Goal: Task Accomplishment & Management: Complete application form

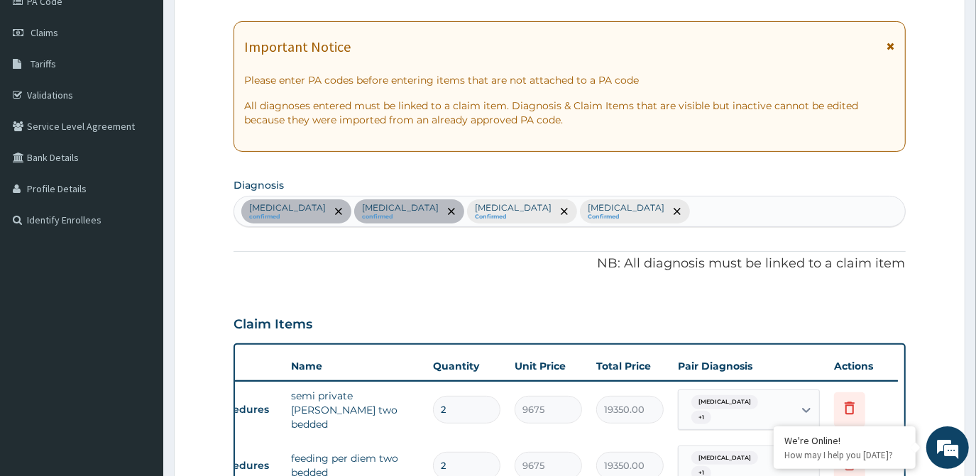
scroll to position [141, 0]
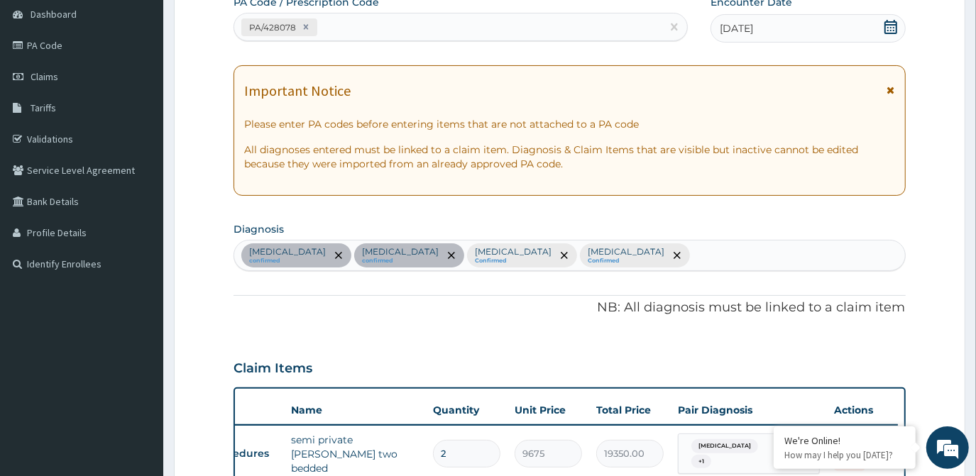
click at [546, 254] on div "Malaria confirmed Sepsis confirmed Bacteremia Confirmed Ulcer Confirmed" at bounding box center [569, 256] width 670 height 30
type input "PAIN"
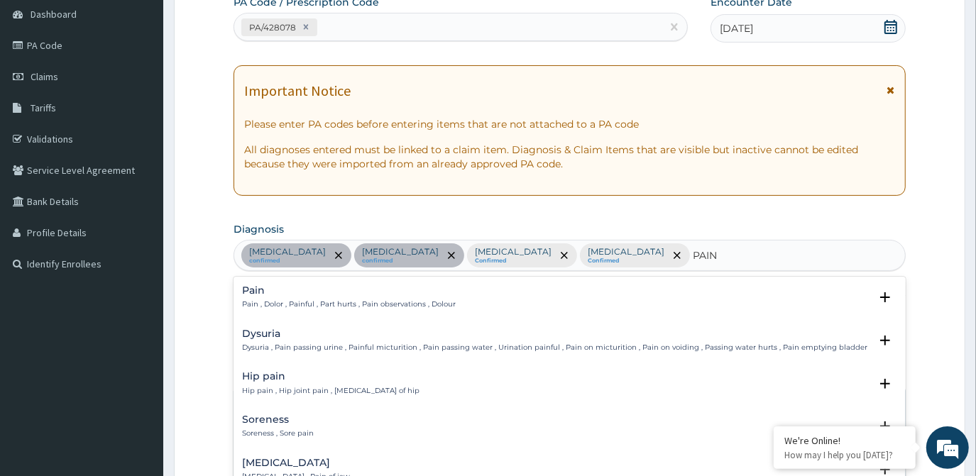
click at [535, 292] on div "Pain Pain , Dolor , Painful , Part hurts , Pain observations , Dolour" at bounding box center [569, 297] width 654 height 25
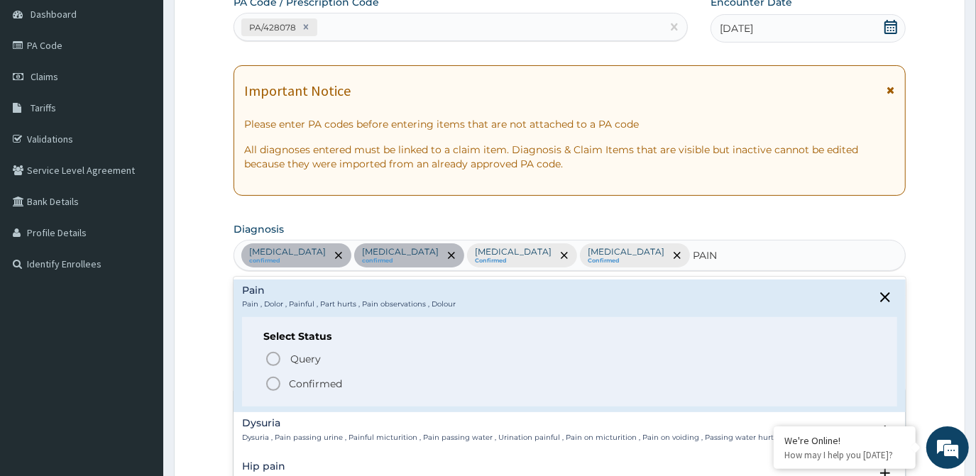
click at [288, 390] on div "Select Status Query Query covers suspected (?), Keep in view (kiv), Ruled out (…" at bounding box center [569, 362] width 654 height 90
click at [278, 385] on icon "status option filled" at bounding box center [273, 384] width 17 height 17
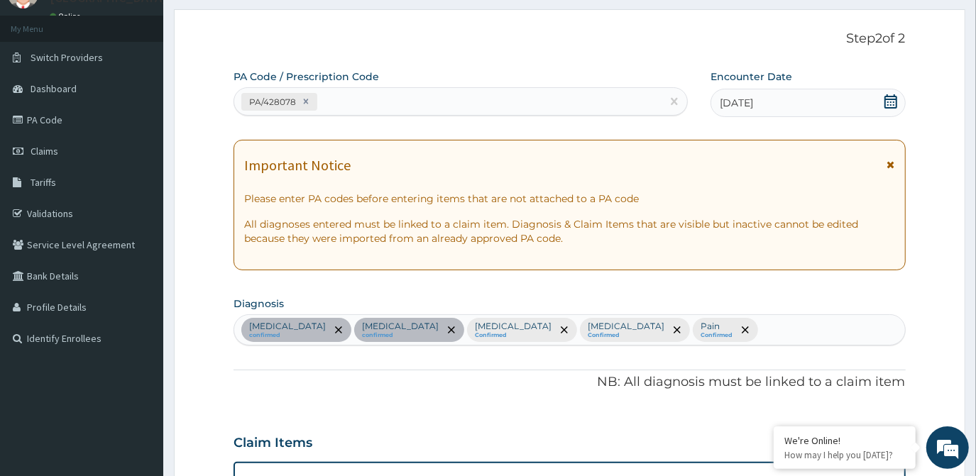
scroll to position [0, 0]
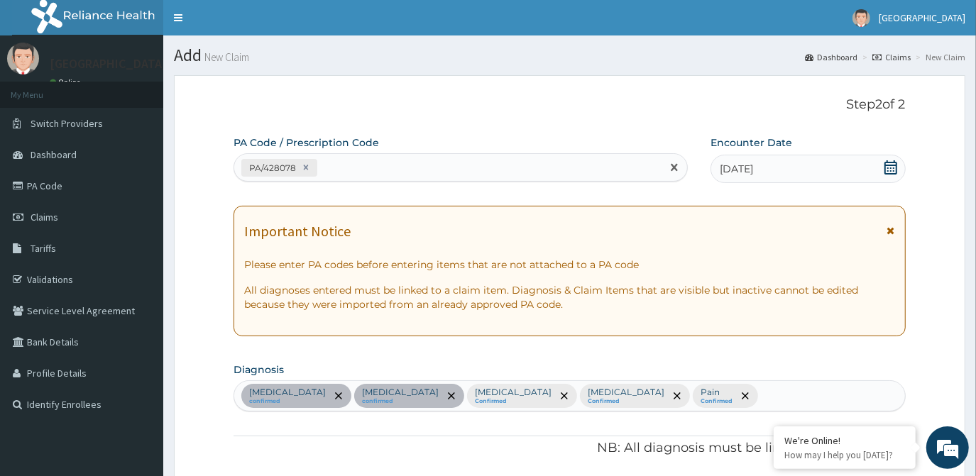
click at [375, 169] on div "PA/428078" at bounding box center [447, 167] width 427 height 23
type input "PA/646FF1"
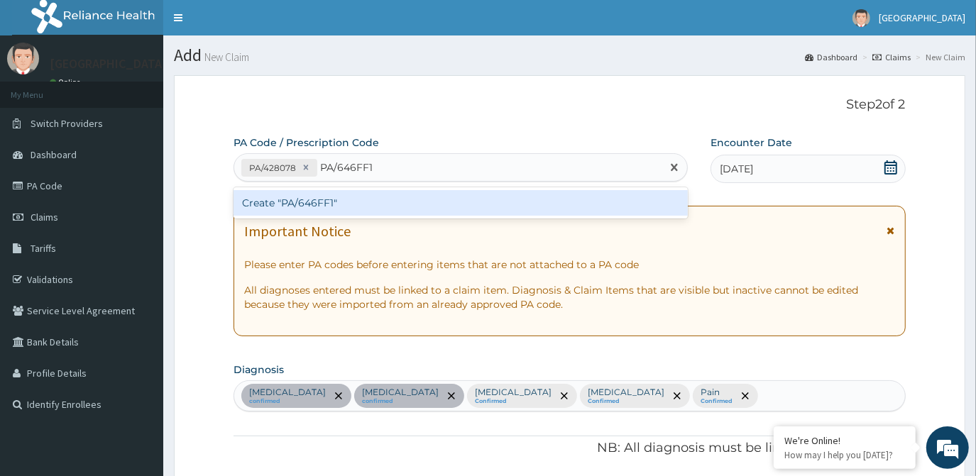
click at [370, 201] on div "Create "PA/646FF1"" at bounding box center [461, 203] width 454 height 26
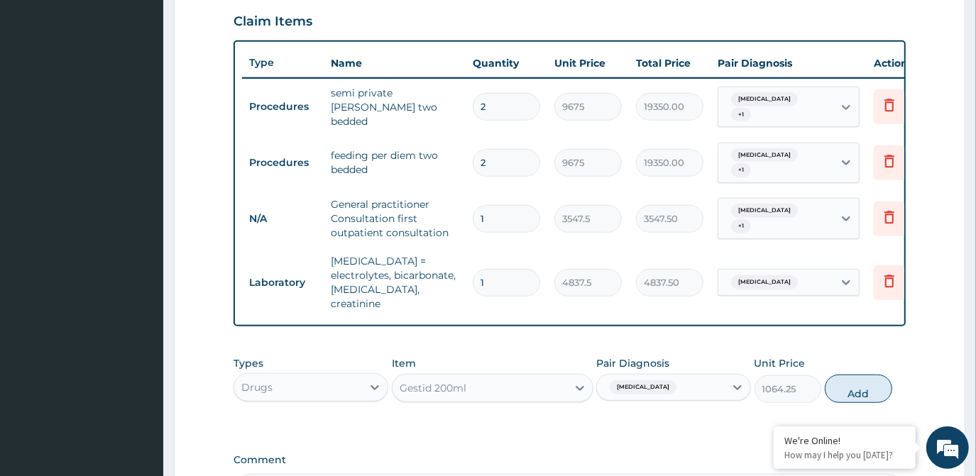
scroll to position [516, 0]
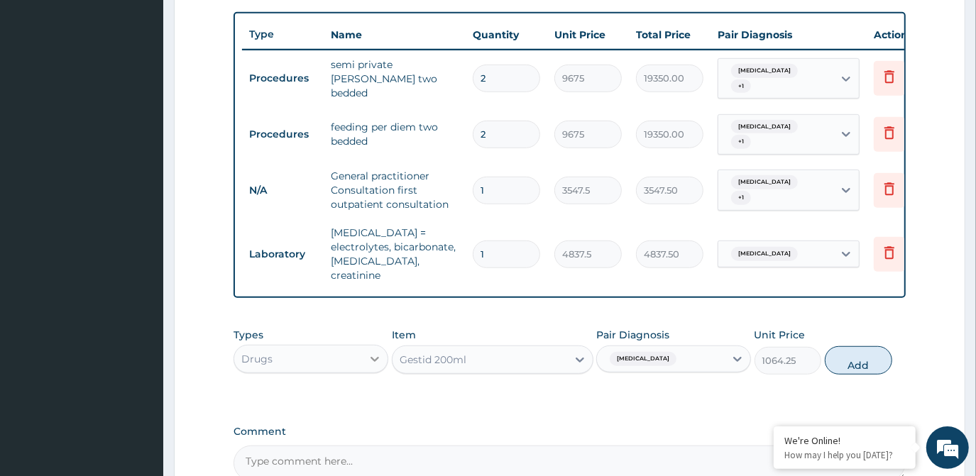
click at [373, 352] on icon at bounding box center [375, 359] width 14 height 14
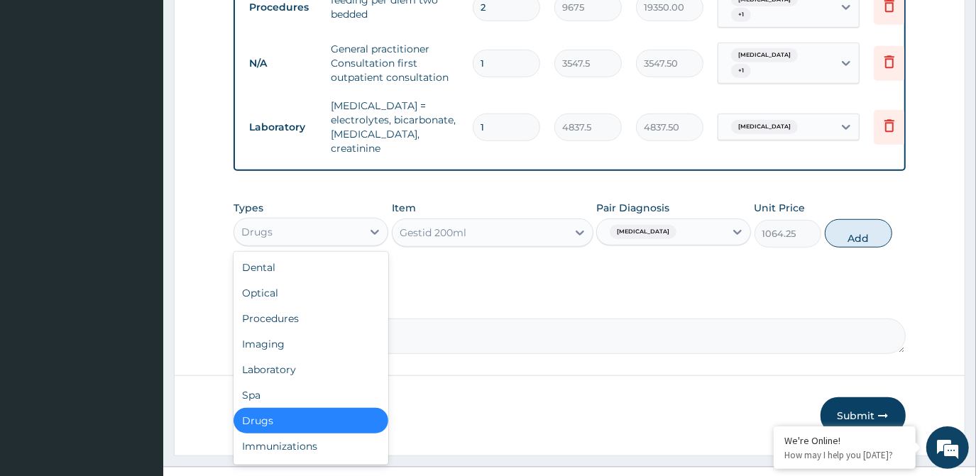
scroll to position [645, 0]
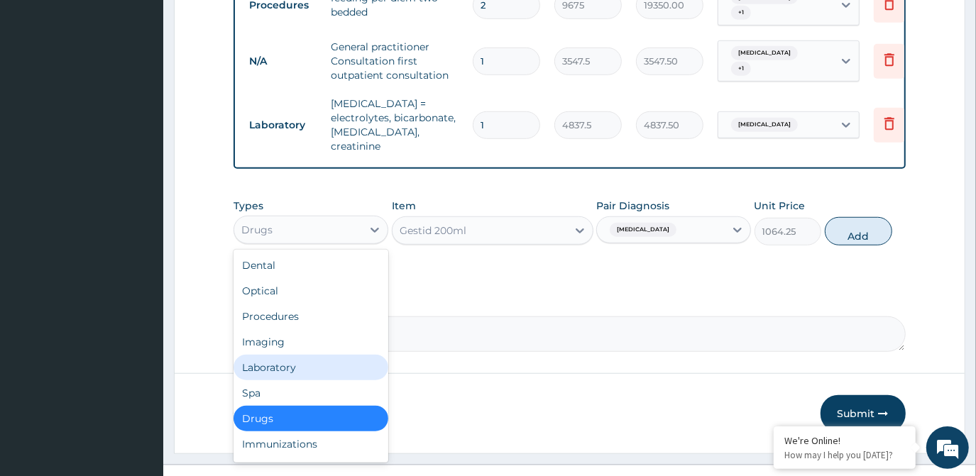
click at [341, 355] on div "Laboratory" at bounding box center [311, 368] width 155 height 26
type input "0"
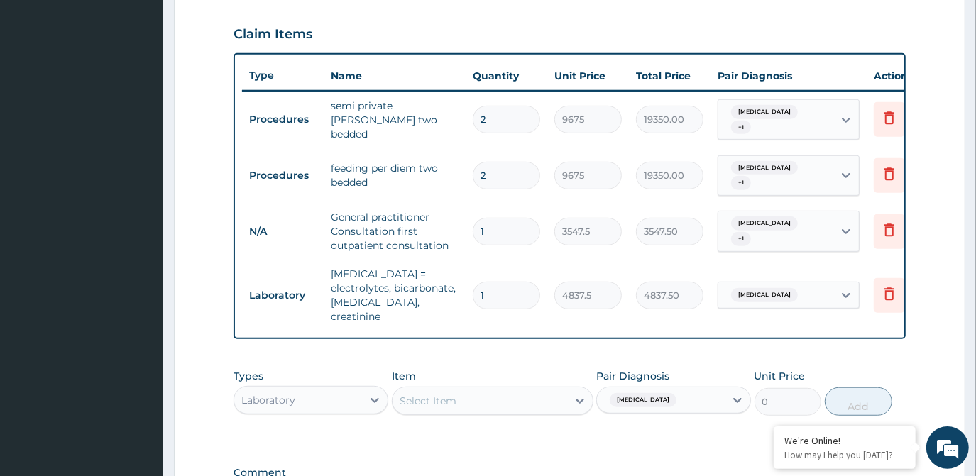
scroll to position [516, 0]
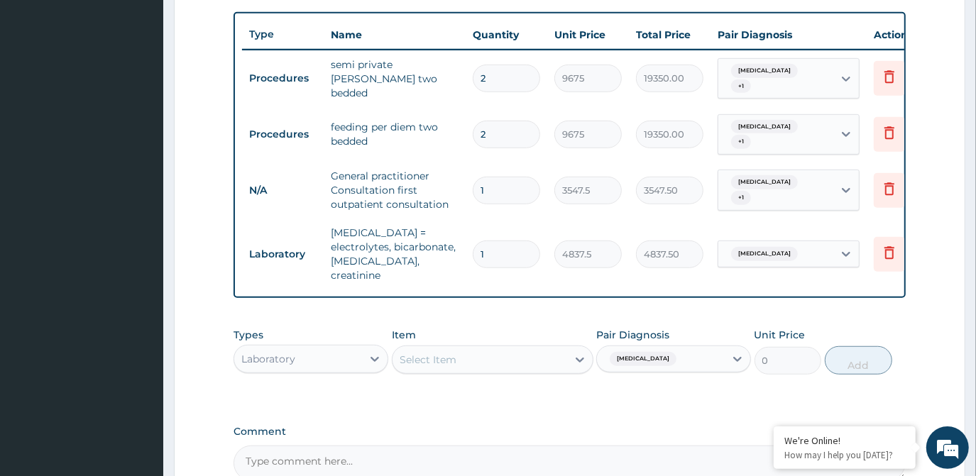
click at [445, 349] on div "Select Item" at bounding box center [480, 360] width 175 height 23
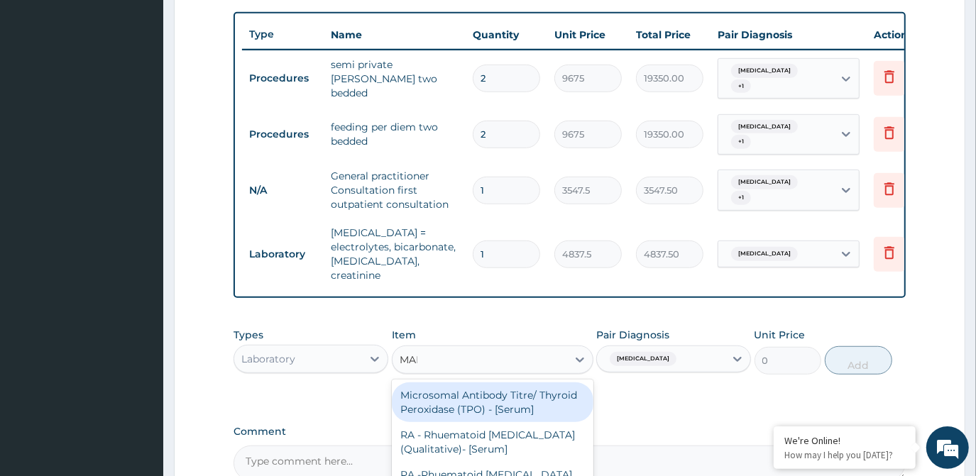
type input "MALA"
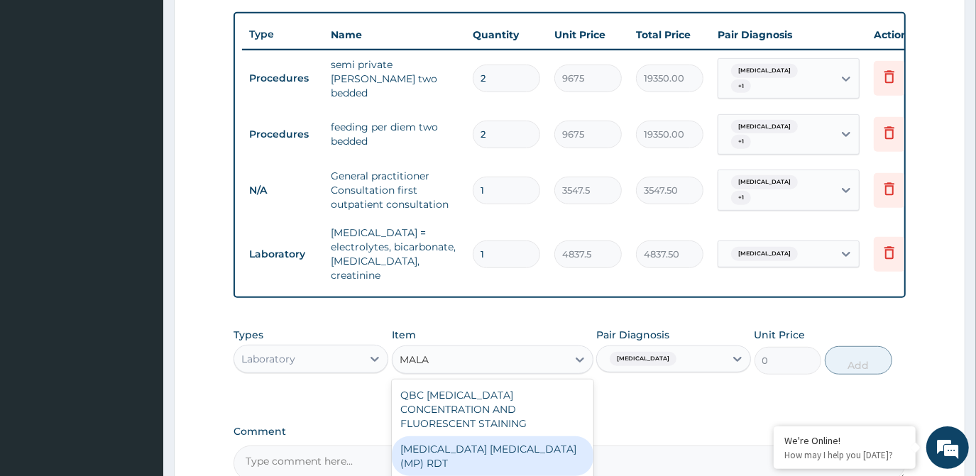
click at [460, 437] on div "MALARIA PARASITE (MP) RDT" at bounding box center [493, 457] width 202 height 40
type input "1612.5"
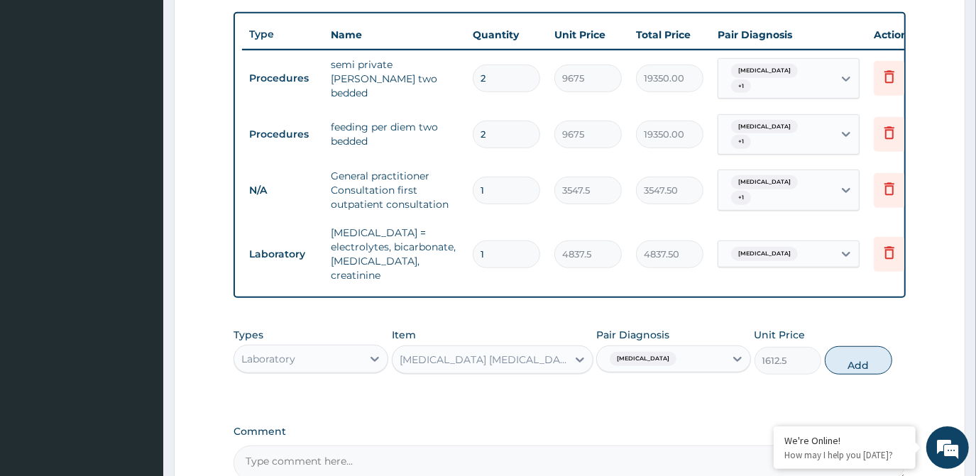
click at [694, 347] on div "Ulcer" at bounding box center [661, 359] width 128 height 24
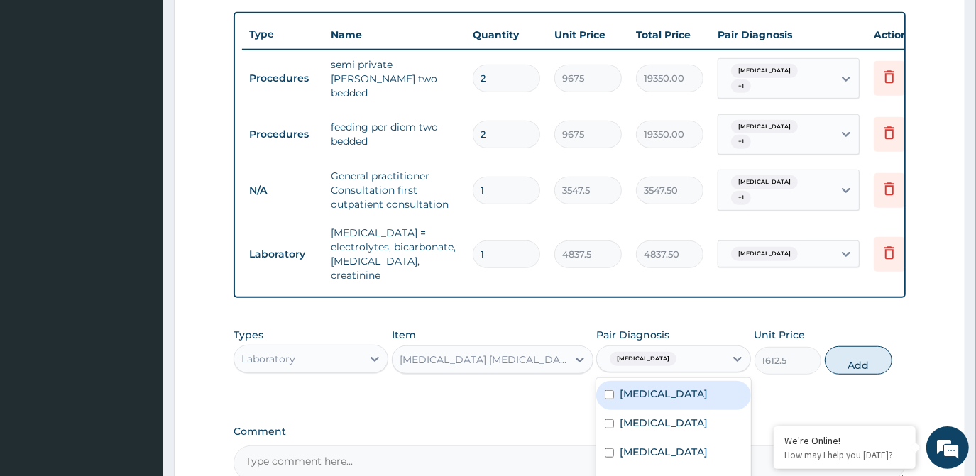
click at [660, 381] on div "Malaria" at bounding box center [673, 395] width 155 height 29
checkbox input "true"
click at [611, 476] on input "checkbox" at bounding box center [609, 482] width 9 height 9
checkbox input "false"
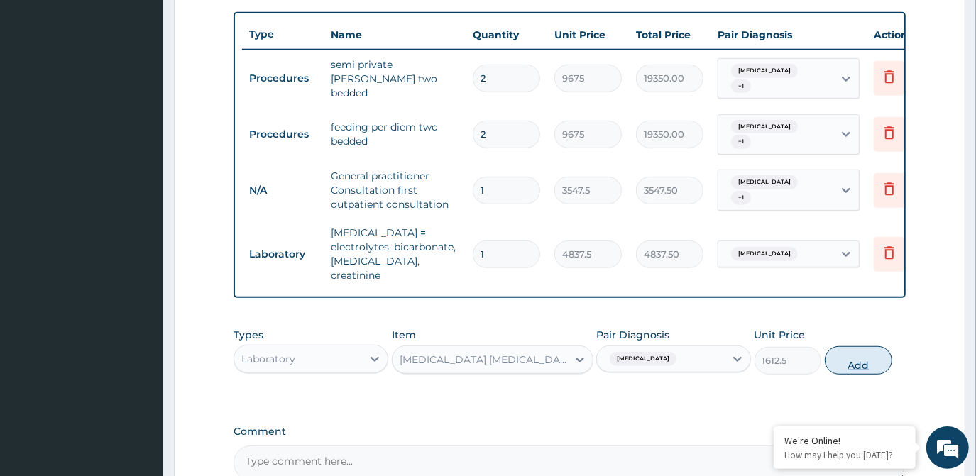
click at [865, 346] on button "Add" at bounding box center [858, 360] width 67 height 28
type input "0"
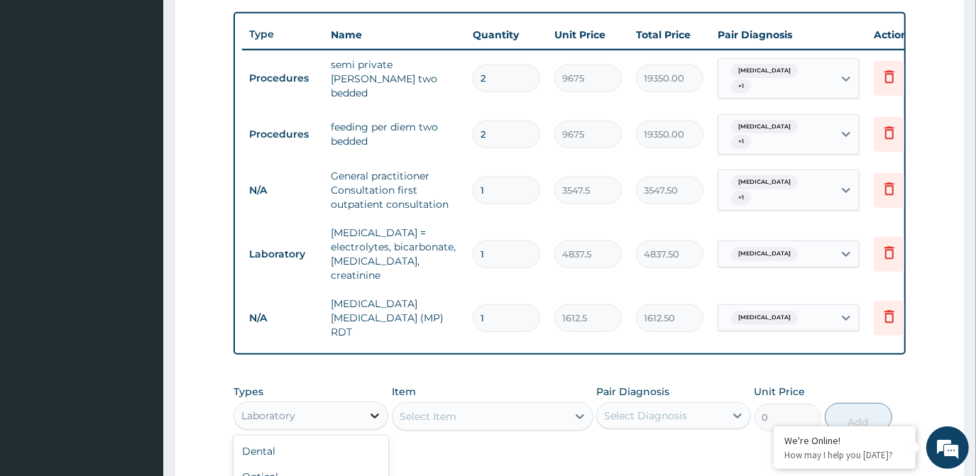
click at [376, 414] on icon at bounding box center [375, 416] width 9 height 5
click at [414, 410] on div "Select Item" at bounding box center [428, 417] width 57 height 14
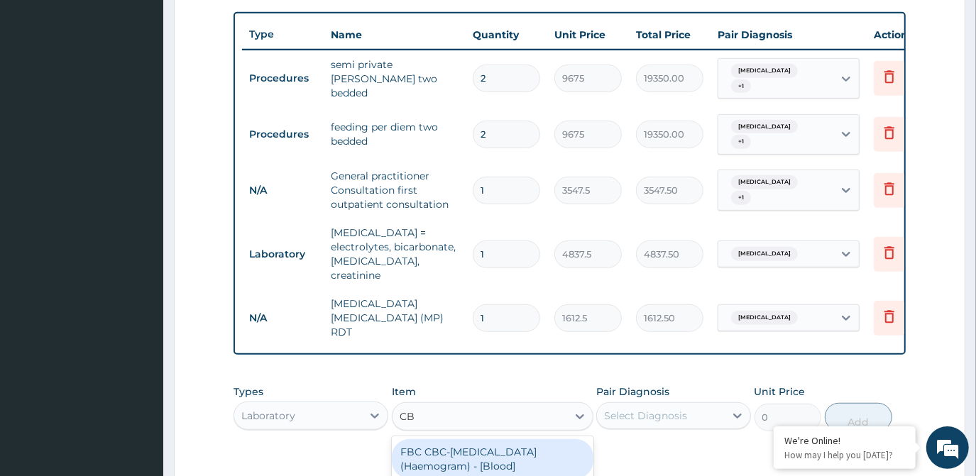
type input "CBC"
click at [475, 439] on div "FBC CBC-Complete Blood Count (Haemogram) - [Blood]" at bounding box center [493, 459] width 202 height 40
type input "4300"
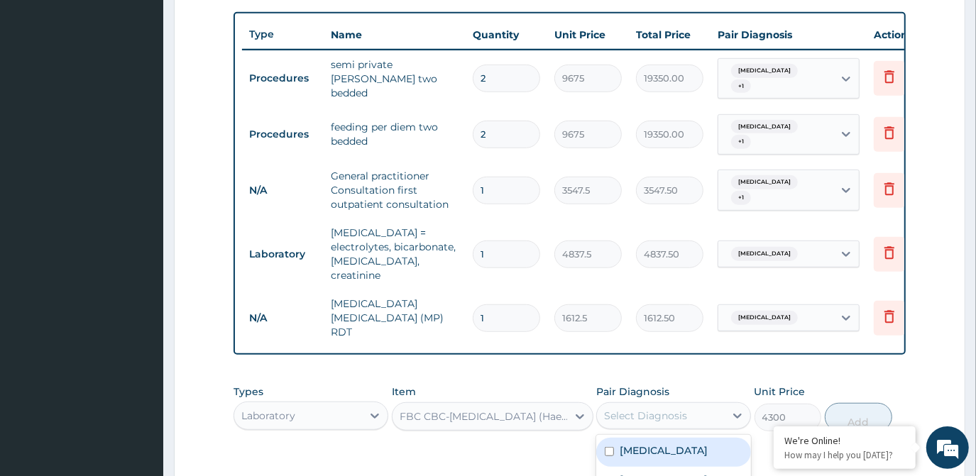
click at [711, 405] on div "Select Diagnosis" at bounding box center [661, 416] width 128 height 23
click at [654, 467] on div "Sepsis" at bounding box center [673, 481] width 155 height 29
checkbox input "true"
click at [873, 403] on button "Add" at bounding box center [858, 417] width 67 height 28
type input "0"
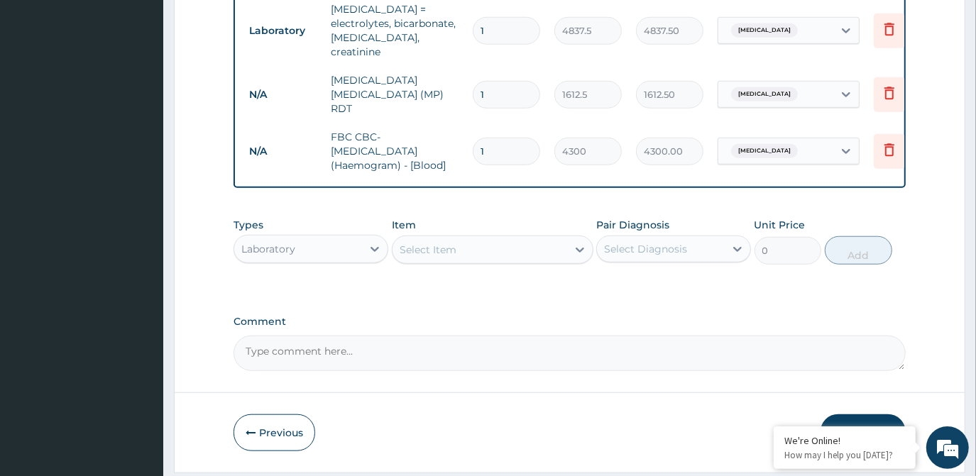
scroll to position [755, 0]
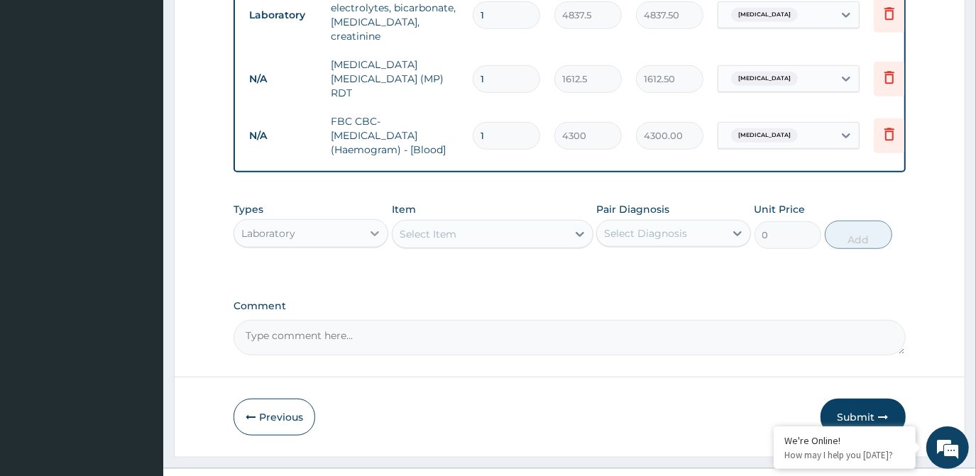
click at [377, 226] on icon at bounding box center [375, 233] width 14 height 14
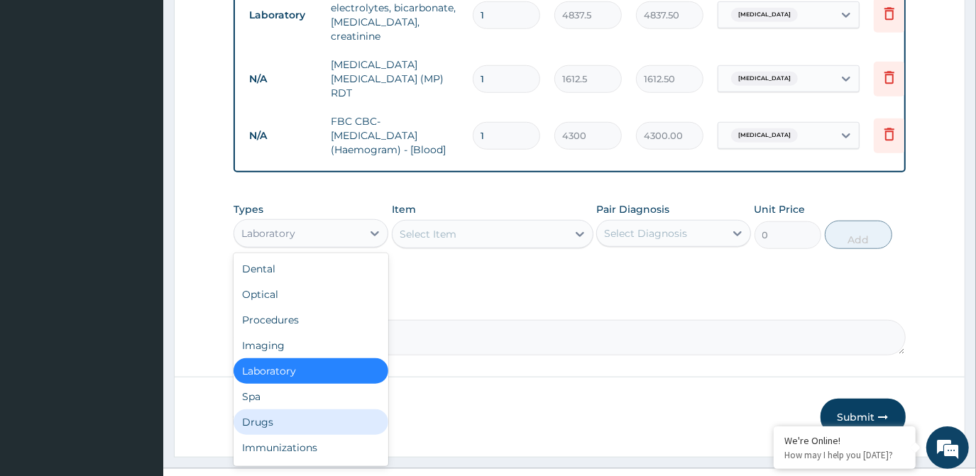
click at [319, 410] on div "Drugs" at bounding box center [311, 423] width 155 height 26
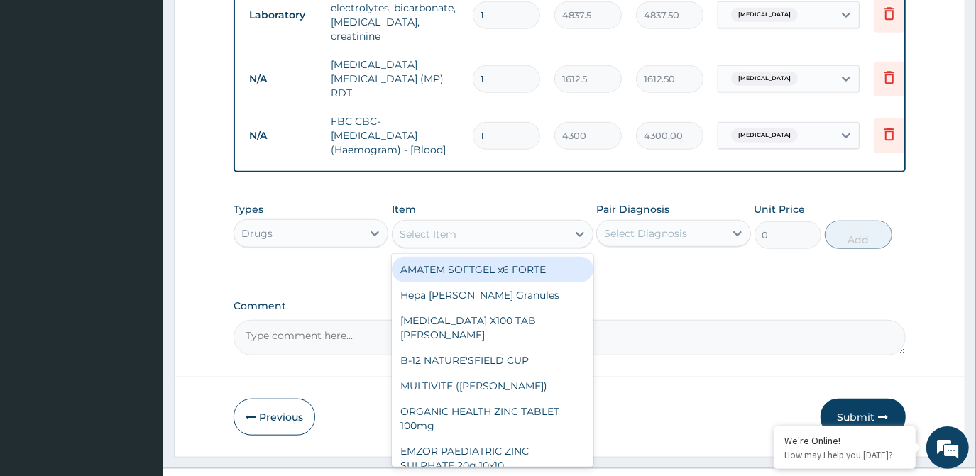
click at [454, 227] on div "Select Item" at bounding box center [428, 234] width 57 height 14
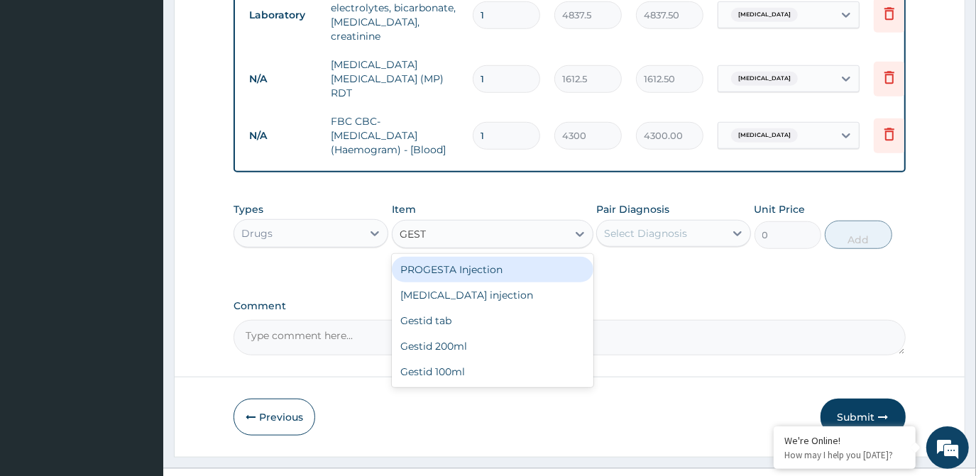
type input "GESTI"
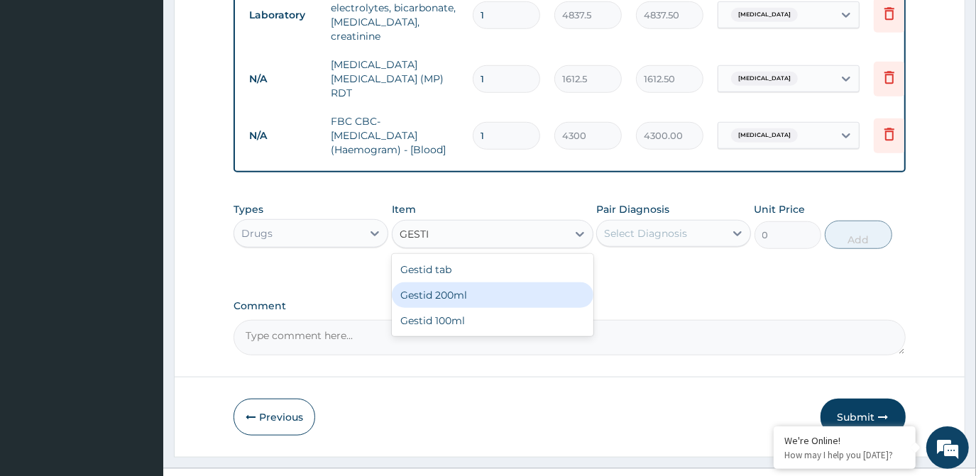
click at [481, 283] on div "Gestid 200ml" at bounding box center [493, 296] width 202 height 26
type input "1064.25"
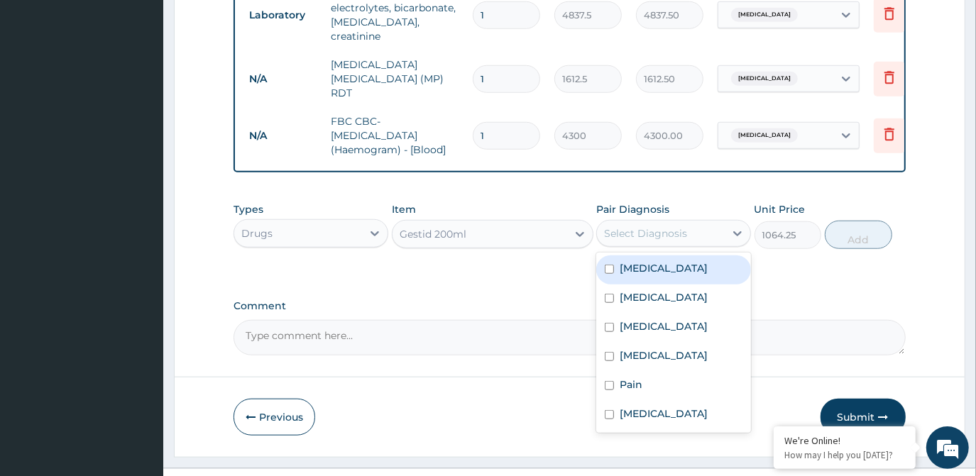
click at [640, 226] on div "Select Diagnosis" at bounding box center [645, 233] width 83 height 14
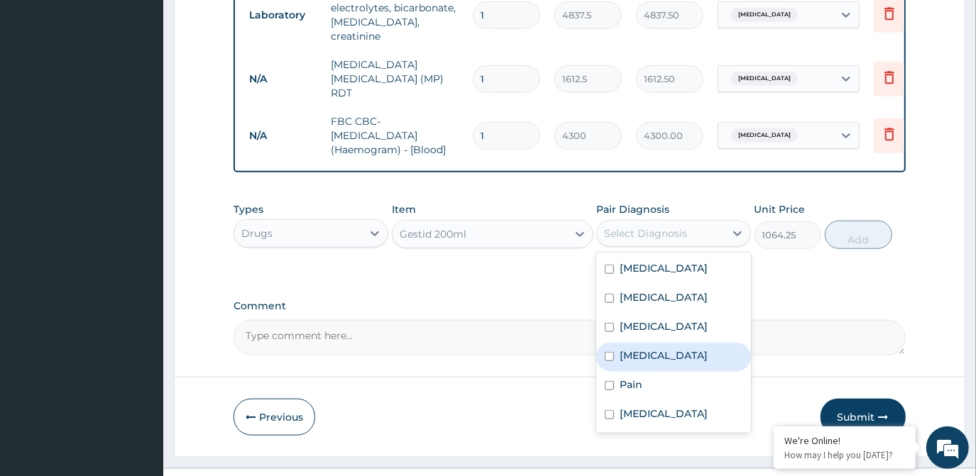
click at [630, 349] on label "Ulcer" at bounding box center [664, 356] width 88 height 14
checkbox input "true"
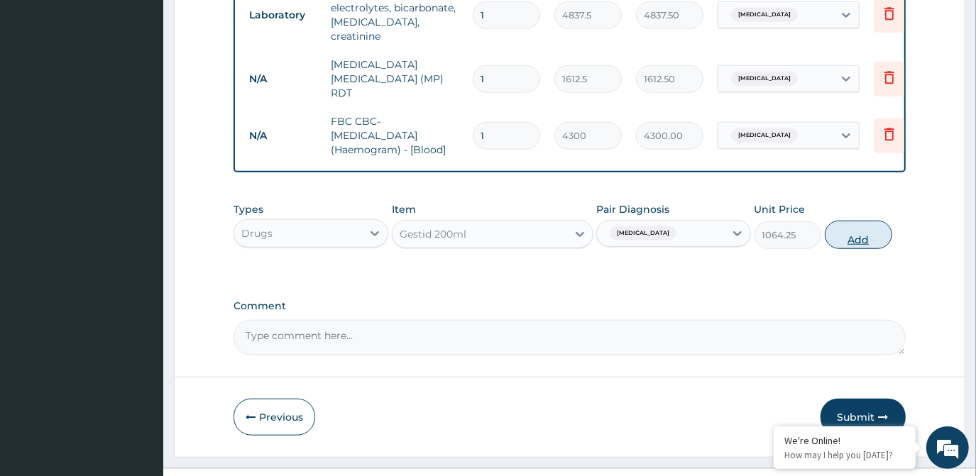
click at [855, 221] on button "Add" at bounding box center [858, 235] width 67 height 28
type input "0"
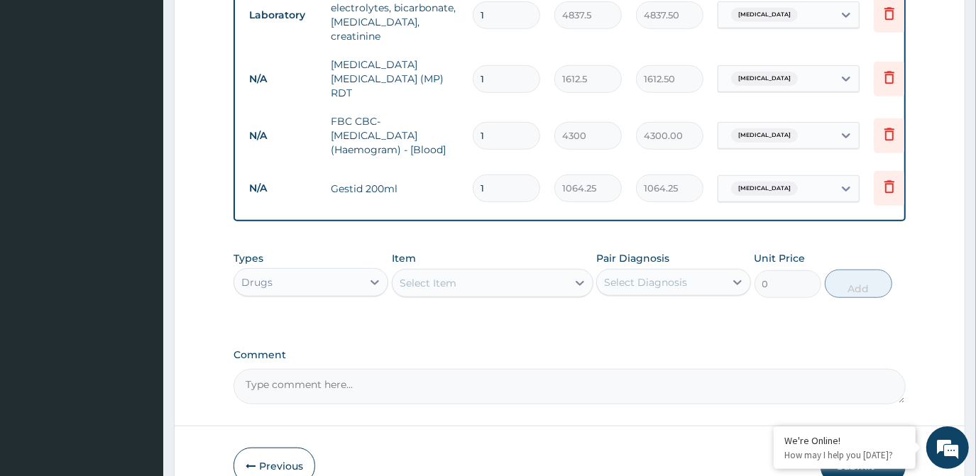
click at [414, 276] on div "Select Item" at bounding box center [428, 283] width 57 height 14
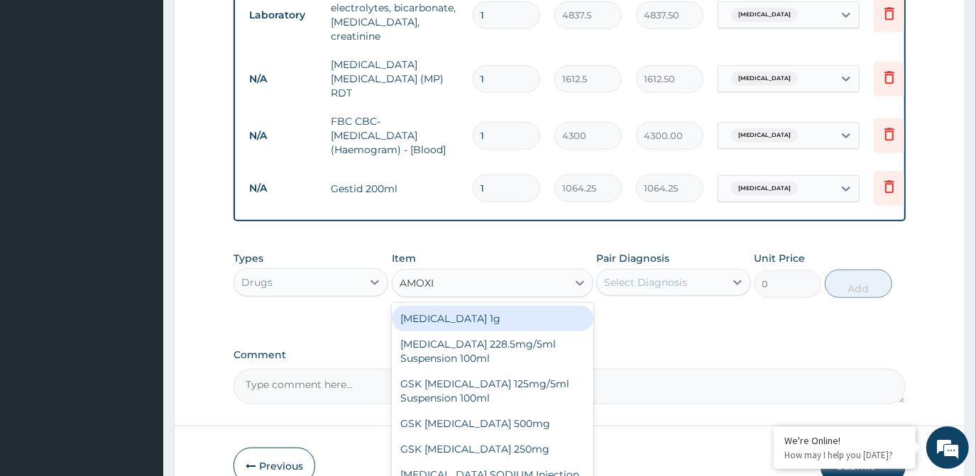
type input "AMOXIL"
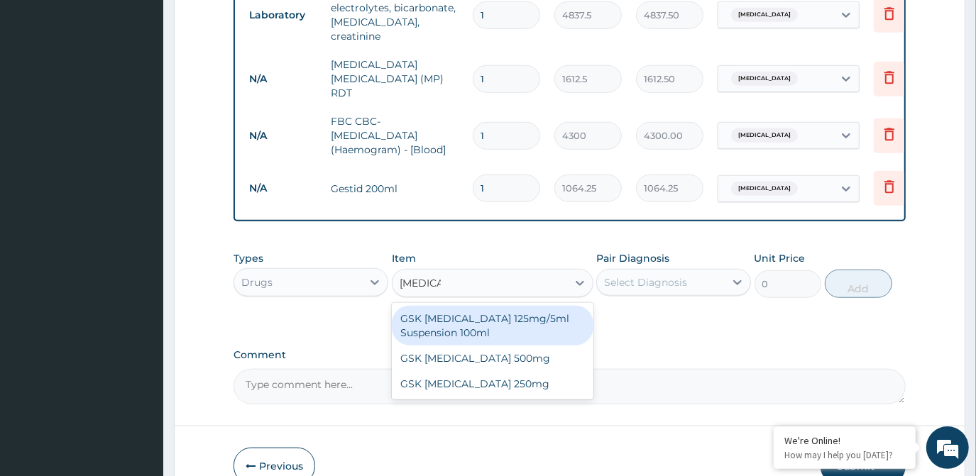
click at [424, 306] on div "GSK AMOXIL 125mg/5ml Suspension 100ml" at bounding box center [493, 326] width 202 height 40
type input "8868.75"
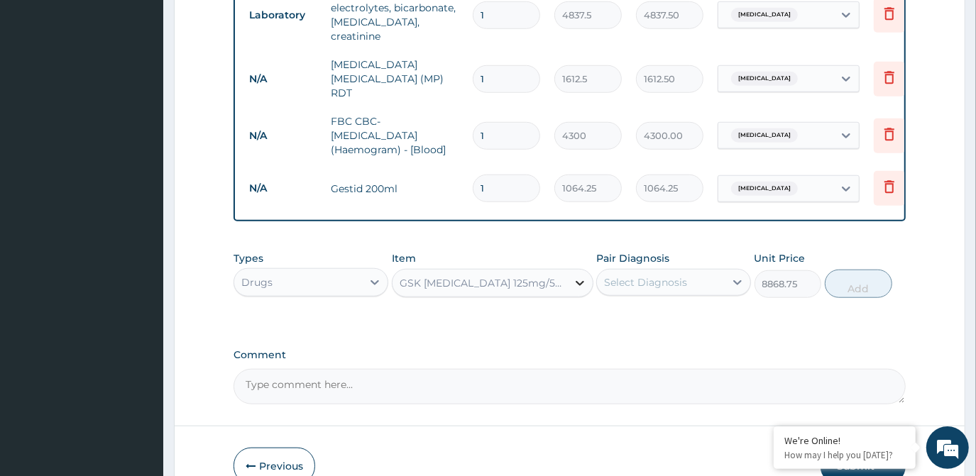
click at [579, 281] on icon at bounding box center [580, 283] width 9 height 5
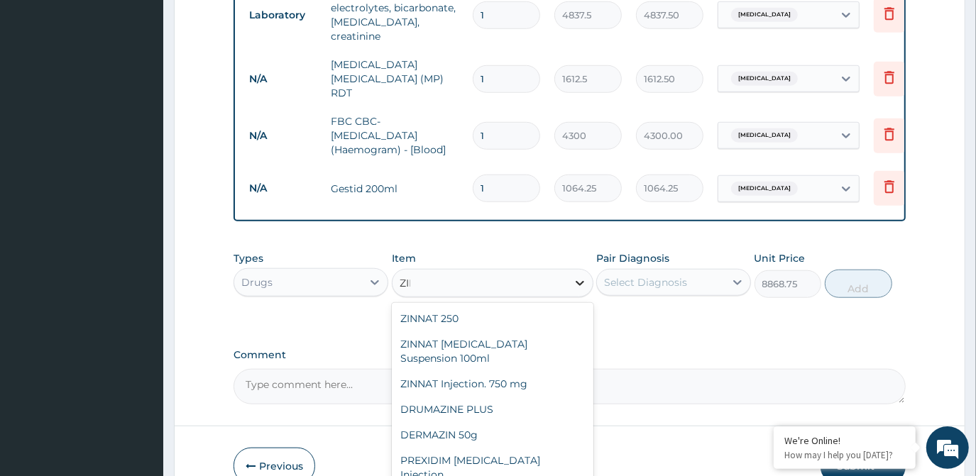
scroll to position [286, 0]
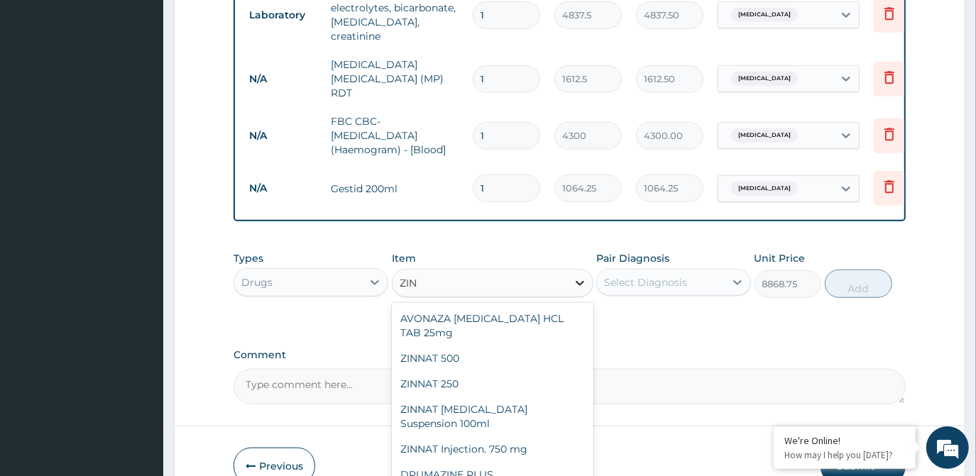
type input "ZINC"
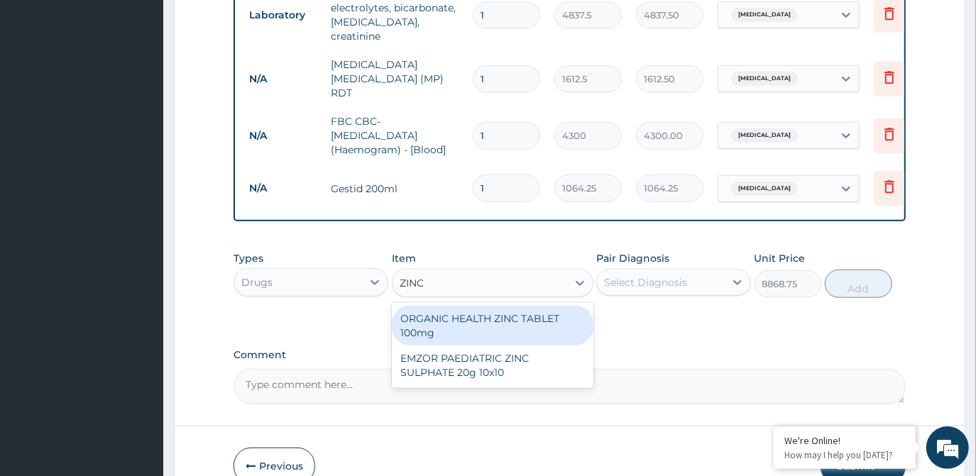
click at [519, 307] on div "ORGANIC HEALTH ZINC TABLET 100mg" at bounding box center [493, 326] width 202 height 40
type input "53.2125"
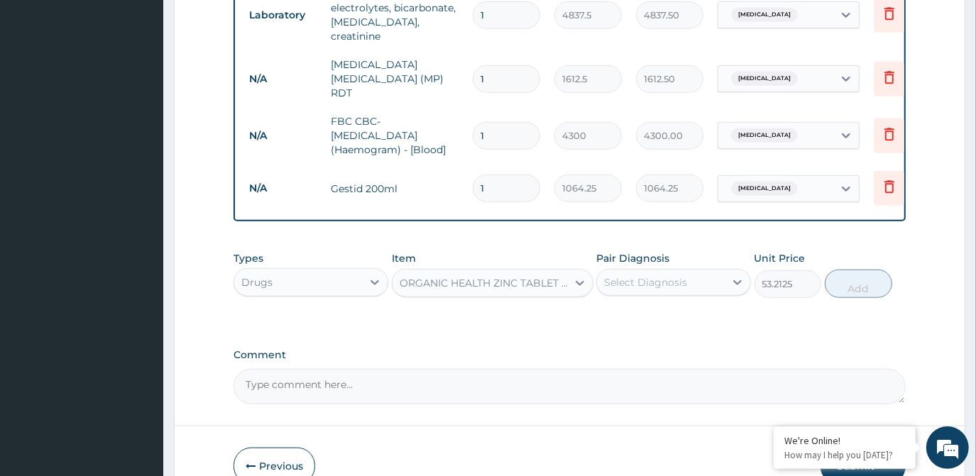
click at [616, 275] on div "Select Diagnosis" at bounding box center [645, 282] width 83 height 14
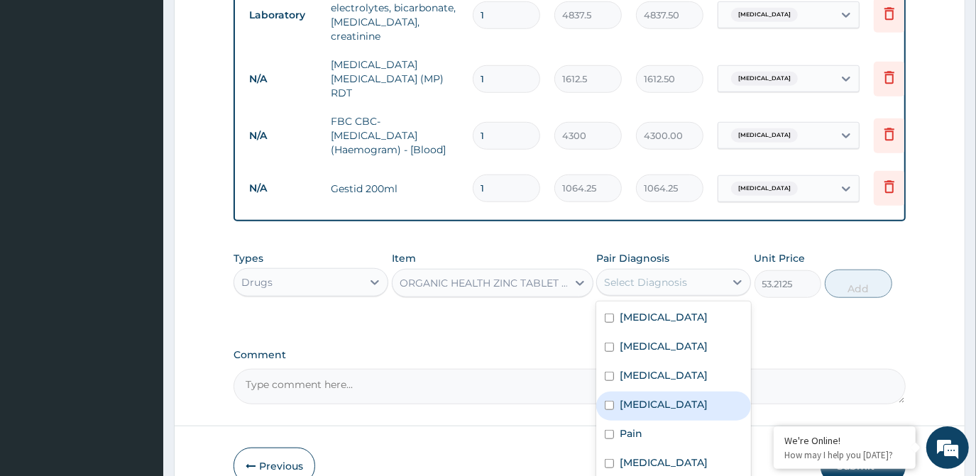
click at [615, 392] on div "Ulcer" at bounding box center [673, 406] width 155 height 29
checkbox input "true"
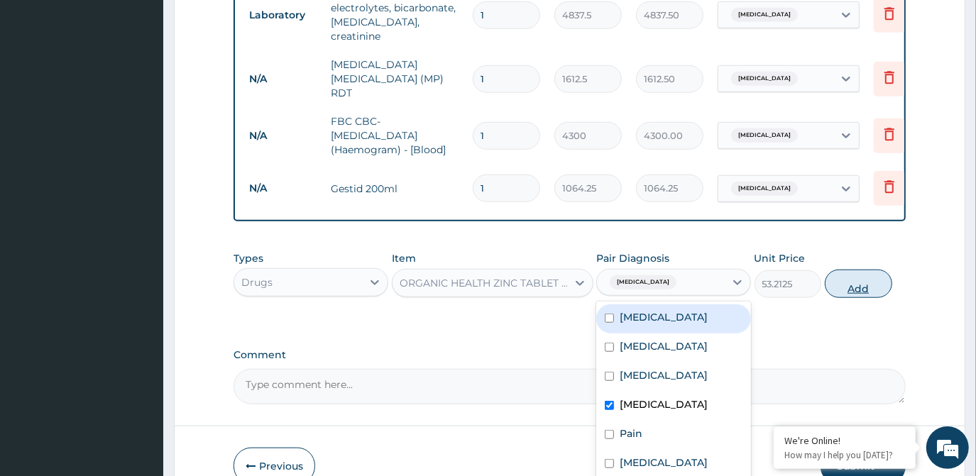
click at [879, 270] on button "Add" at bounding box center [858, 284] width 67 height 28
type input "0"
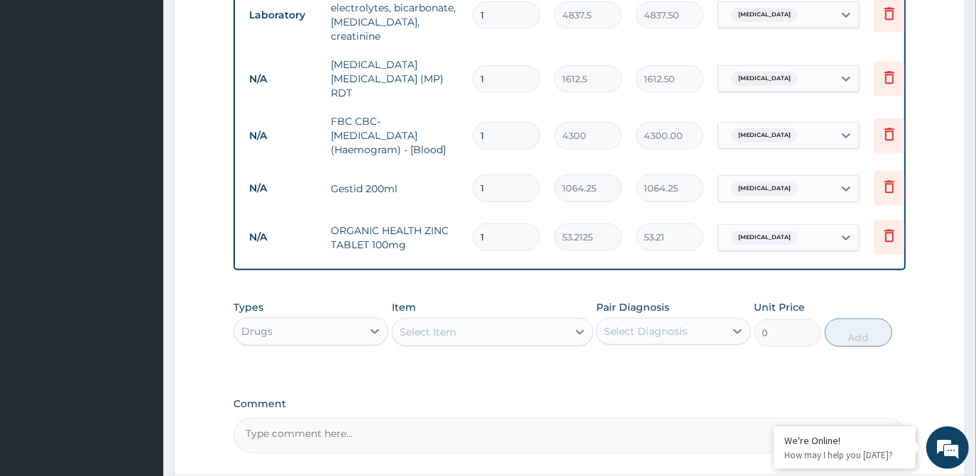
type input "12"
type input "638.55"
type input "12"
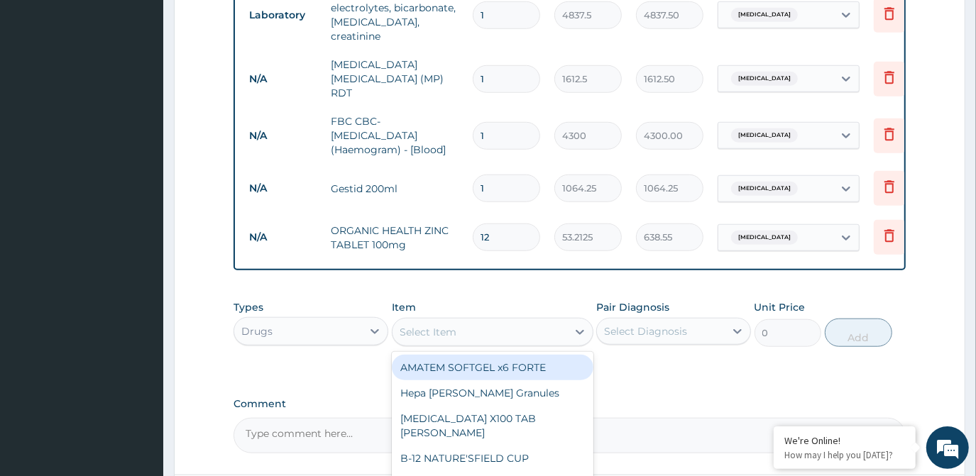
click at [429, 325] on div "Select Item" at bounding box center [428, 332] width 57 height 14
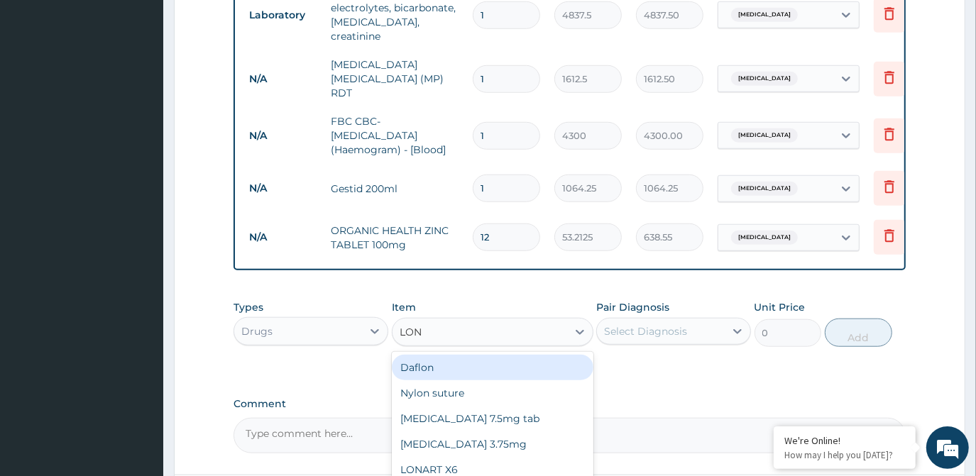
type input "LONA"
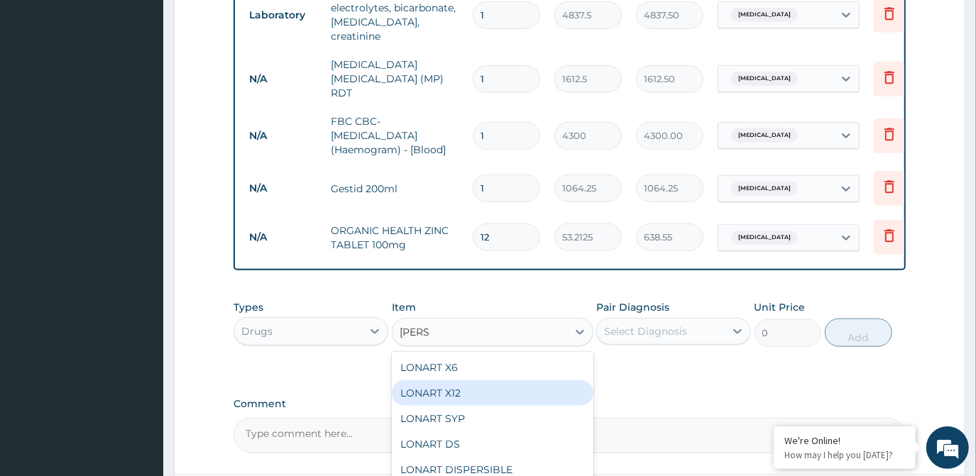
click at [439, 380] on div "LONART X12" at bounding box center [493, 393] width 202 height 26
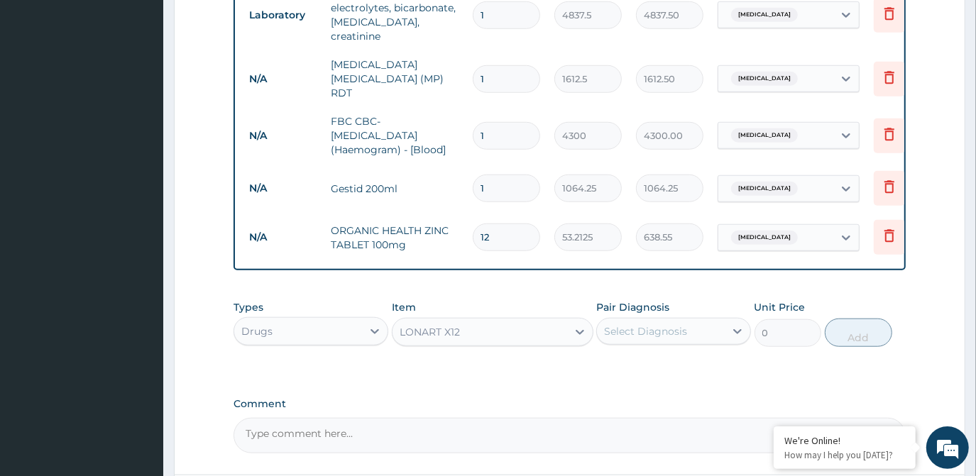
type input "112.3375"
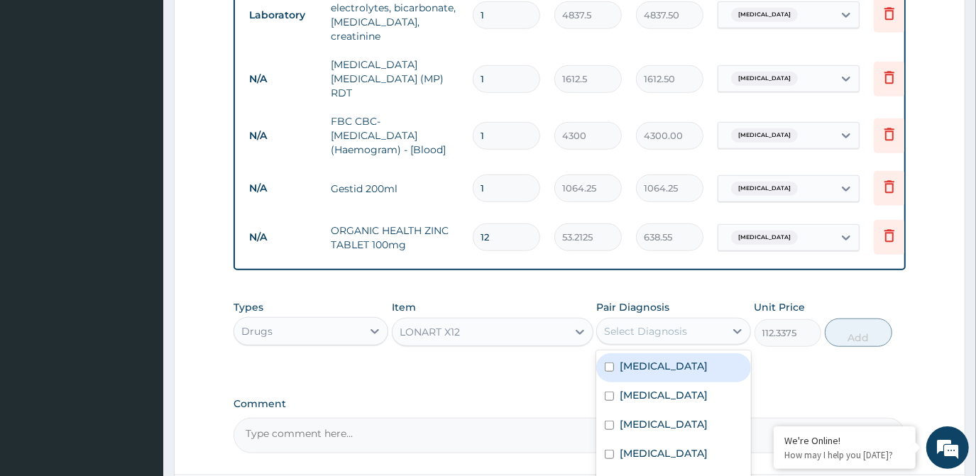
click at [659, 324] on div "Select Diagnosis" at bounding box center [645, 331] width 83 height 14
click at [647, 359] on label "Malaria" at bounding box center [664, 366] width 88 height 14
checkbox input "true"
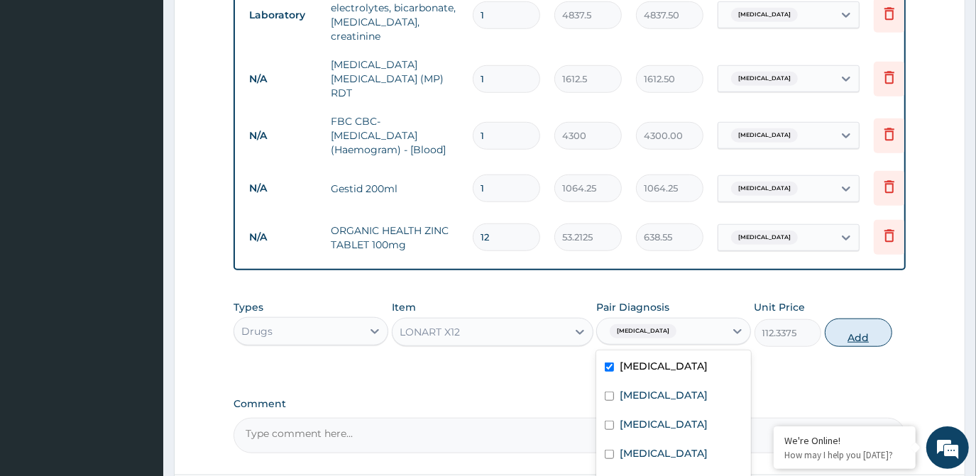
click at [872, 319] on button "Add" at bounding box center [858, 333] width 67 height 28
type input "0"
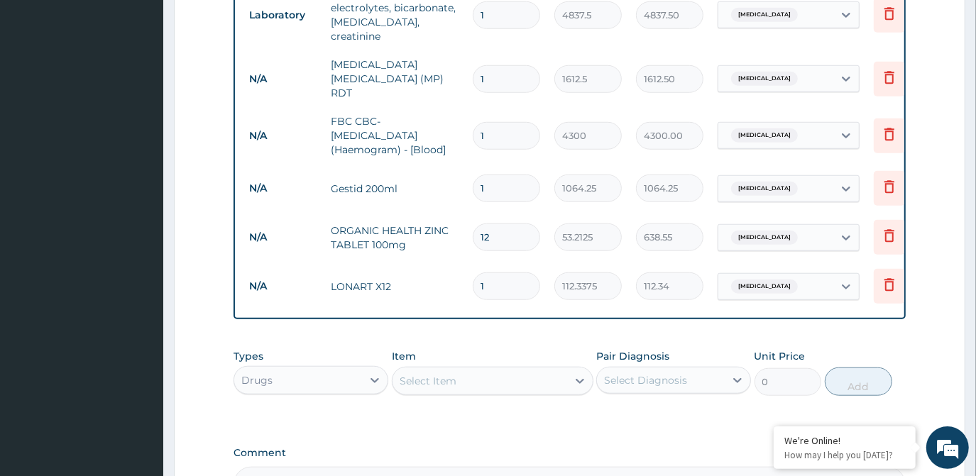
type input "12"
type input "1348.05"
type input "12"
click at [886, 279] on icon at bounding box center [889, 285] width 10 height 13
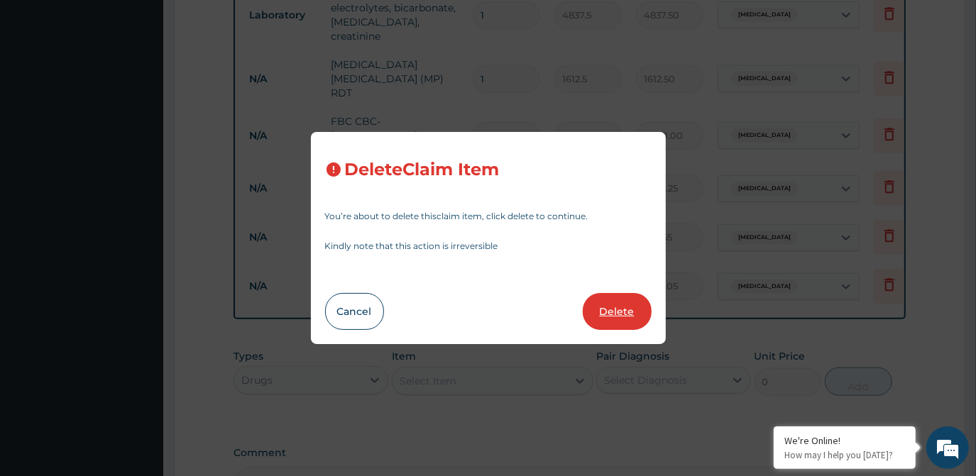
click at [613, 315] on button "Delete" at bounding box center [617, 311] width 69 height 37
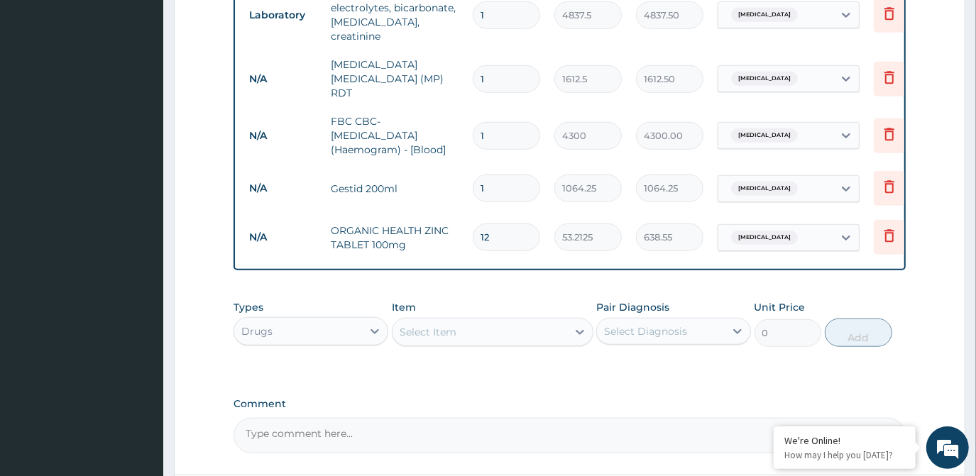
click at [441, 325] on div "Select Item" at bounding box center [428, 332] width 57 height 14
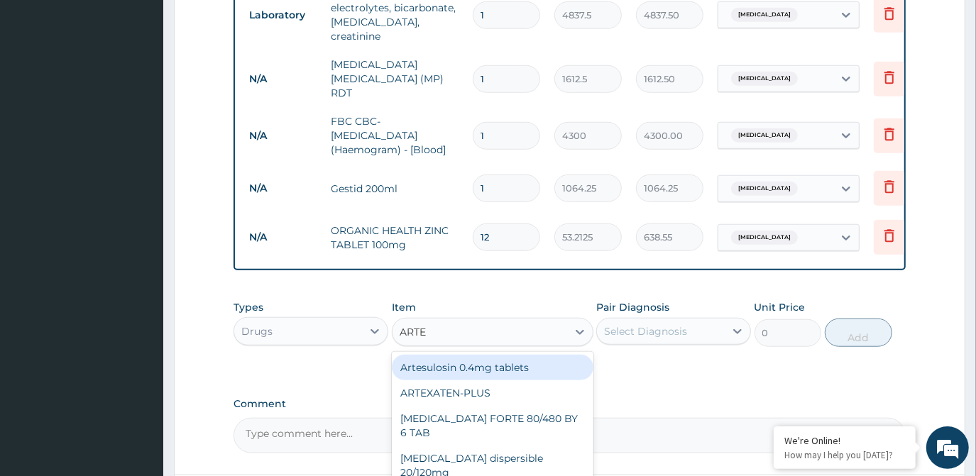
type input "ARTEM"
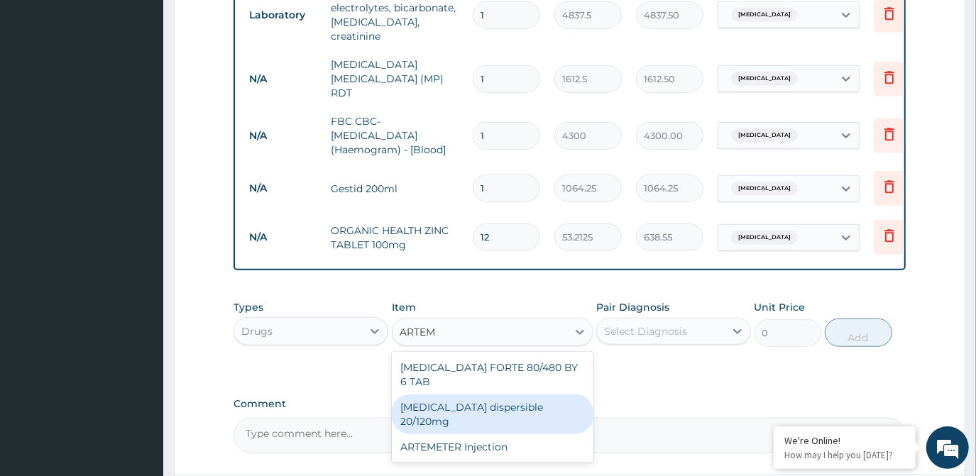
click at [476, 395] on div "Coartem dispersible 20/120mg" at bounding box center [493, 415] width 202 height 40
type input "112.3375"
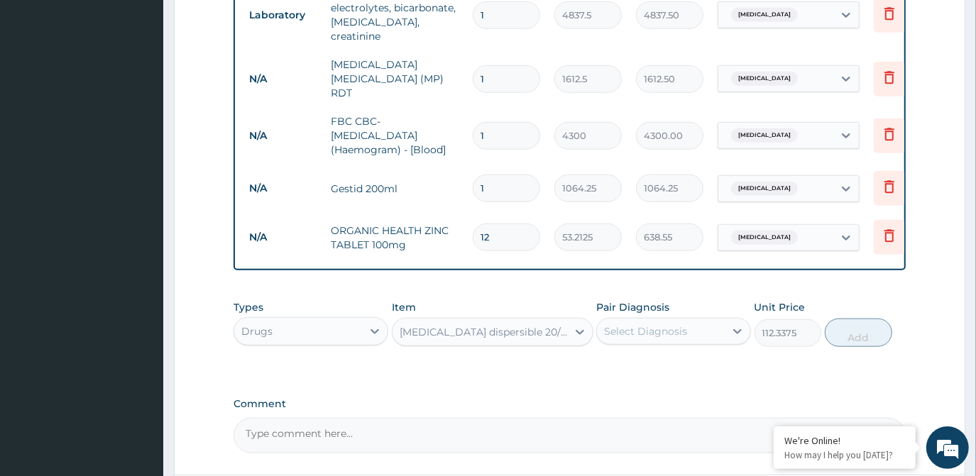
click at [620, 324] on div "Select Diagnosis" at bounding box center [645, 331] width 83 height 14
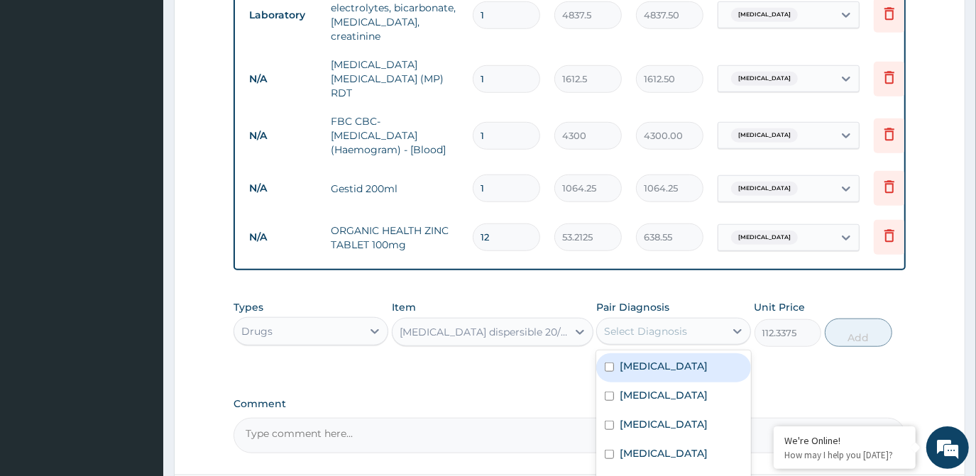
click at [620, 359] on label "Malaria" at bounding box center [664, 366] width 88 height 14
checkbox input "true"
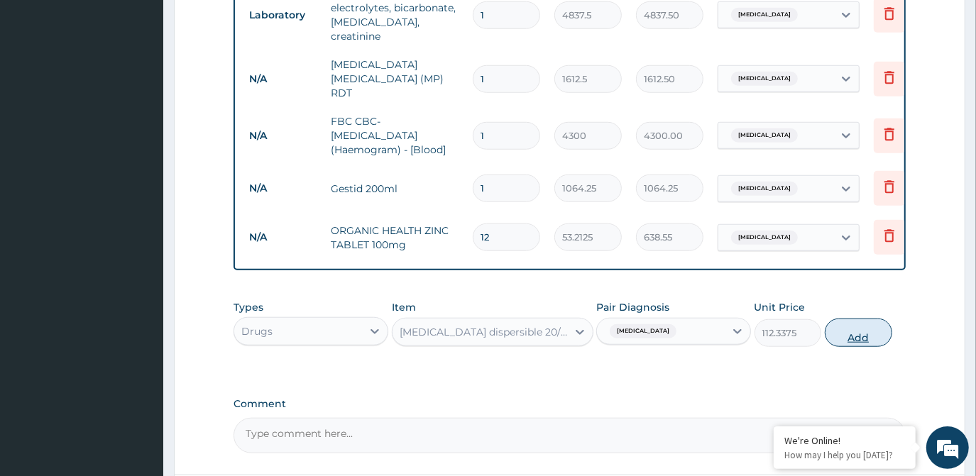
click at [840, 319] on button "Add" at bounding box center [858, 333] width 67 height 28
type input "0"
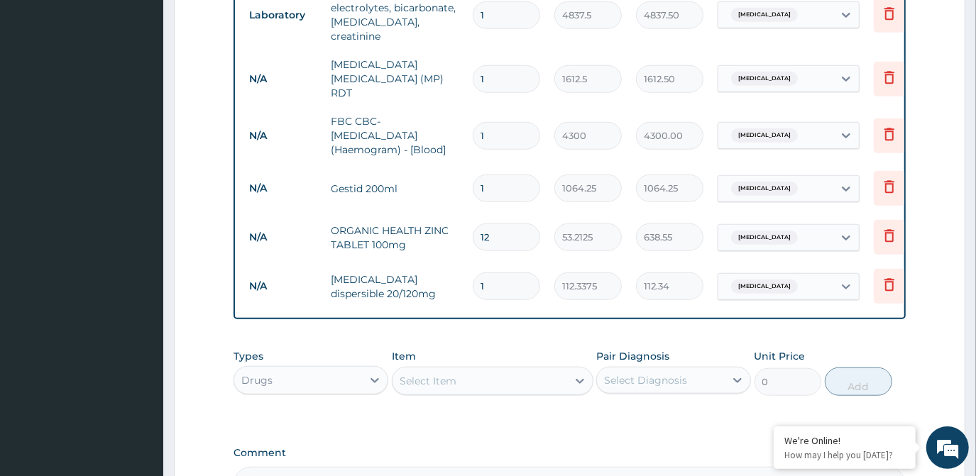
type input "12"
type input "1348.05"
type input "12"
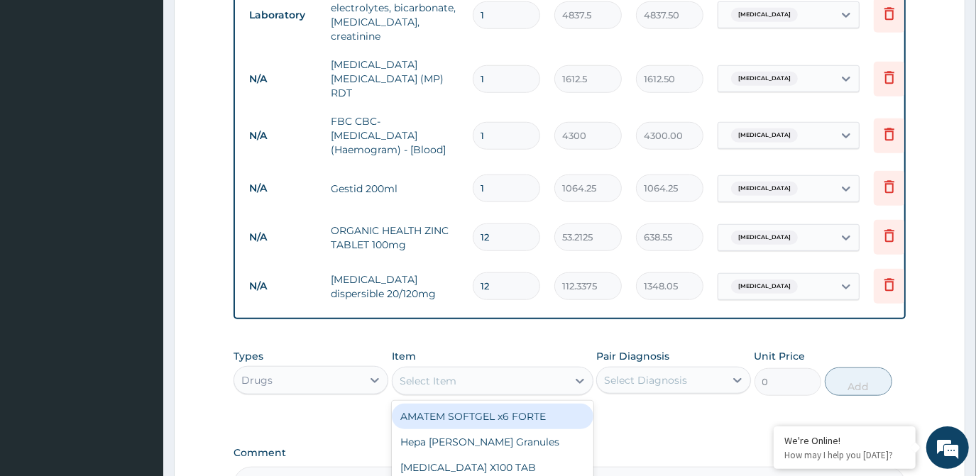
click at [495, 370] on div "Select Item" at bounding box center [480, 381] width 175 height 23
type input "METRONIDA"
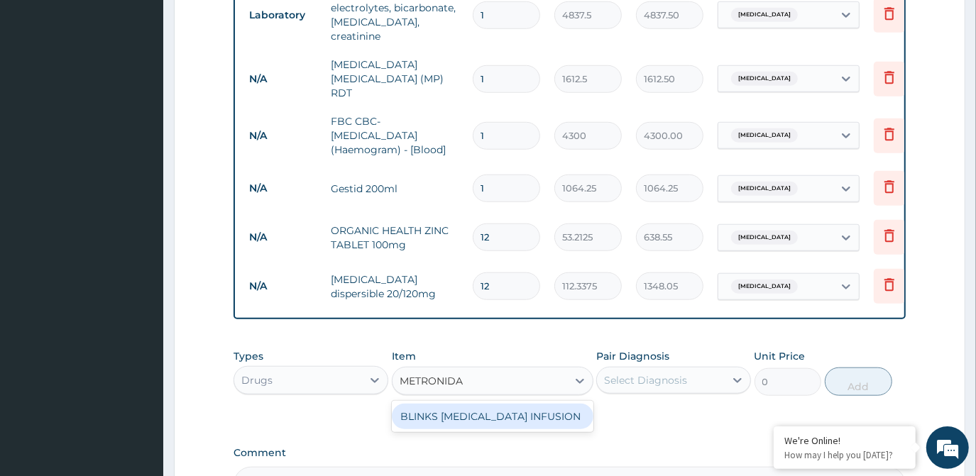
click at [487, 404] on div "BLINKS METRONIDAZOLE INFUSION" at bounding box center [493, 417] width 202 height 26
type input "709.5"
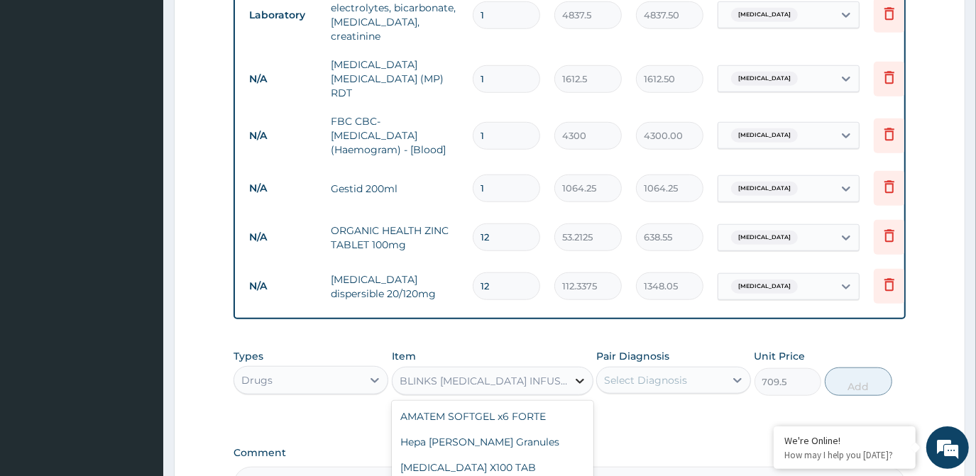
click at [573, 374] on icon at bounding box center [580, 381] width 14 height 14
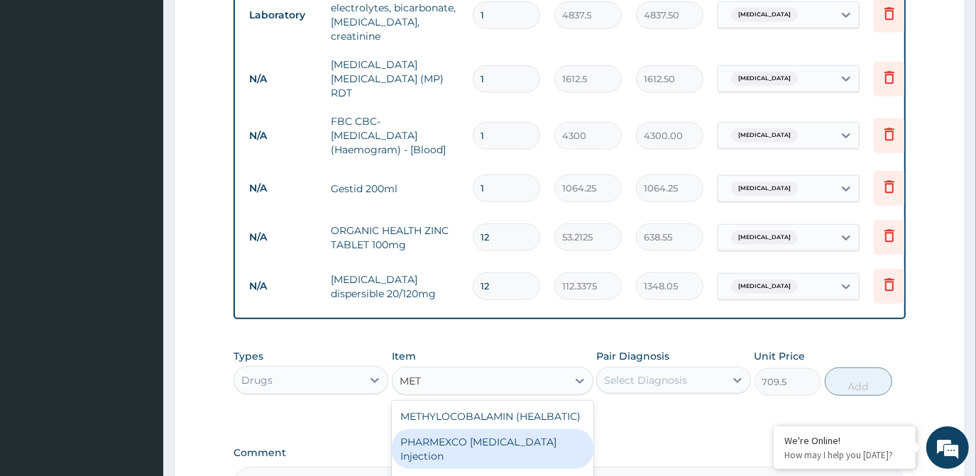
type input "METR"
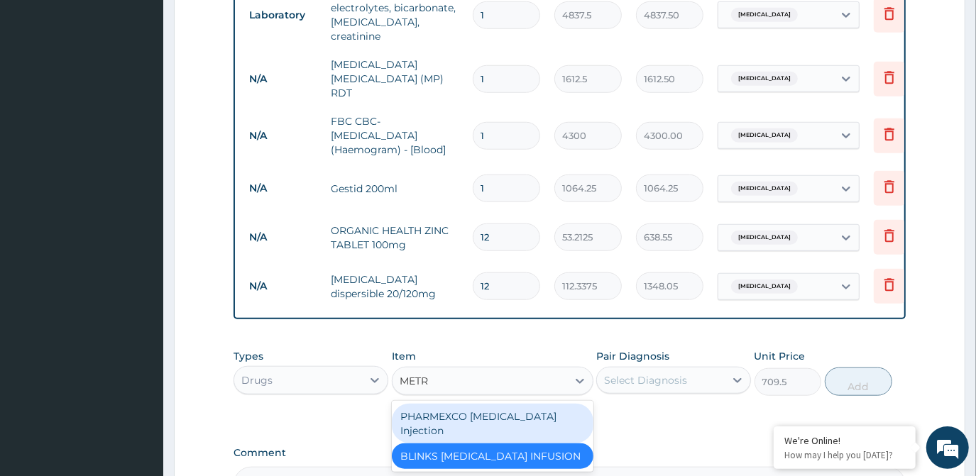
click at [530, 404] on div "PHARMEXCO ERGOMETRINE Injection" at bounding box center [493, 424] width 202 height 40
type input "532.125"
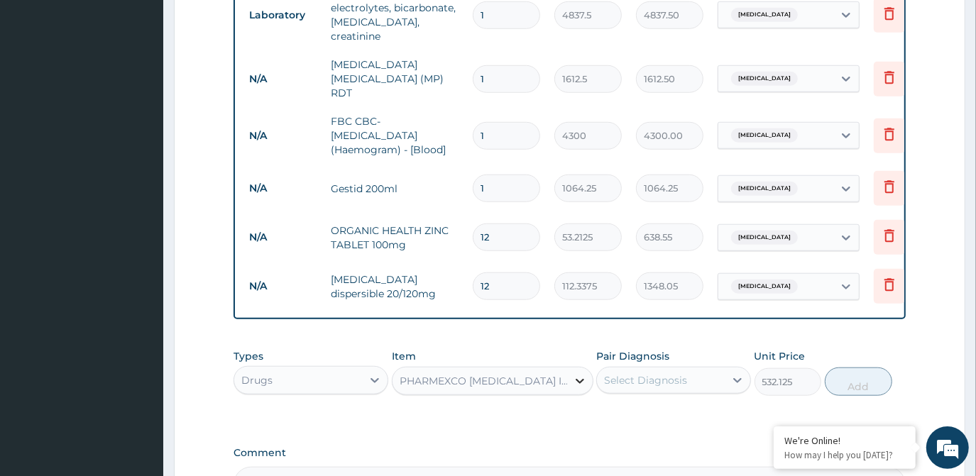
click at [573, 374] on icon at bounding box center [580, 381] width 14 height 14
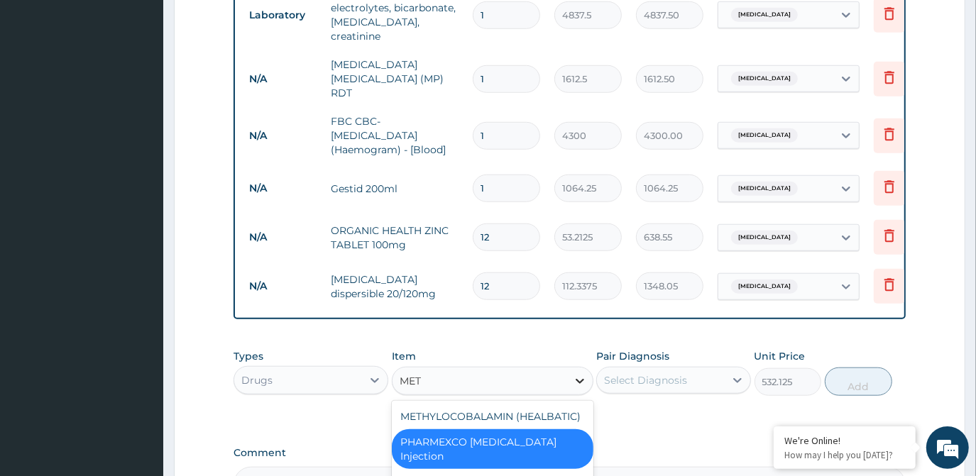
type input "METR"
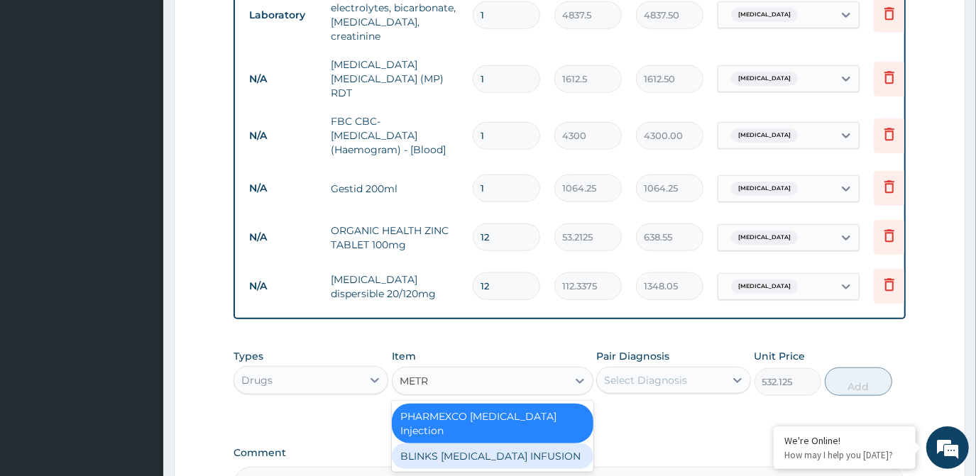
click at [526, 444] on div "BLINKS METRONIDAZOLE INFUSION" at bounding box center [493, 457] width 202 height 26
type input "709.5"
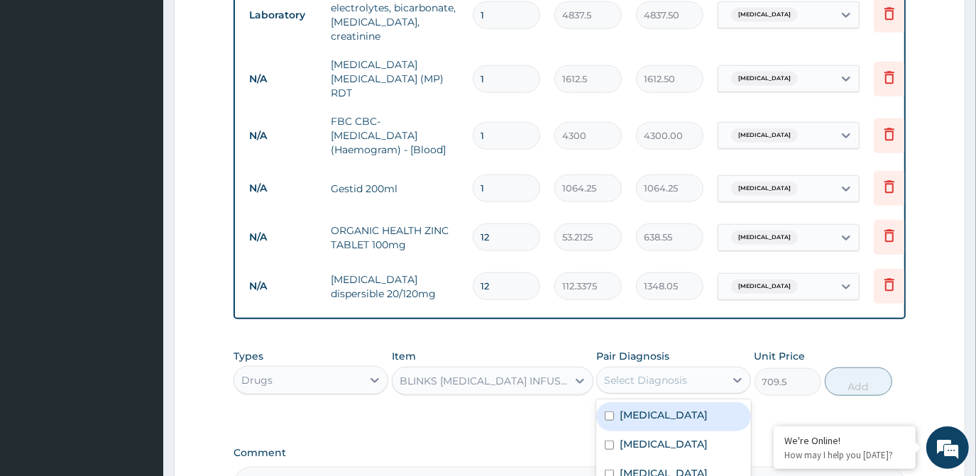
click at [659, 373] on div "Select Diagnosis" at bounding box center [645, 380] width 83 height 14
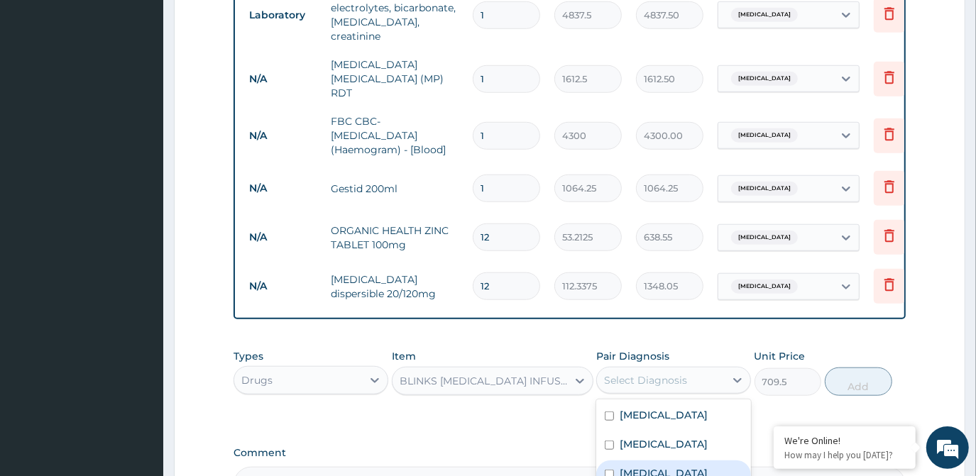
click at [651, 466] on label "Bacteremia" at bounding box center [664, 473] width 88 height 14
checkbox input "true"
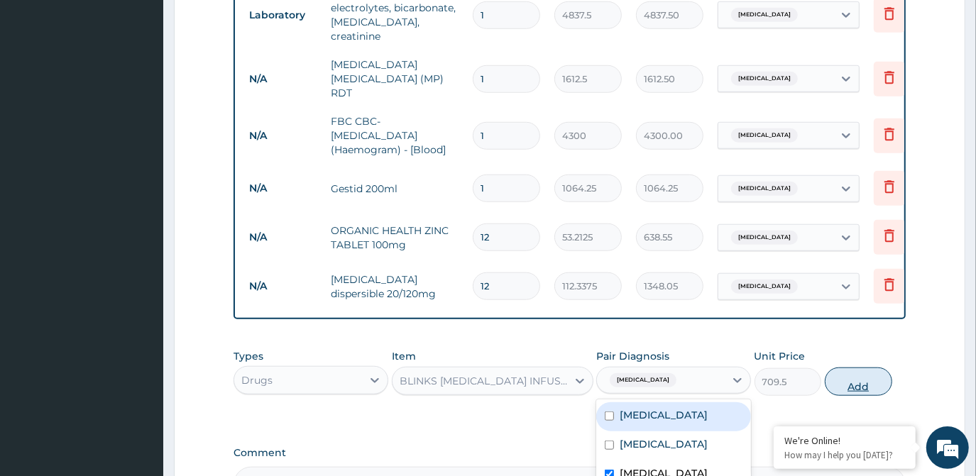
click at [870, 368] on button "Add" at bounding box center [858, 382] width 67 height 28
type input "0"
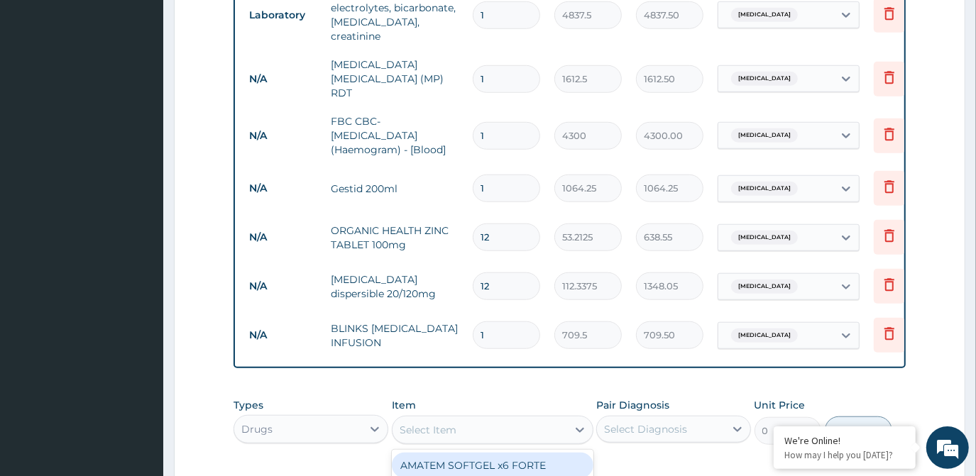
click at [431, 423] on div "Select Item" at bounding box center [428, 430] width 57 height 14
type input "PARACET"
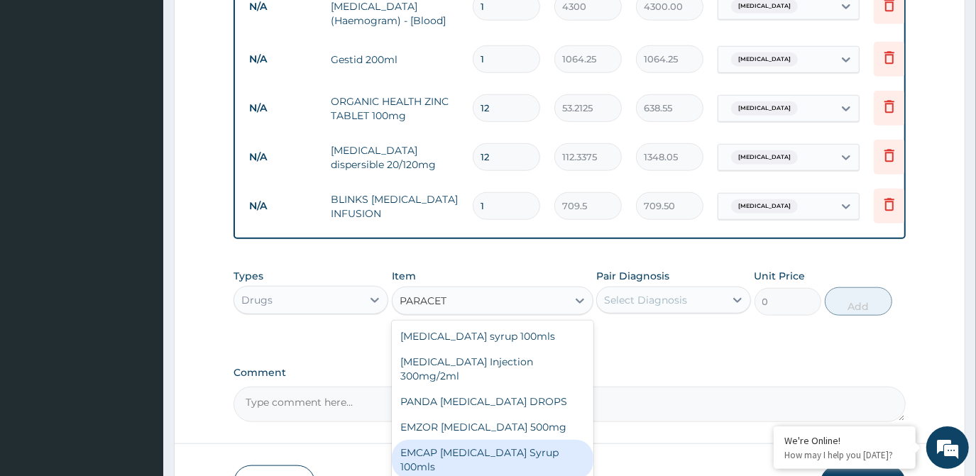
click at [478, 440] on div "EMCAP PARACETAMOL Syrup 100mls" at bounding box center [493, 460] width 202 height 40
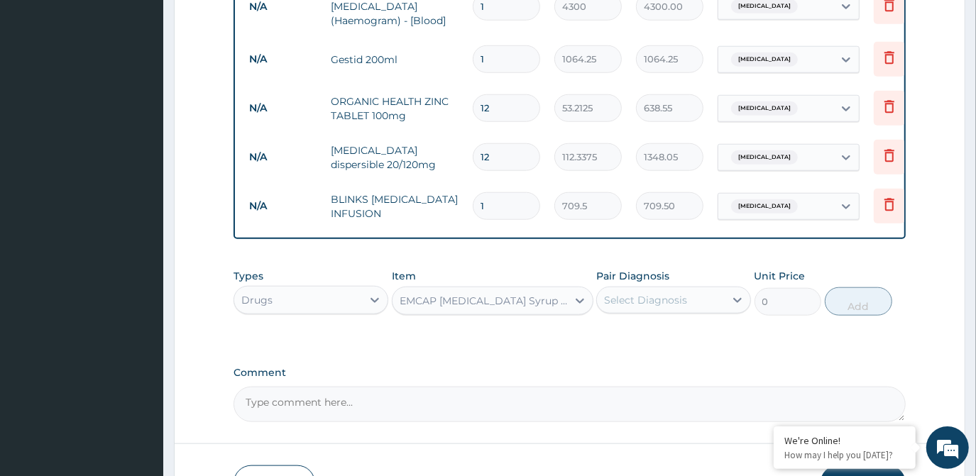
type input "591.25"
click at [569, 288] on div at bounding box center [580, 301] width 26 height 26
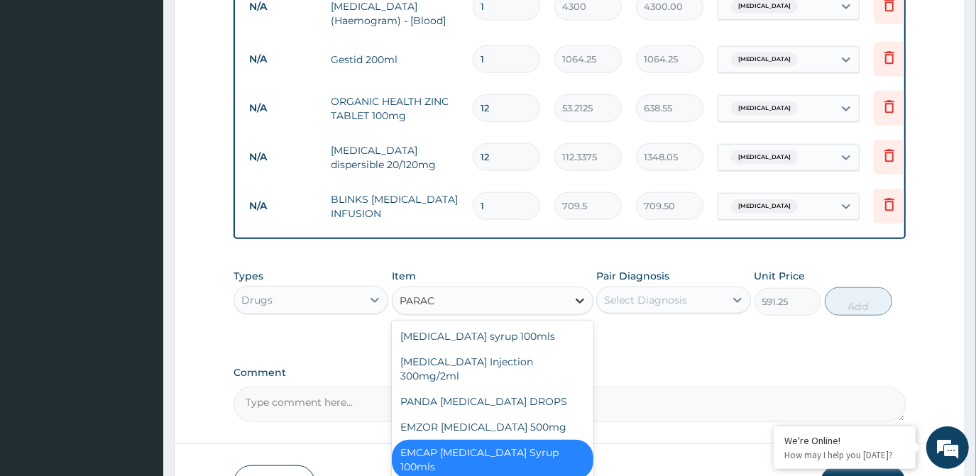
scroll to position [0, 0]
type input "PARACETA"
click at [549, 324] on div "Paracetamol syrup 100mls" at bounding box center [493, 337] width 202 height 26
type input "709.5"
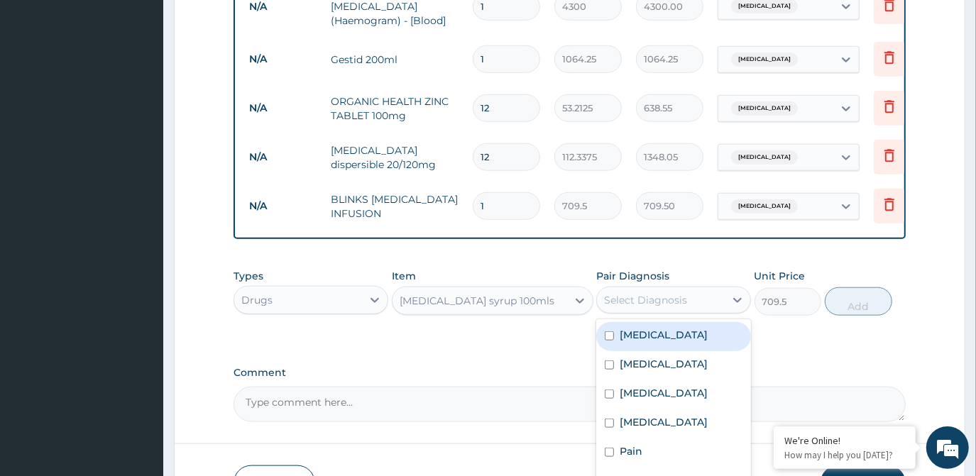
click at [679, 293] on div "Select Diagnosis" at bounding box center [645, 300] width 83 height 14
click at [664, 327] on div "Malaria" at bounding box center [673, 336] width 155 height 29
checkbox input "true"
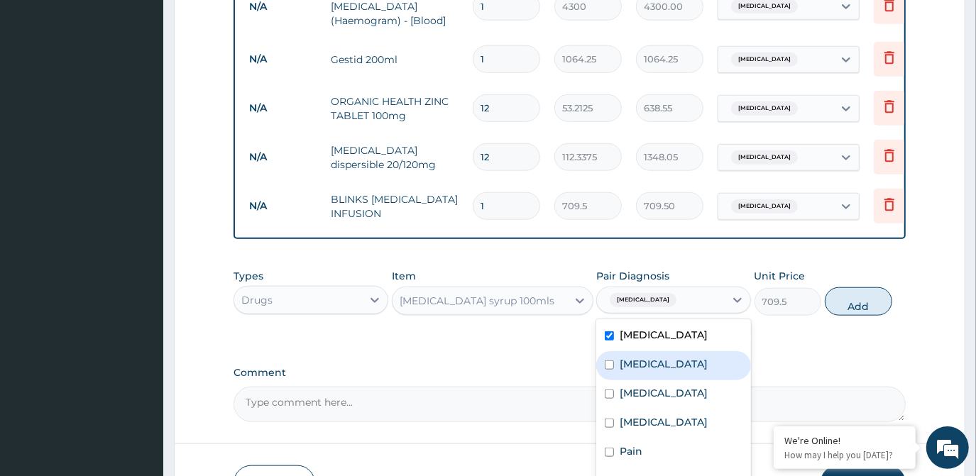
click at [625, 357] on label "Sepsis" at bounding box center [664, 364] width 88 height 14
checkbox input "true"
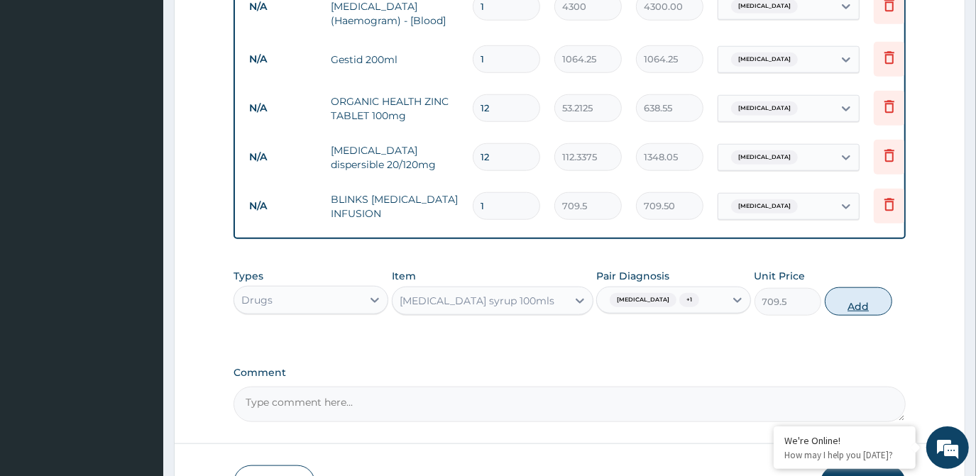
click at [840, 287] on button "Add" at bounding box center [858, 301] width 67 height 28
type input "0"
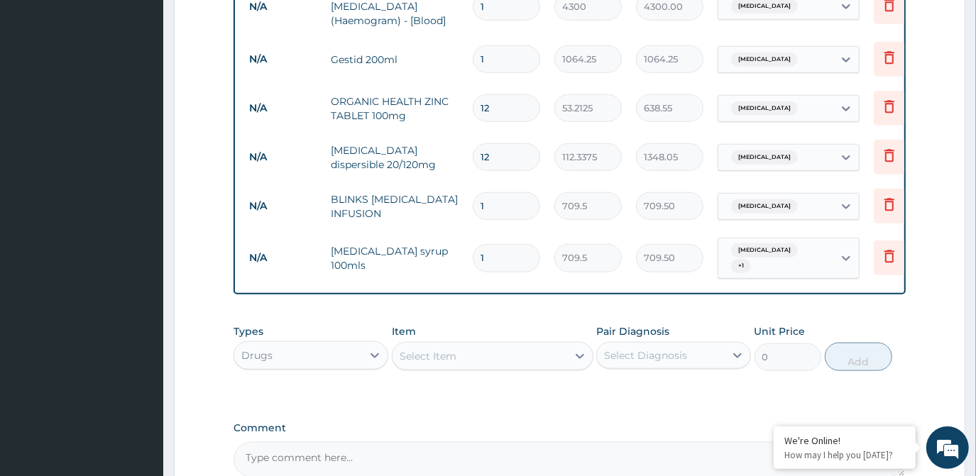
scroll to position [949, 0]
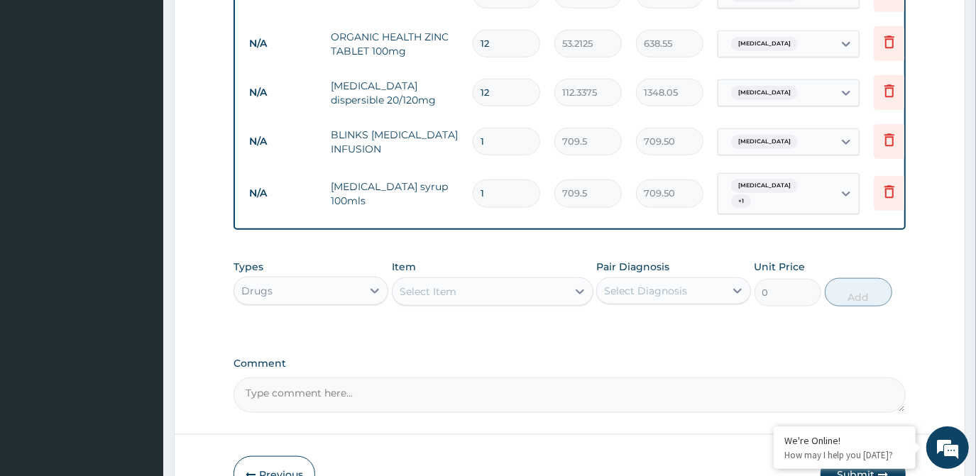
click at [478, 280] on div "Select Item" at bounding box center [480, 291] width 175 height 23
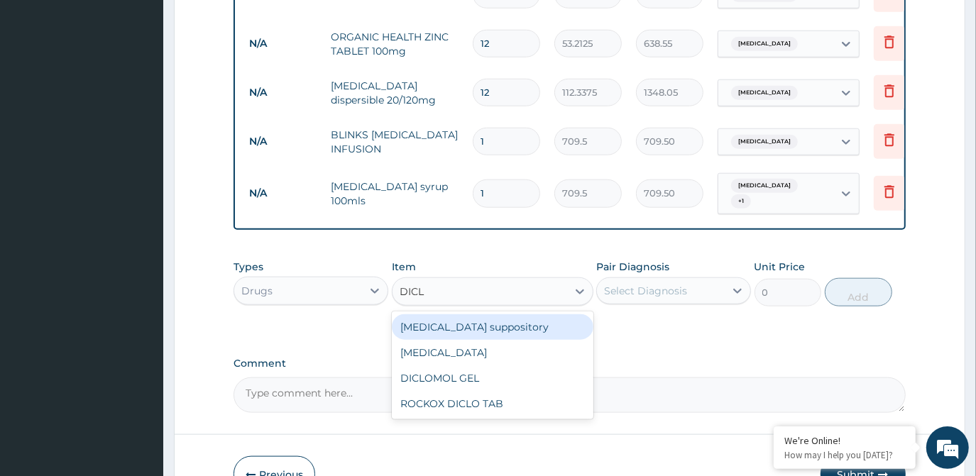
type input "DICLO"
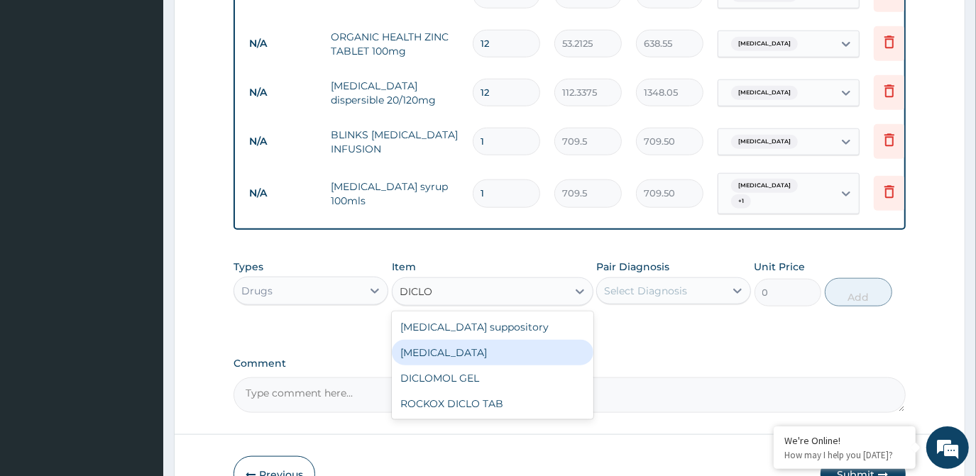
click at [486, 340] on div "Diclofenac" at bounding box center [493, 353] width 202 height 26
type input "591.25"
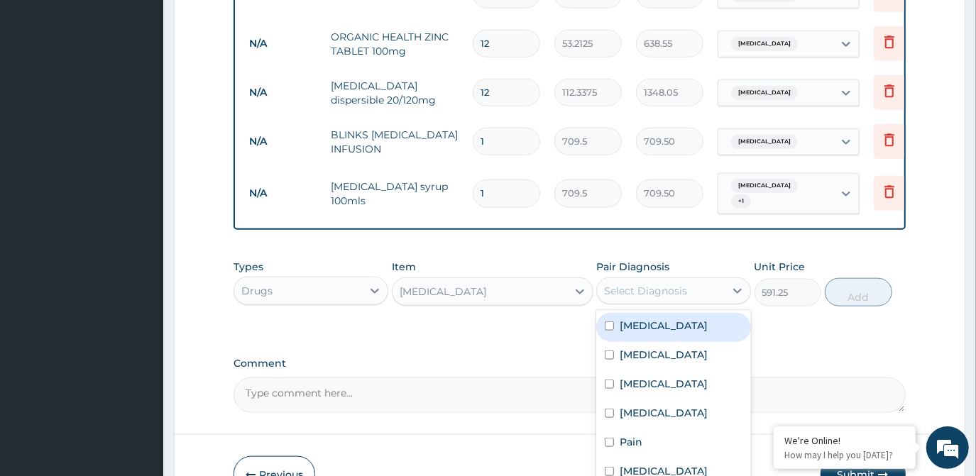
click at [649, 284] on div "Select Diagnosis" at bounding box center [645, 291] width 83 height 14
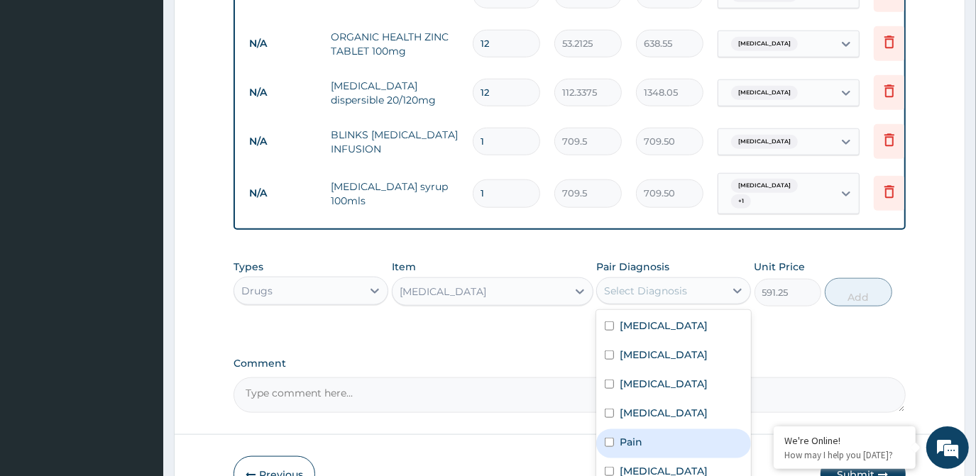
click at [626, 435] on label "Pain" at bounding box center [631, 442] width 23 height 14
checkbox input "true"
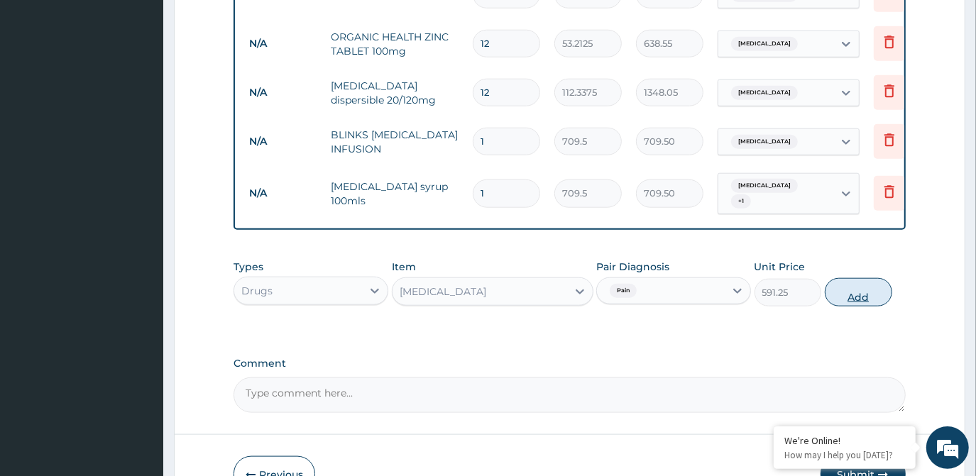
click at [857, 278] on button "Add" at bounding box center [858, 292] width 67 height 28
type input "0"
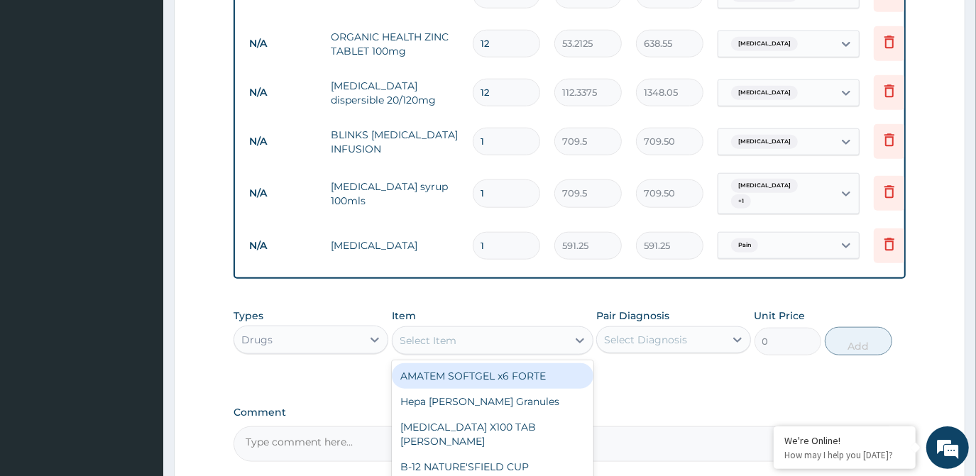
click at [486, 329] on div "Select Item" at bounding box center [480, 340] width 175 height 23
type input "BUS"
click at [489, 363] on div "Buscopan 10mg Tablet" at bounding box center [493, 376] width 202 height 26
type input "41.3875"
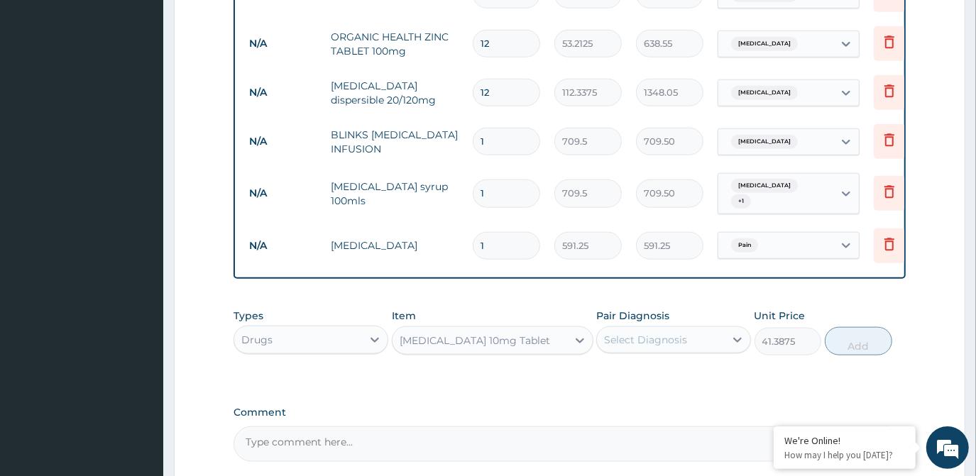
click at [645, 333] on div "Select Diagnosis" at bounding box center [645, 340] width 83 height 14
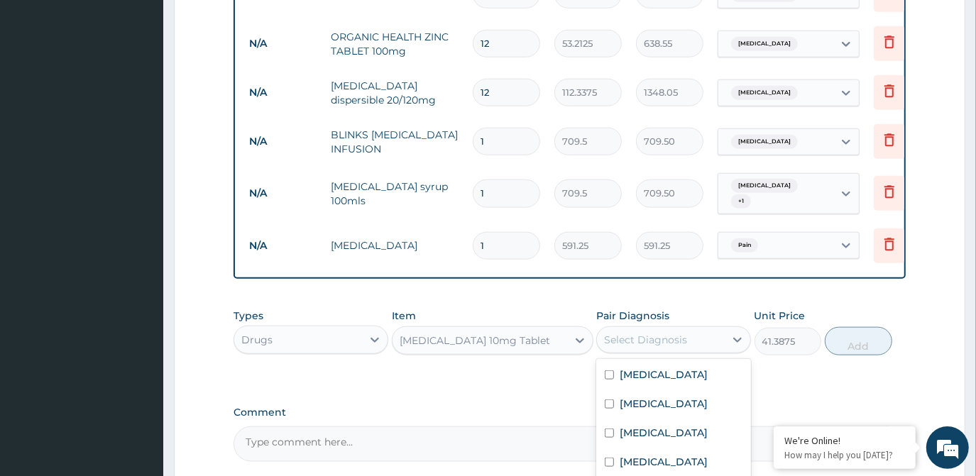
checkbox input "true"
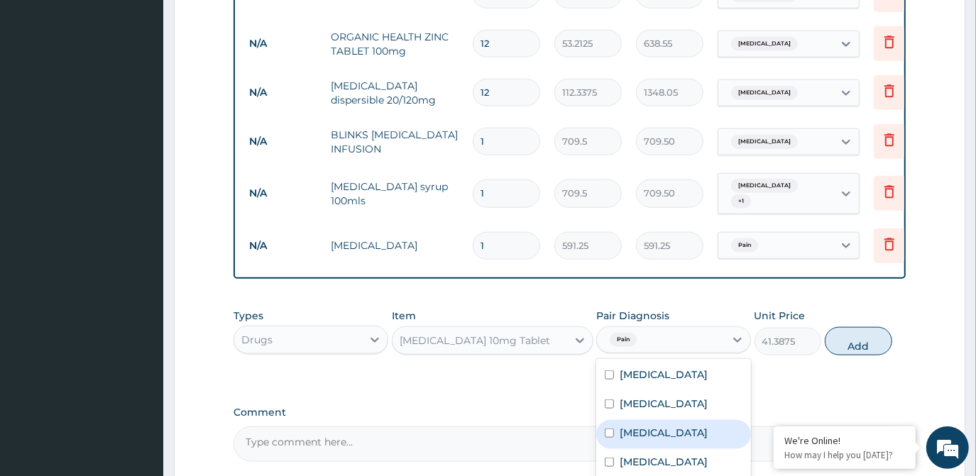
click at [644, 420] on div "Bacteremia" at bounding box center [673, 434] width 155 height 29
checkbox input "true"
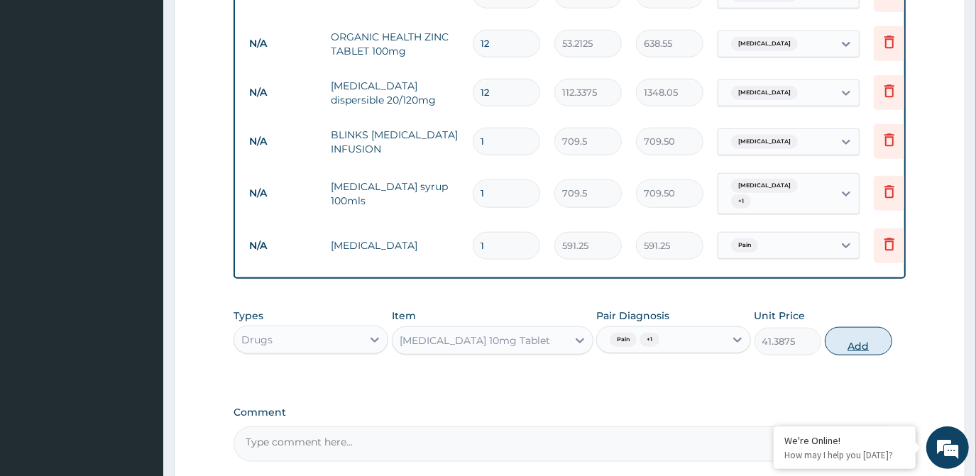
click at [837, 327] on button "Add" at bounding box center [858, 341] width 67 height 28
type input "0"
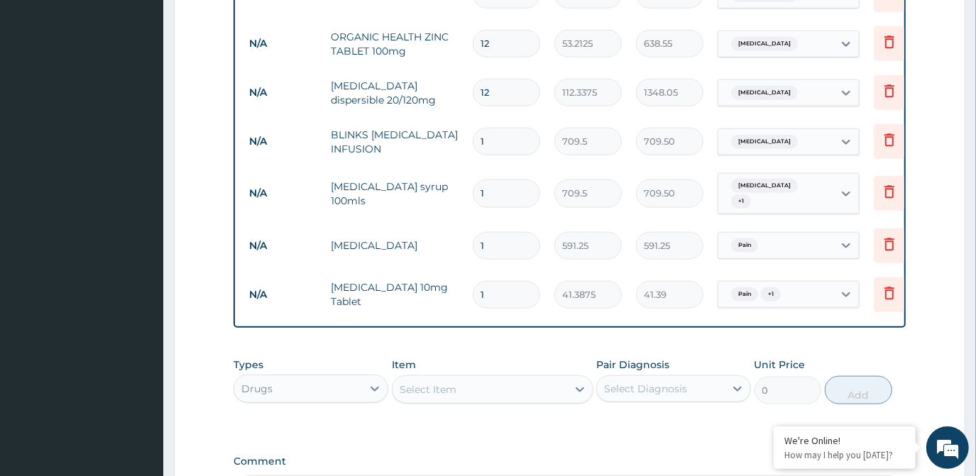
type input "0.00"
type input "8"
type input "331.10"
type input "8"
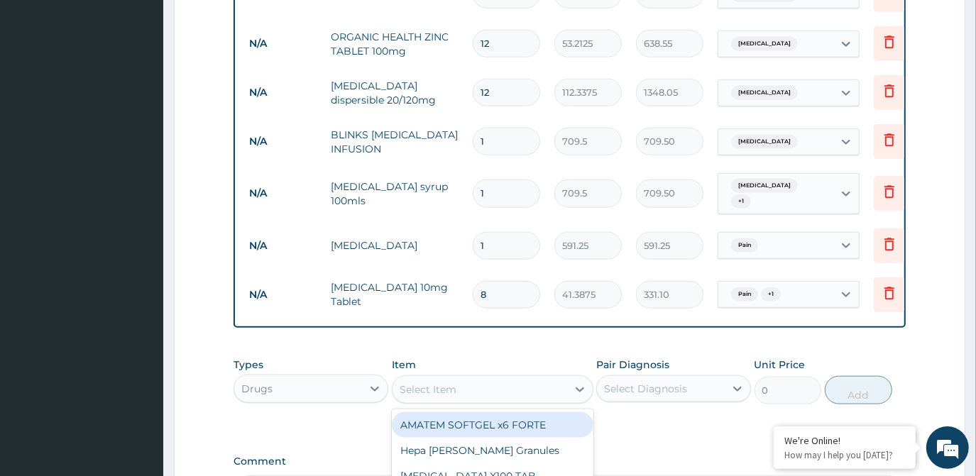
click at [435, 383] on div "Select Item" at bounding box center [428, 390] width 57 height 14
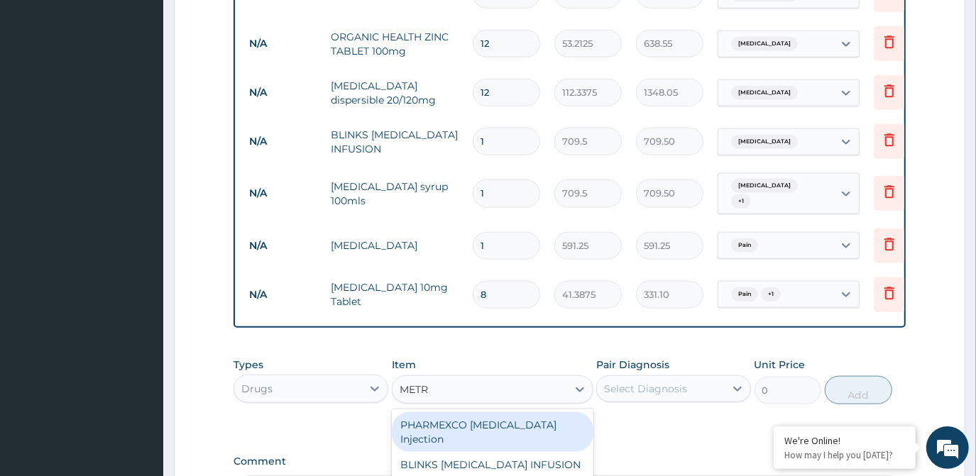
type input "METR"
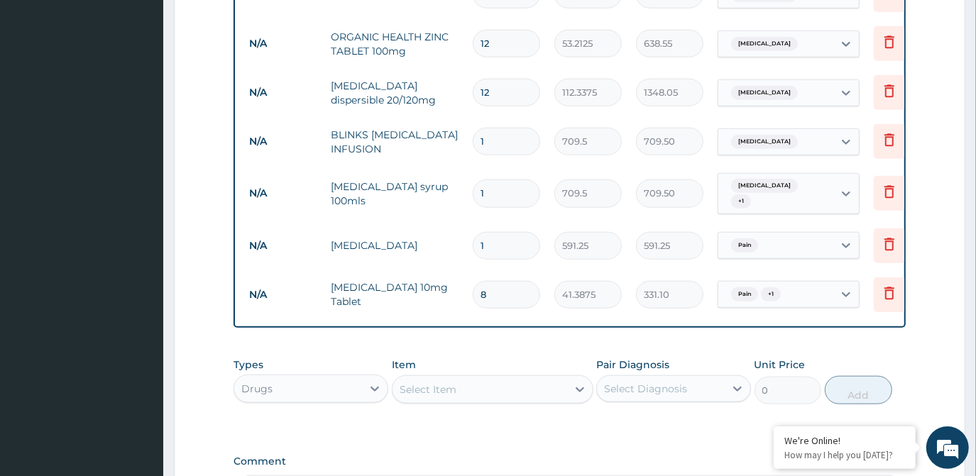
drag, startPoint x: 488, startPoint y: 109, endPoint x: 469, endPoint y: 114, distance: 20.7
click at [469, 121] on td "1" at bounding box center [507, 142] width 82 height 42
type input "3"
type input "2128.50"
type input "3"
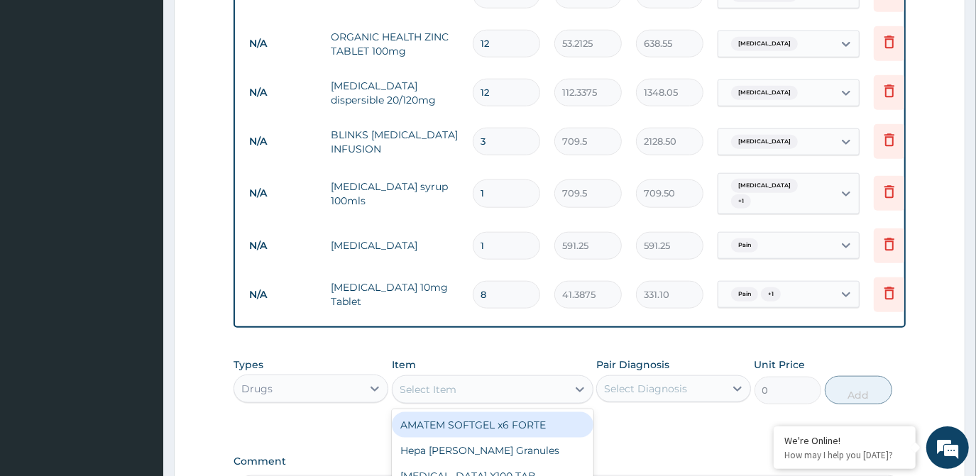
click at [437, 383] on div "Select Item" at bounding box center [428, 390] width 57 height 14
type input "QUIN"
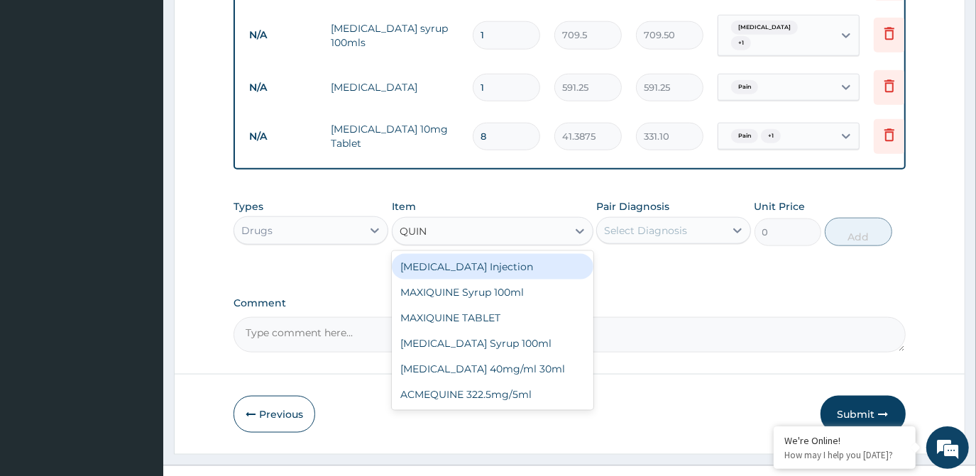
scroll to position [1108, 0]
click at [481, 253] on div "QUININE Injection" at bounding box center [493, 266] width 202 height 26
type input "591.25"
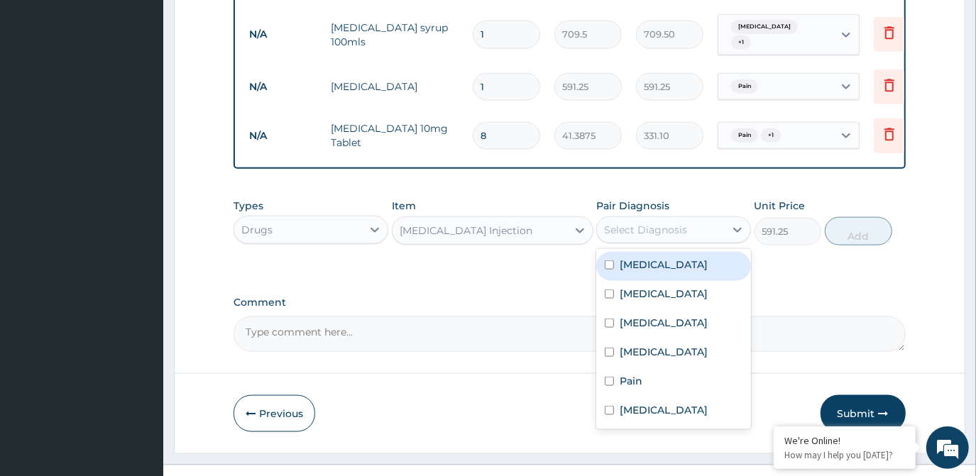
click at [625, 223] on div "Select Diagnosis" at bounding box center [645, 230] width 83 height 14
click at [630, 258] on label "Malaria" at bounding box center [664, 265] width 88 height 14
checkbox input "true"
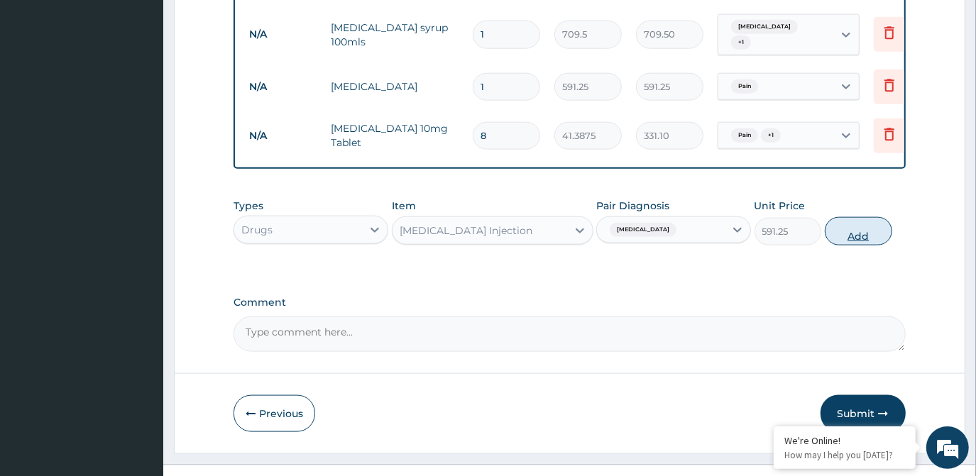
click at [843, 217] on button "Add" at bounding box center [858, 231] width 67 height 28
type input "0"
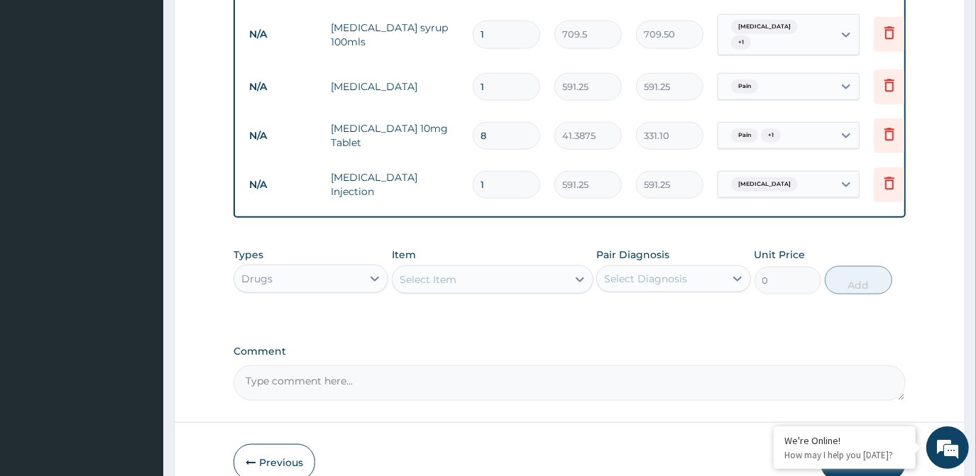
type input "0.00"
type input "3"
type input "1773.75"
type input "3"
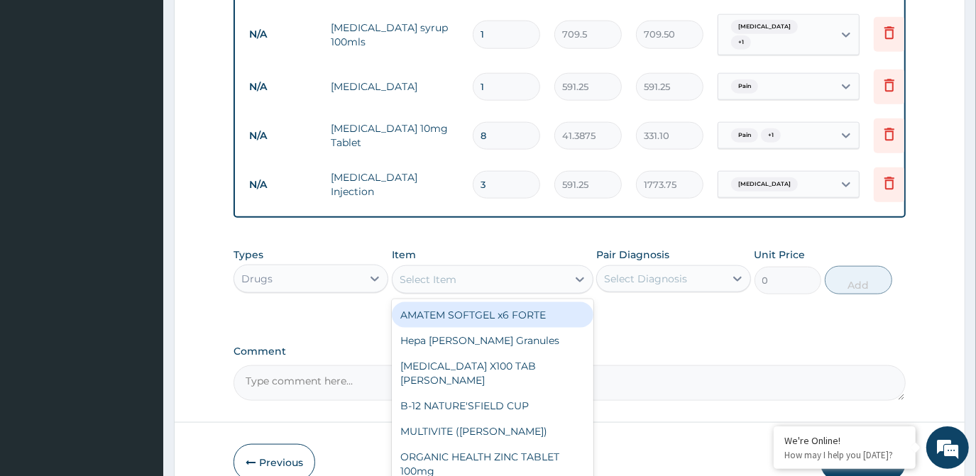
click at [427, 273] on div "Select Item" at bounding box center [428, 280] width 57 height 14
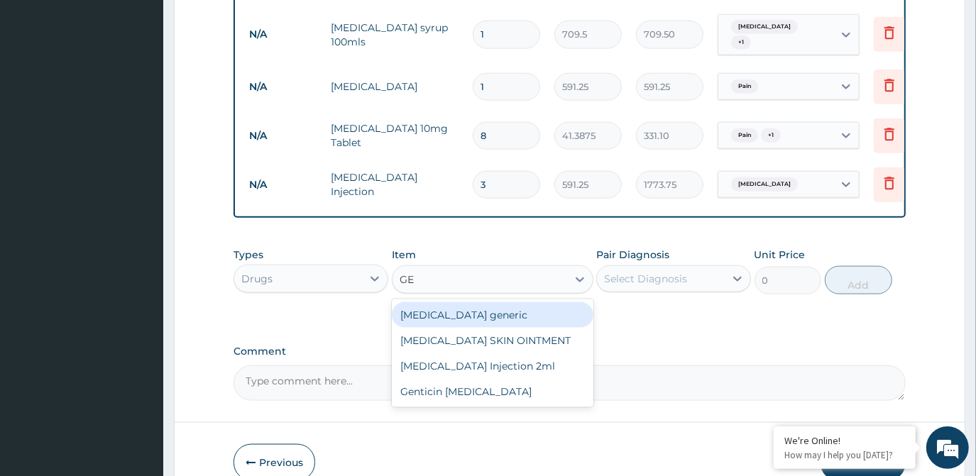
type input "GEN"
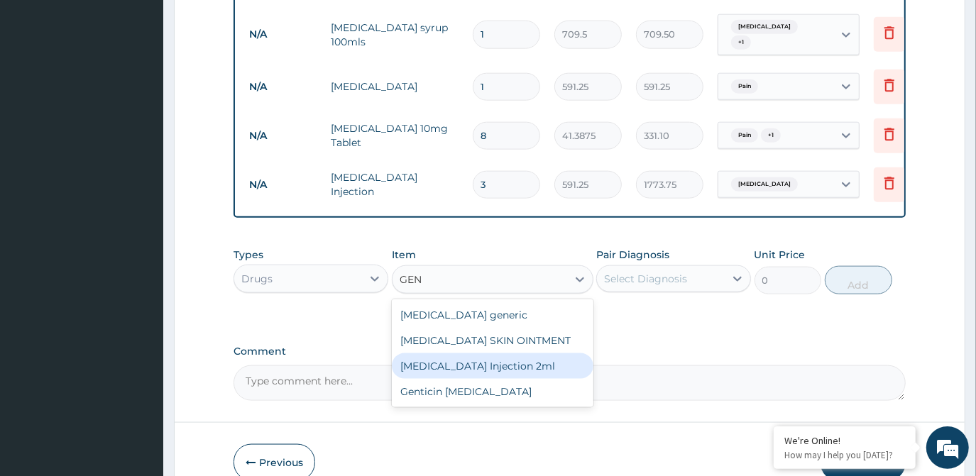
click at [443, 354] on div "GENTAMICIN Injection 2ml" at bounding box center [493, 367] width 202 height 26
type input "331.1"
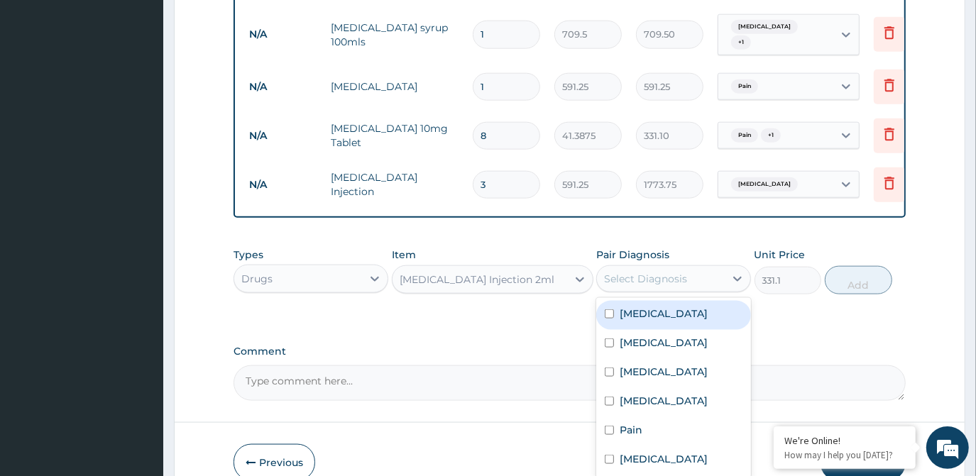
click at [623, 272] on div "Select Diagnosis" at bounding box center [645, 279] width 83 height 14
click at [613, 301] on div "Malaria" at bounding box center [673, 315] width 155 height 29
checkbox input "true"
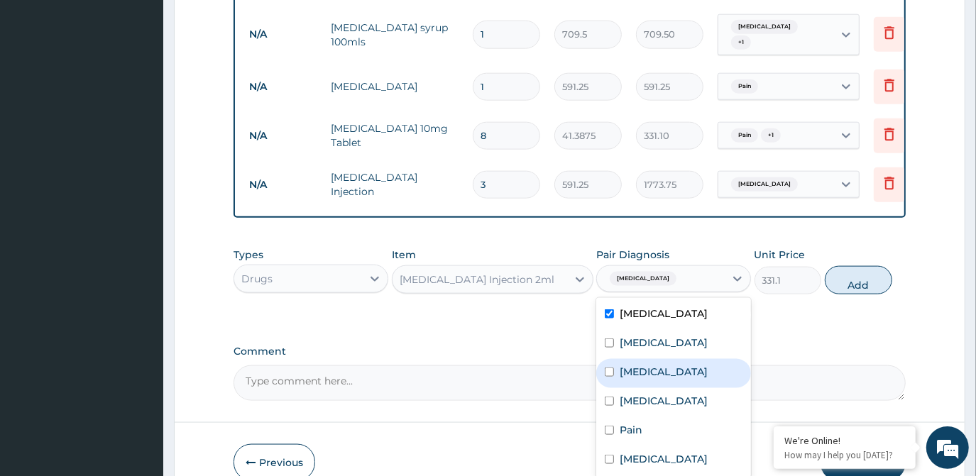
click at [610, 368] on input "checkbox" at bounding box center [609, 372] width 9 height 9
checkbox input "true"
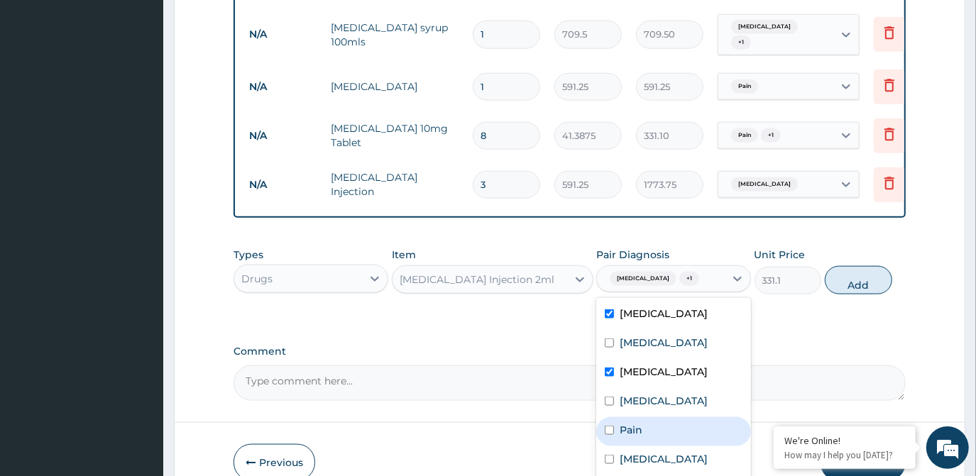
click at [611, 417] on div "Pain" at bounding box center [673, 431] width 155 height 29
checkbox input "true"
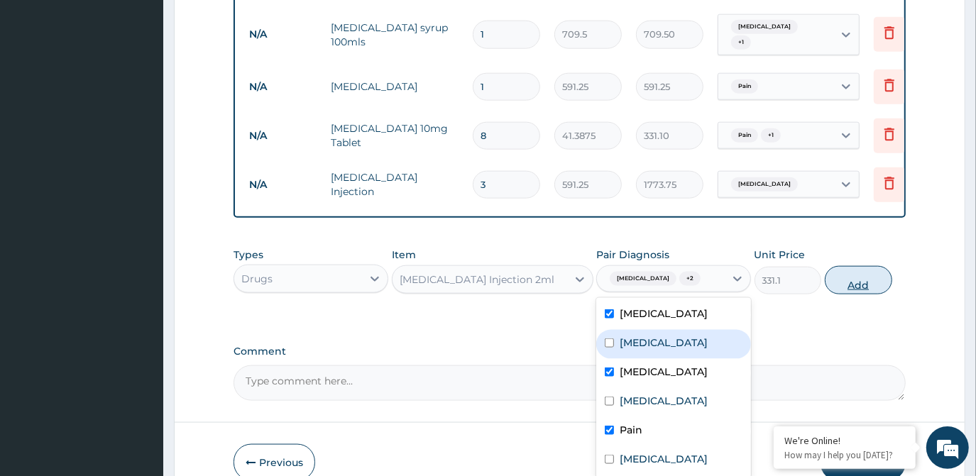
click at [862, 266] on button "Add" at bounding box center [858, 280] width 67 height 28
type input "0"
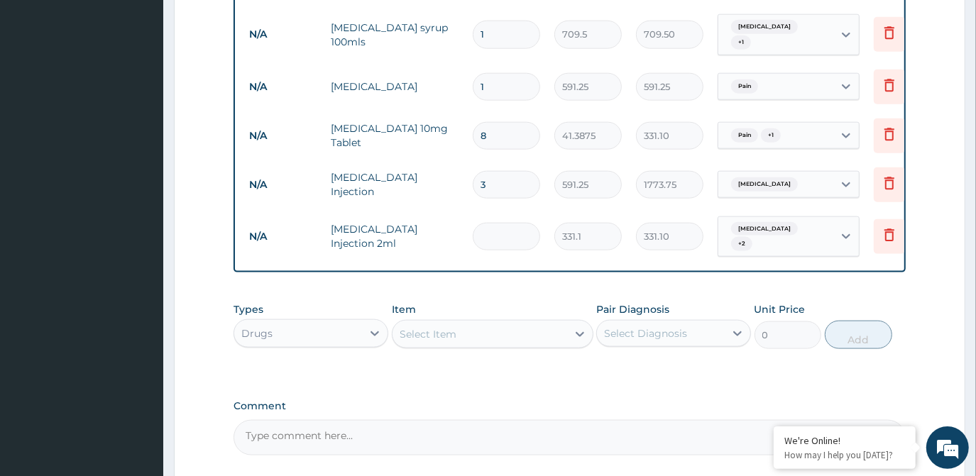
type input "0.00"
type input "4"
type input "1324.40"
type input "4"
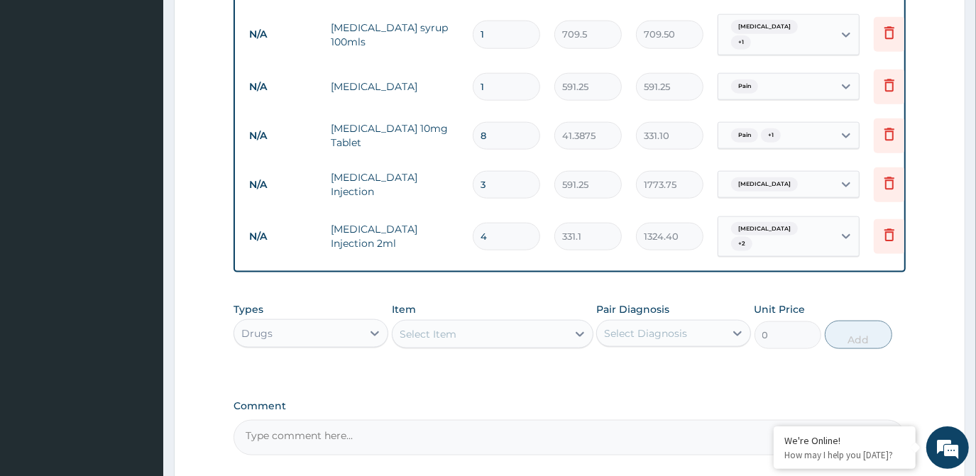
click at [433, 323] on div "Select Item" at bounding box center [480, 334] width 175 height 23
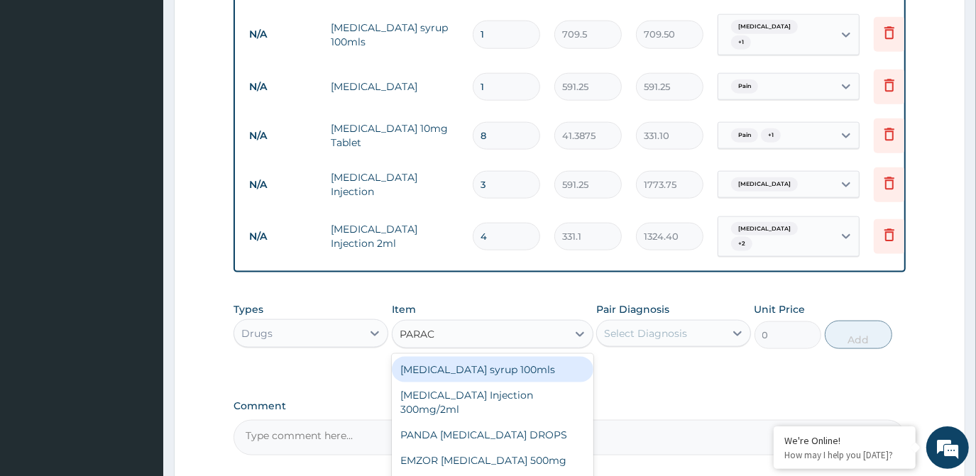
type input "PARACE"
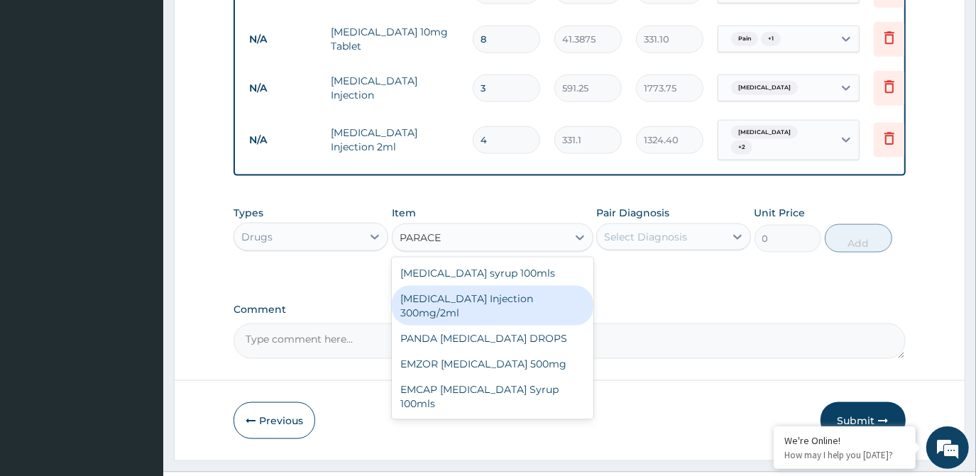
scroll to position [1207, 0]
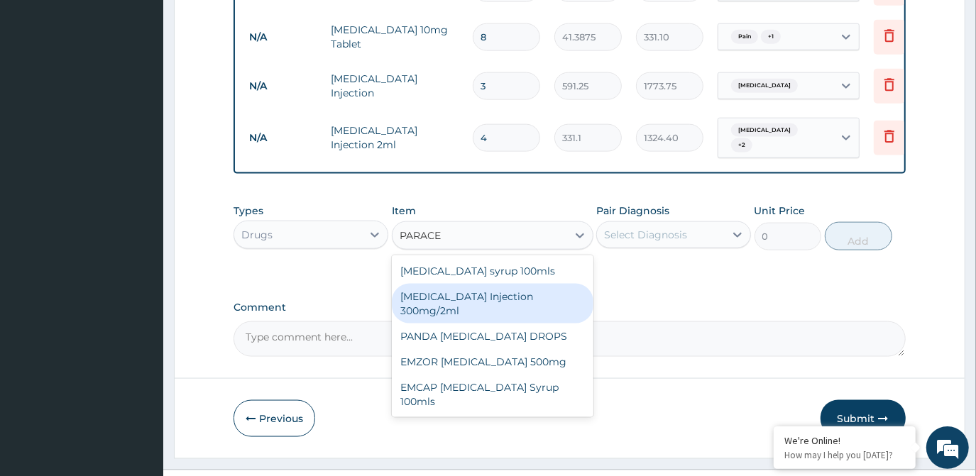
click at [484, 285] on div "PARACETAMOL Injection 300mg/2ml" at bounding box center [493, 304] width 202 height 40
type input "260.15"
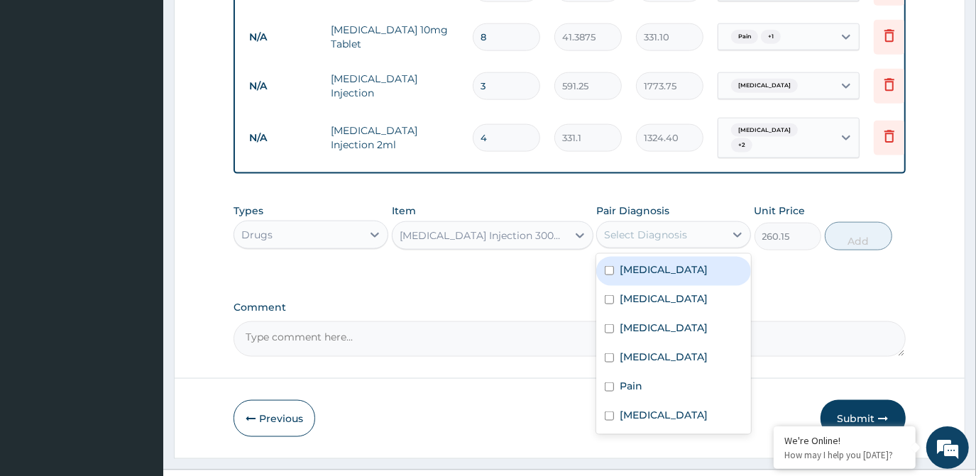
click at [648, 228] on div "Select Diagnosis" at bounding box center [645, 235] width 83 height 14
click at [643, 263] on label "Malaria" at bounding box center [664, 270] width 88 height 14
checkbox input "true"
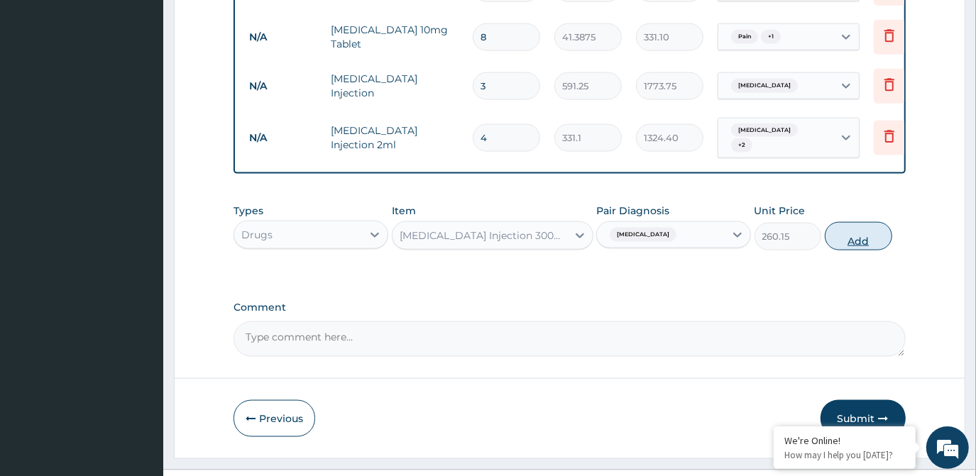
click at [850, 222] on button "Add" at bounding box center [858, 236] width 67 height 28
type input "0"
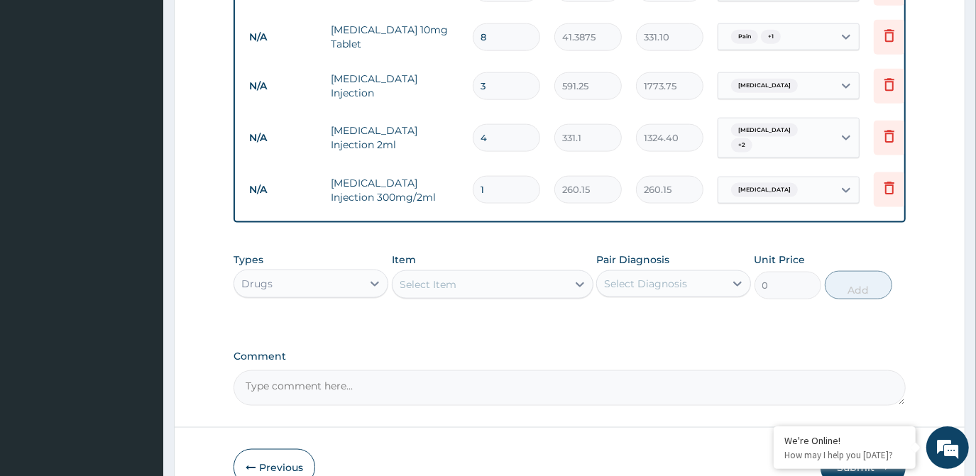
type input "12"
type input "3121.80"
type input "12"
click at [443, 278] on div "Select Item" at bounding box center [428, 285] width 57 height 14
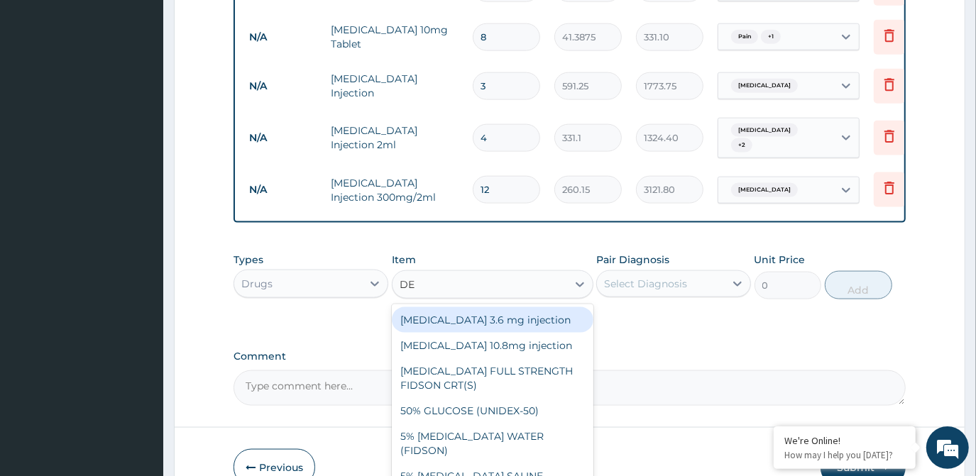
type input "DEX"
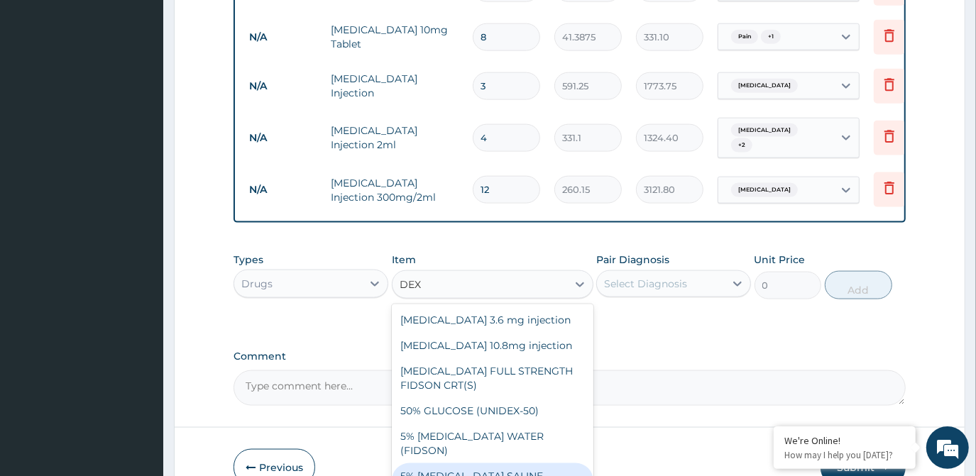
click at [452, 464] on div "5% DEXTROSE SALINE (FIDSON)" at bounding box center [493, 484] width 202 height 40
type input "1773.75"
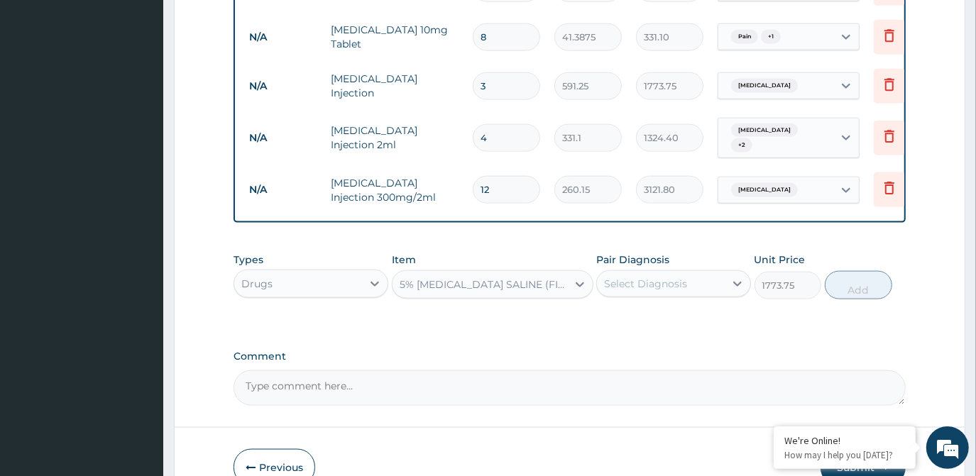
click at [705, 273] on div "Select Diagnosis" at bounding box center [661, 284] width 128 height 23
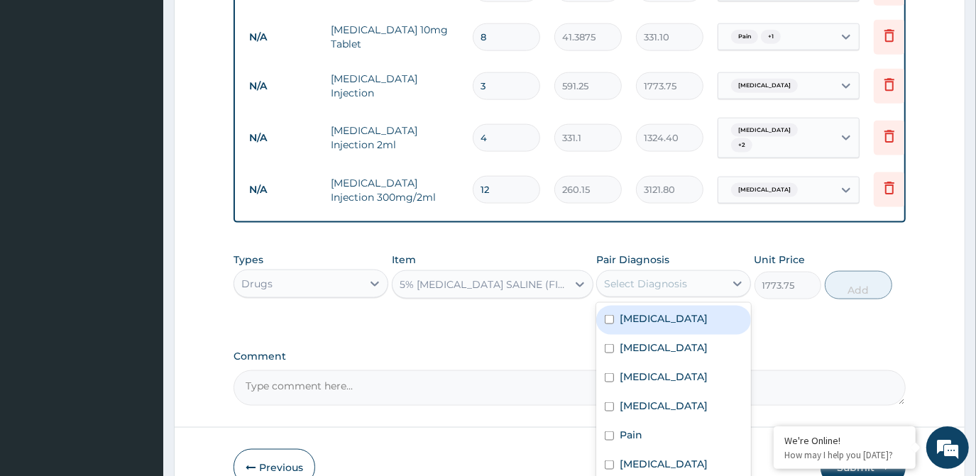
click at [692, 306] on div "Malaria" at bounding box center [673, 320] width 155 height 29
checkbox input "true"
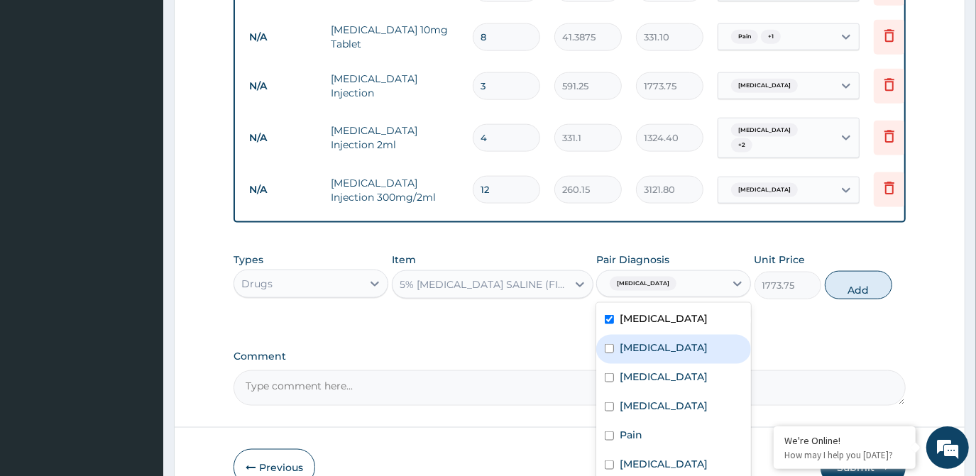
click at [671, 335] on div "Sepsis" at bounding box center [673, 349] width 155 height 29
checkbox input "true"
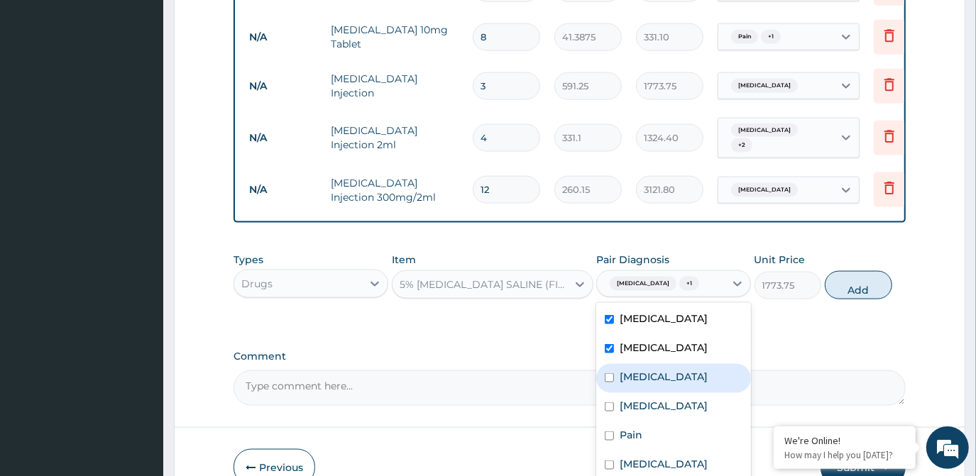
click at [660, 370] on label "Bacteremia" at bounding box center [664, 377] width 88 height 14
checkbox input "true"
click at [855, 271] on button "Add" at bounding box center [858, 285] width 67 height 28
type input "0"
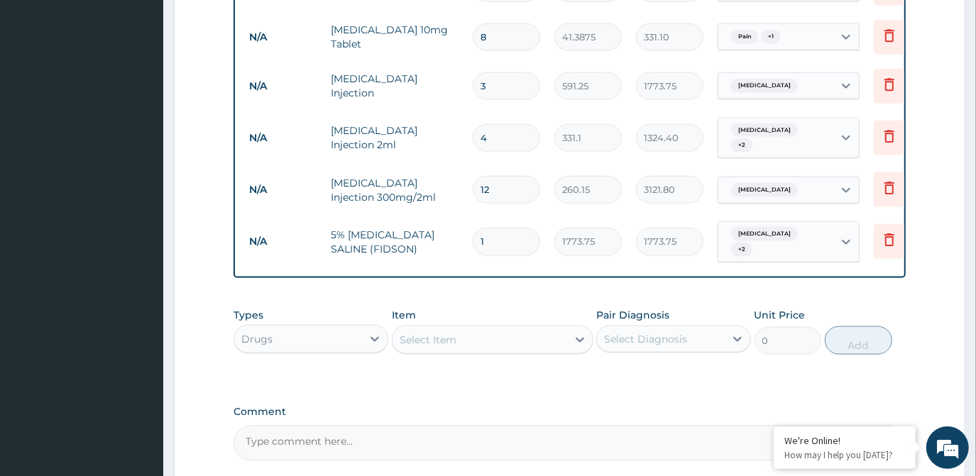
type input "0.00"
type input "4"
type input "7095.00"
type input "4"
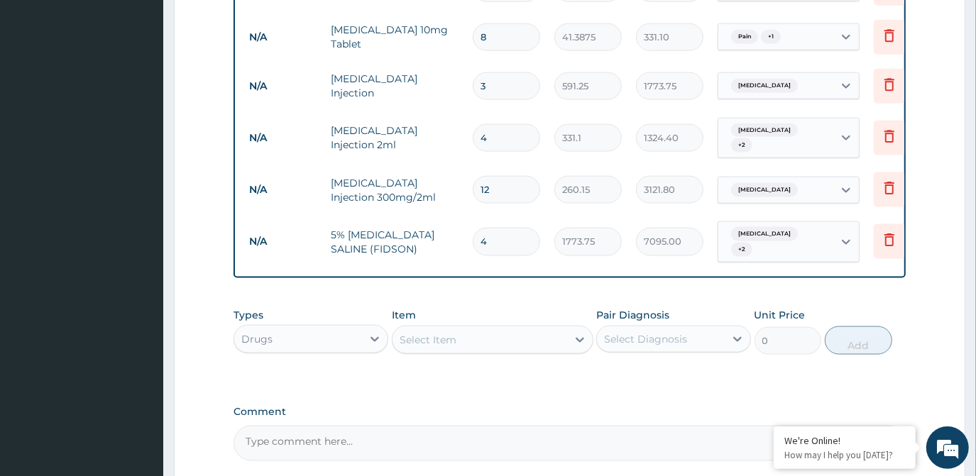
click at [510, 329] on div "Select Item" at bounding box center [480, 340] width 175 height 23
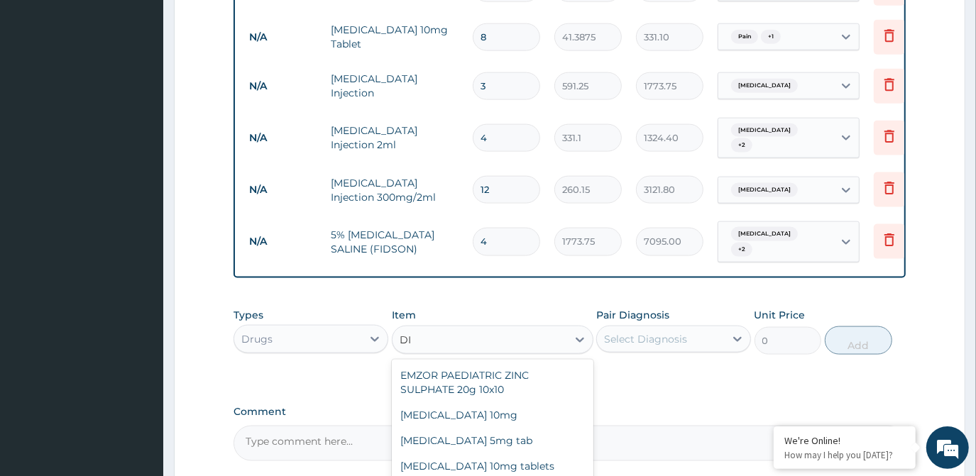
type input "D"
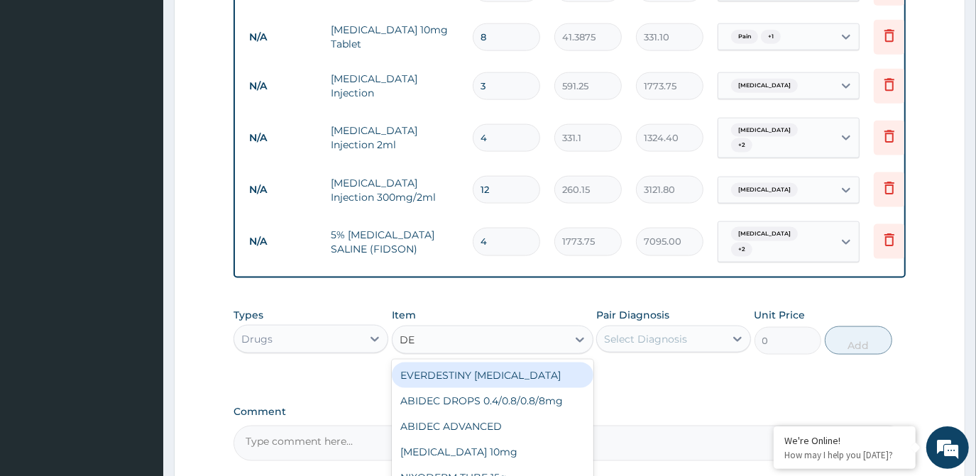
type input "DEX"
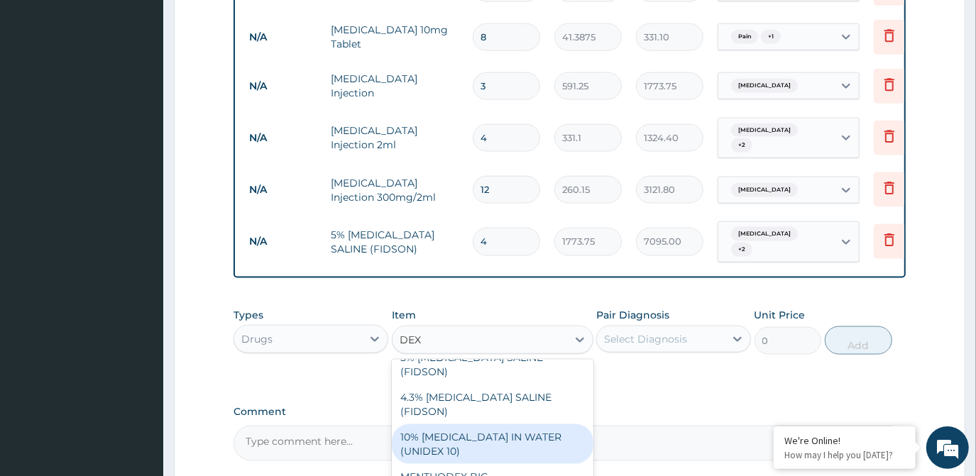
scroll to position [193, 0]
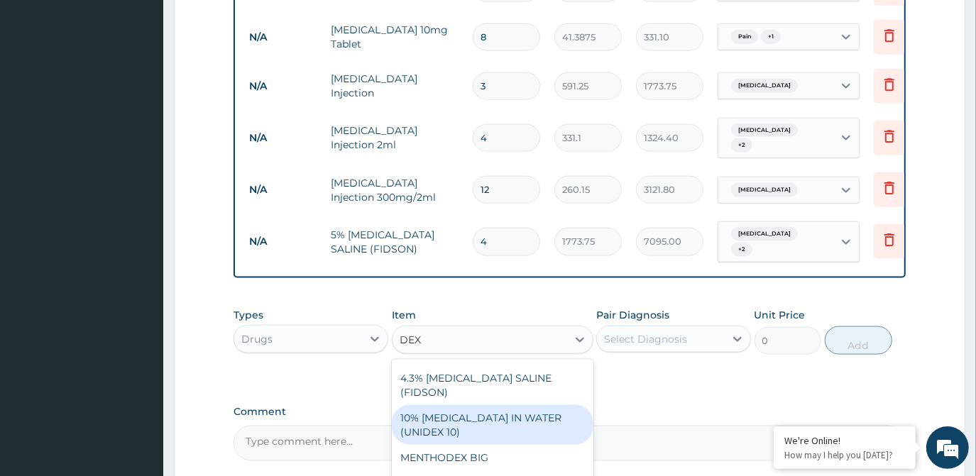
click at [510, 405] on div "10% DEXTROSE IN WATER (UNIDEX 10)" at bounding box center [493, 425] width 202 height 40
type input "1773.75"
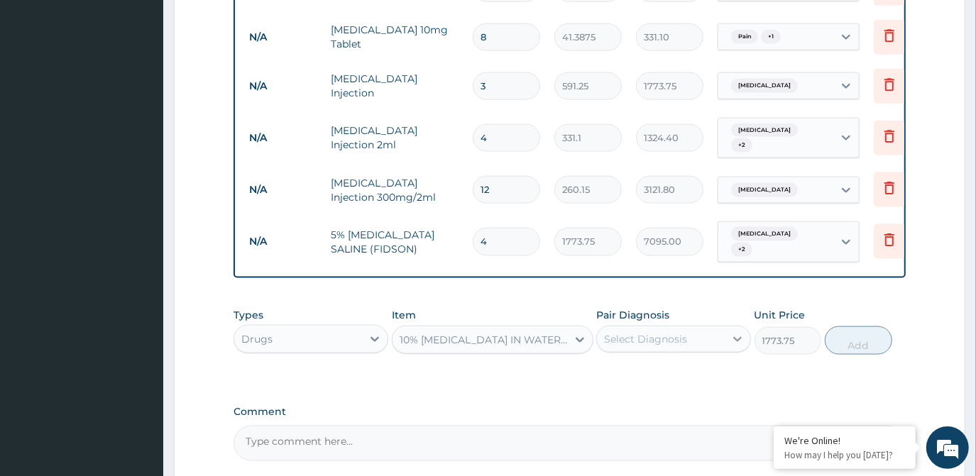
click at [741, 332] on icon at bounding box center [737, 339] width 14 height 14
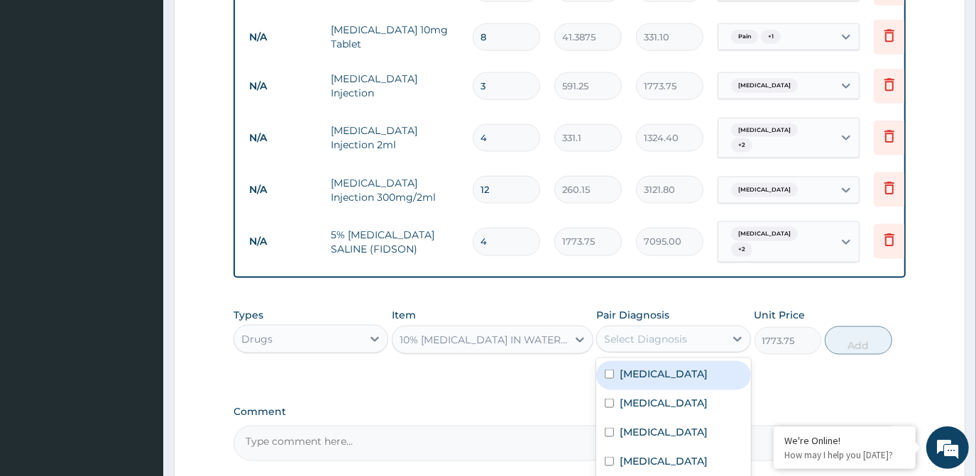
click at [706, 361] on div "Malaria" at bounding box center [673, 375] width 155 height 29
checkbox input "true"
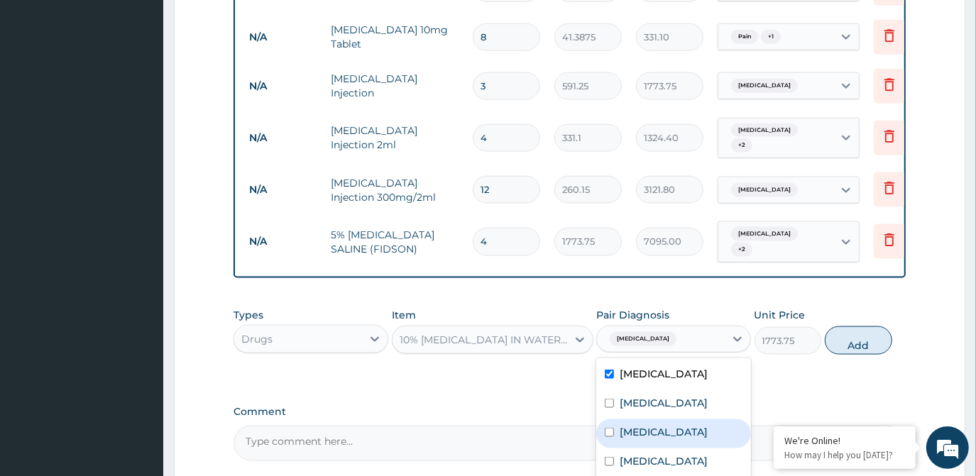
click at [679, 420] on div "Bacteremia" at bounding box center [673, 434] width 155 height 29
checkbox input "true"
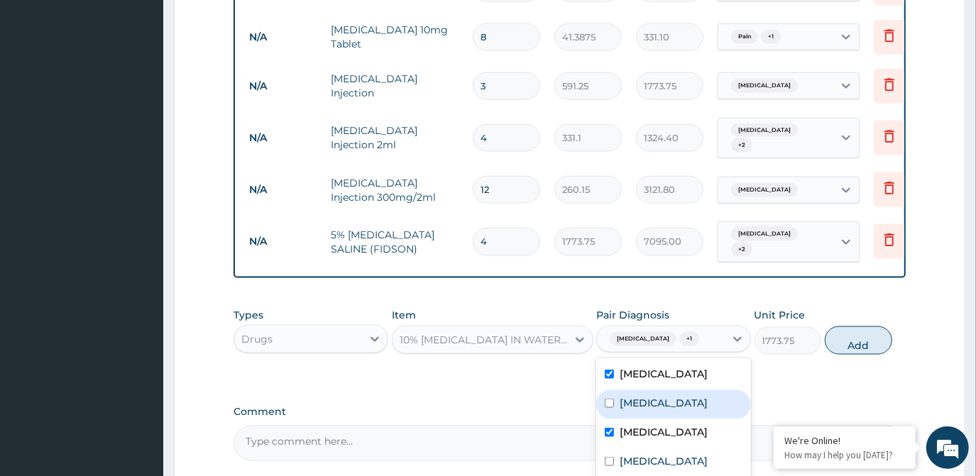
click at [628, 396] on label "Sepsis" at bounding box center [664, 403] width 88 height 14
checkbox input "true"
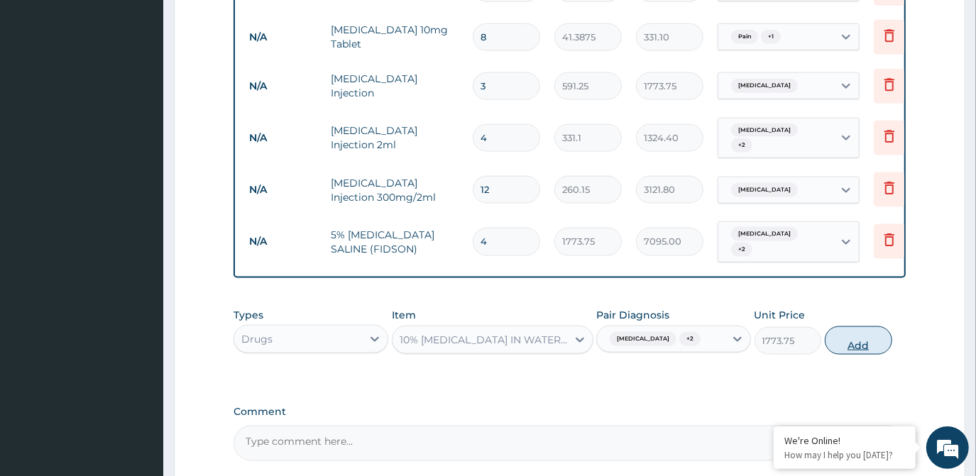
click at [854, 327] on button "Add" at bounding box center [858, 341] width 67 height 28
type input "0"
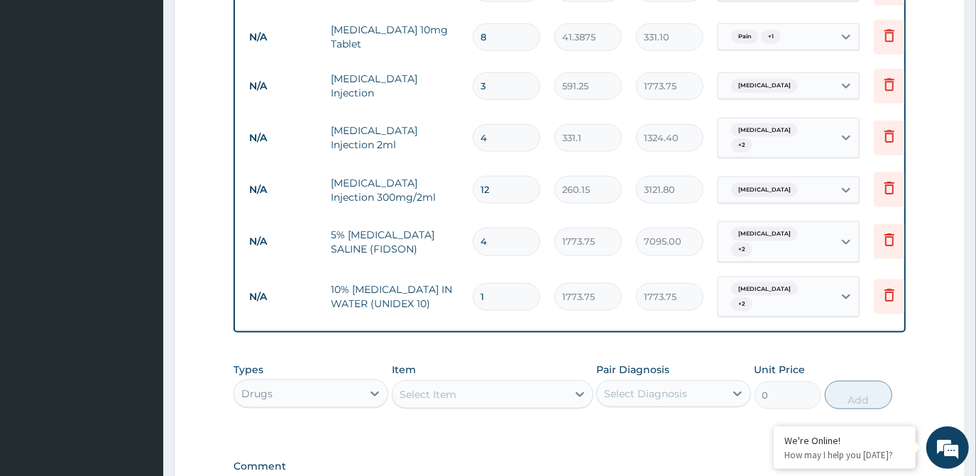
type input "0.00"
type input "4"
type input "7095.00"
type input "0.00"
type input "3"
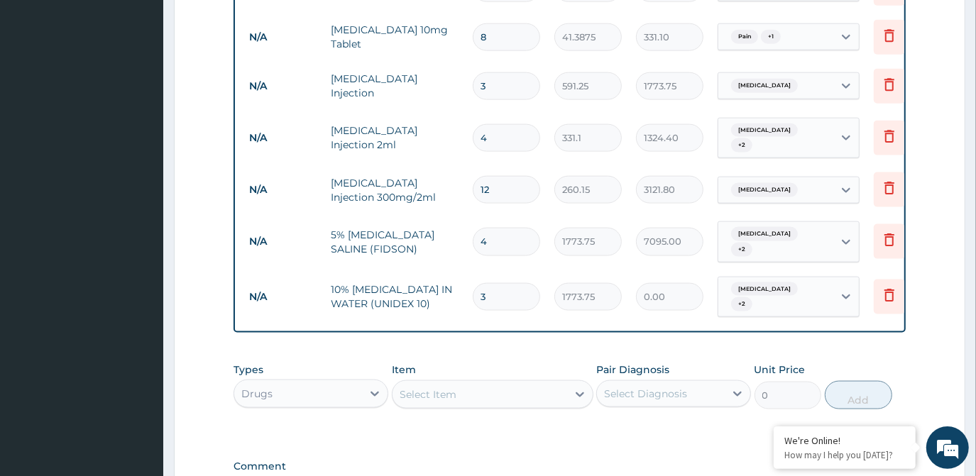
type input "5321.25"
type input "3"
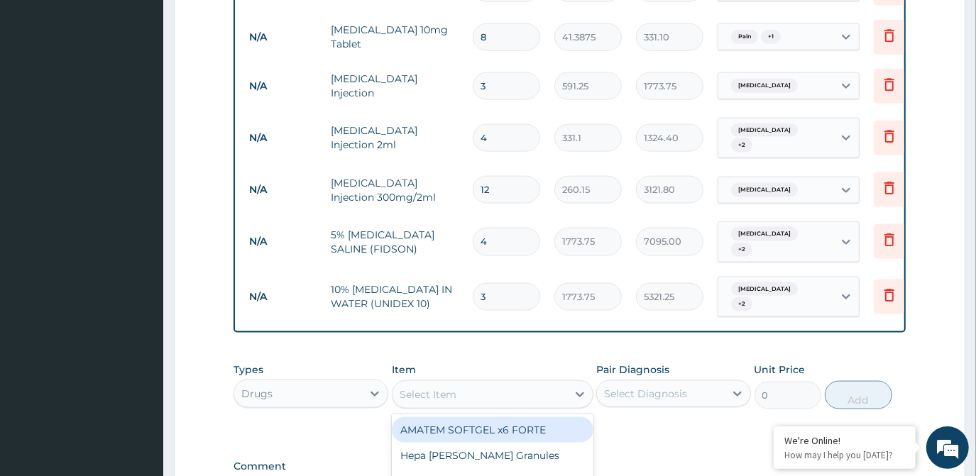
click at [506, 383] on div "Select Item" at bounding box center [480, 394] width 175 height 23
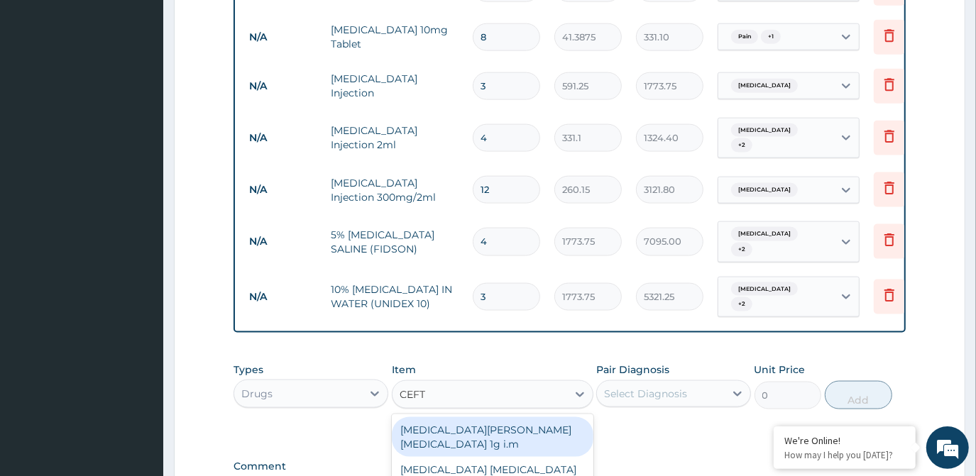
type input "CEFTR"
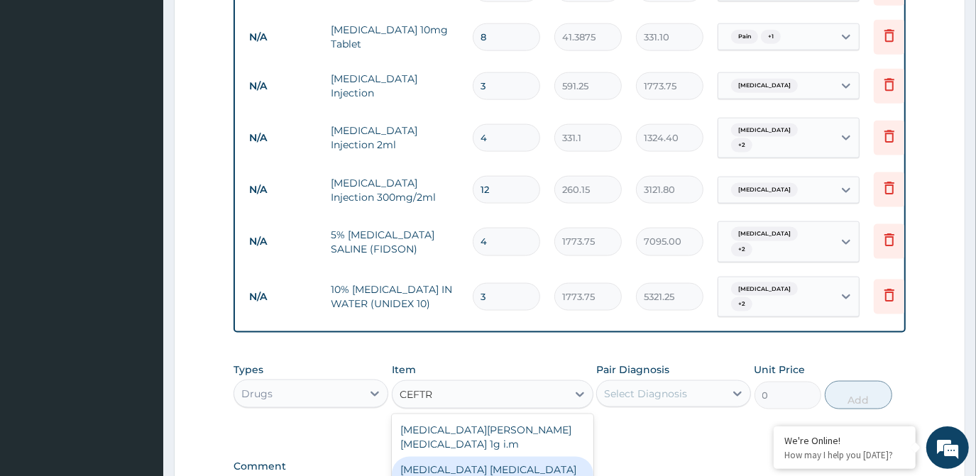
click at [503, 457] on div "Ceftriaxone Tazobactam 1125mg" at bounding box center [493, 477] width 202 height 40
type input "2365"
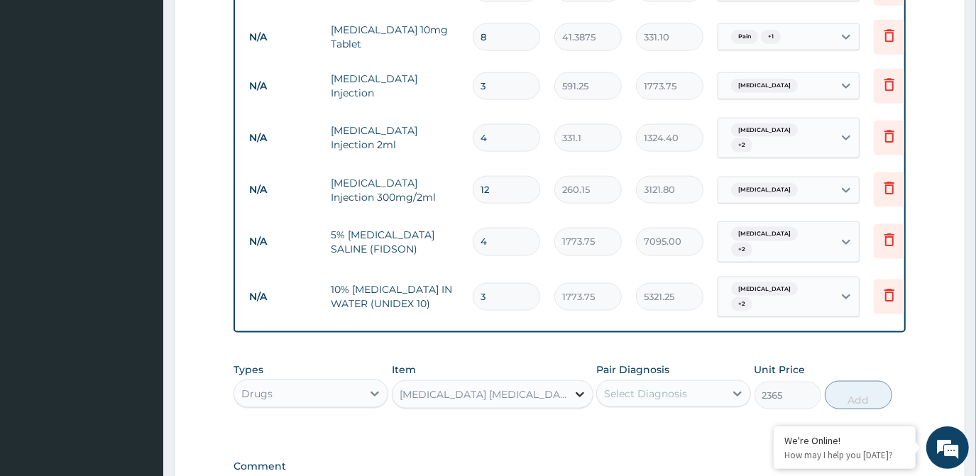
click at [579, 388] on icon at bounding box center [580, 395] width 14 height 14
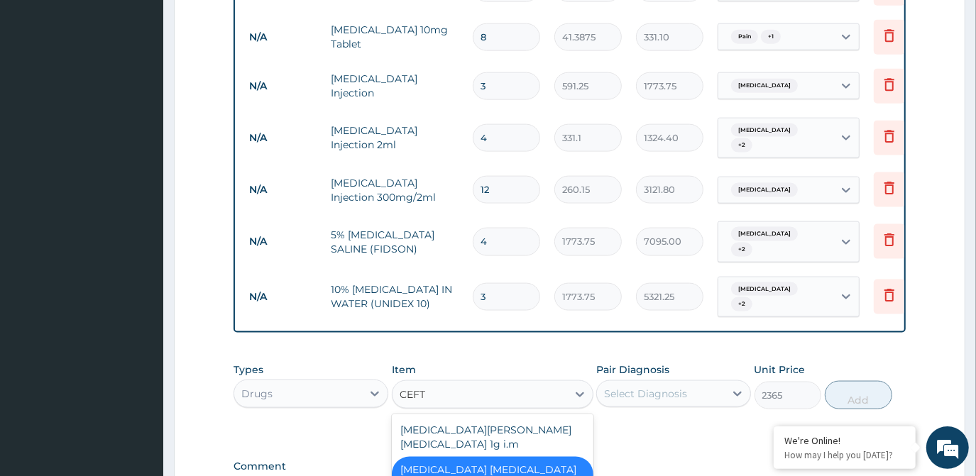
scroll to position [0, 0]
type input "CEFTR"
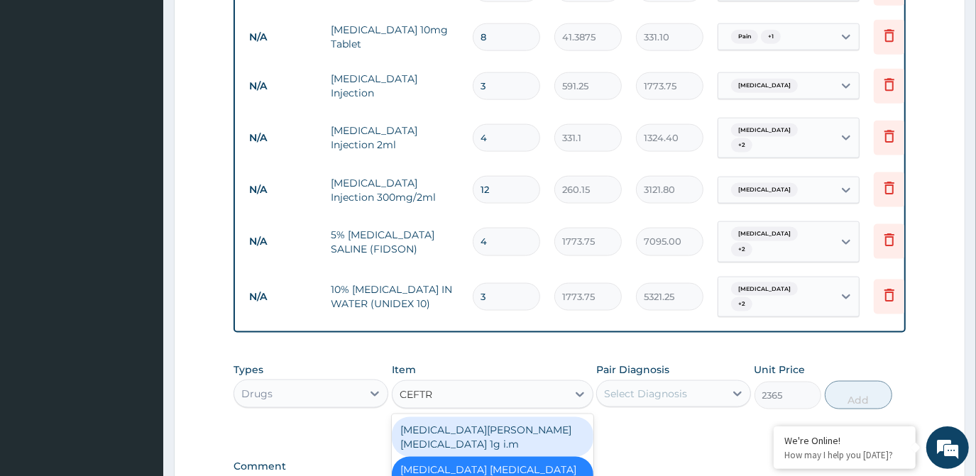
click at [503, 417] on div "ROCEPHIN CEFTRIAXONE 1g i.m" at bounding box center [493, 437] width 202 height 40
type input "8277.5"
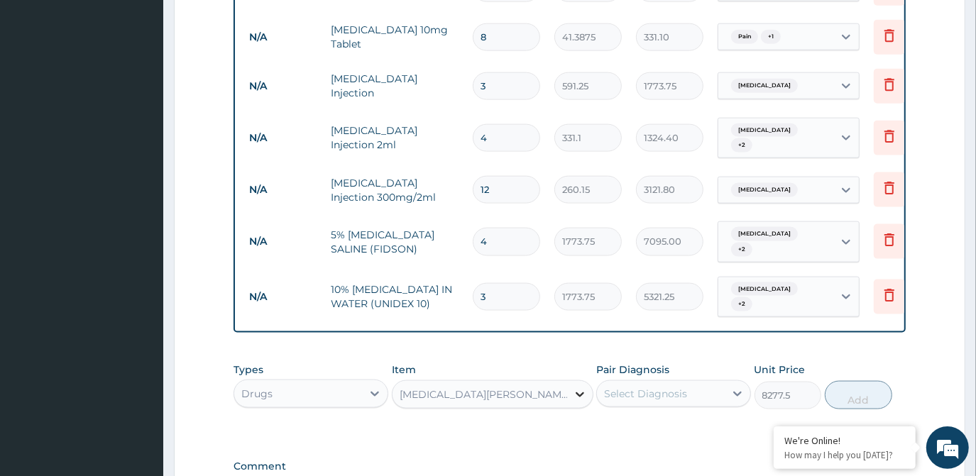
click at [576, 388] on icon at bounding box center [580, 395] width 14 height 14
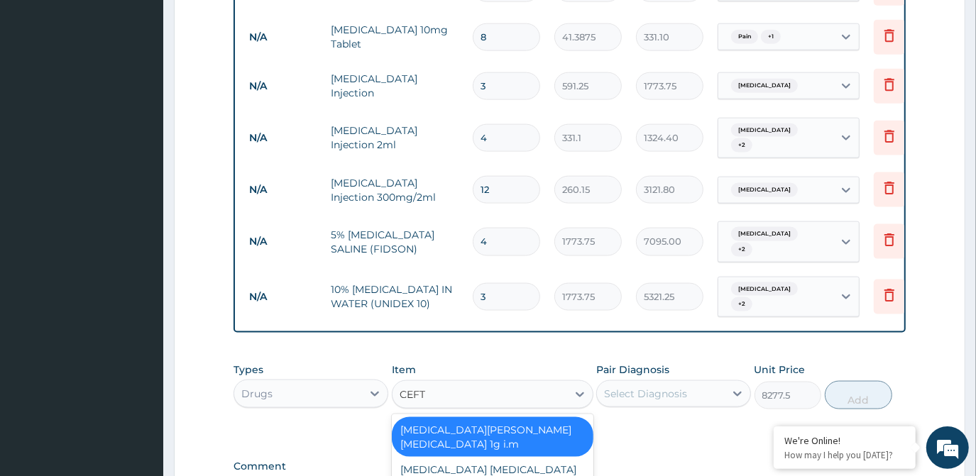
type input "CEFTR"
type input "1419"
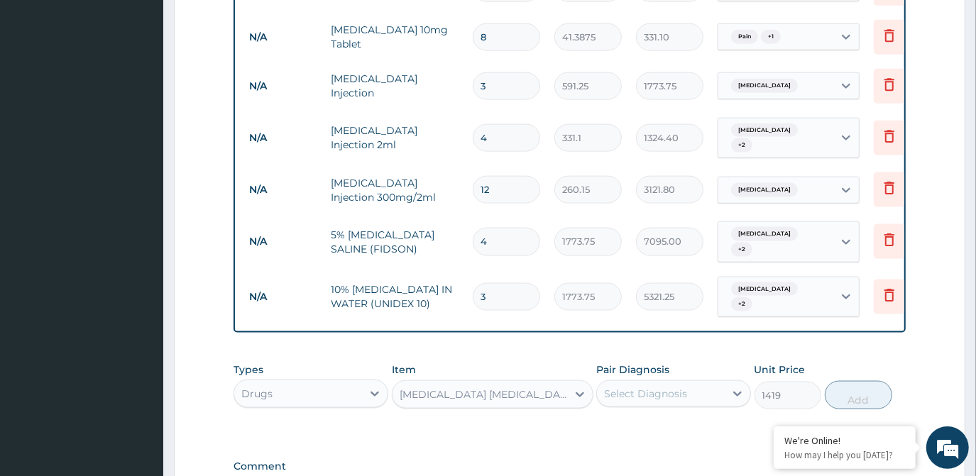
click at [517, 388] on div "Ceftriaxone sulbactam 1.5g" at bounding box center [484, 395] width 169 height 14
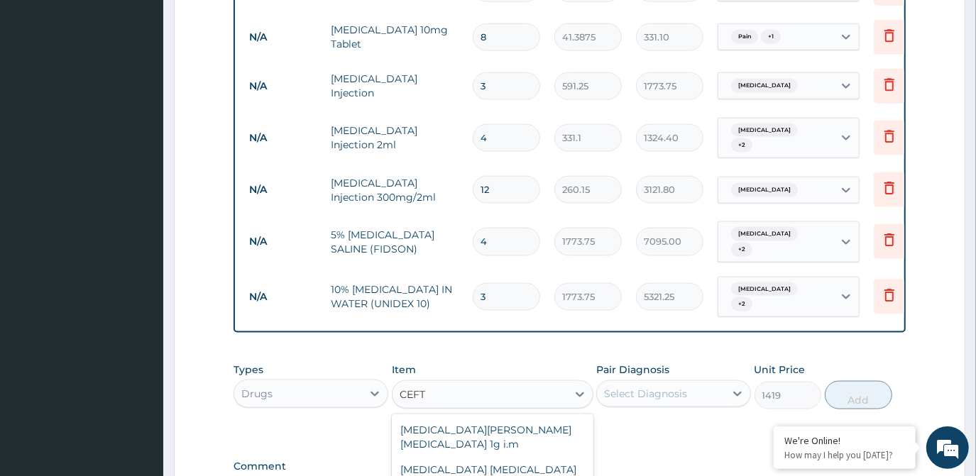
type input "CEFTR"
click at [488, 457] on div "Ceftriaxone Tazobactam 1125mg" at bounding box center [493, 477] width 202 height 40
type input "2365"
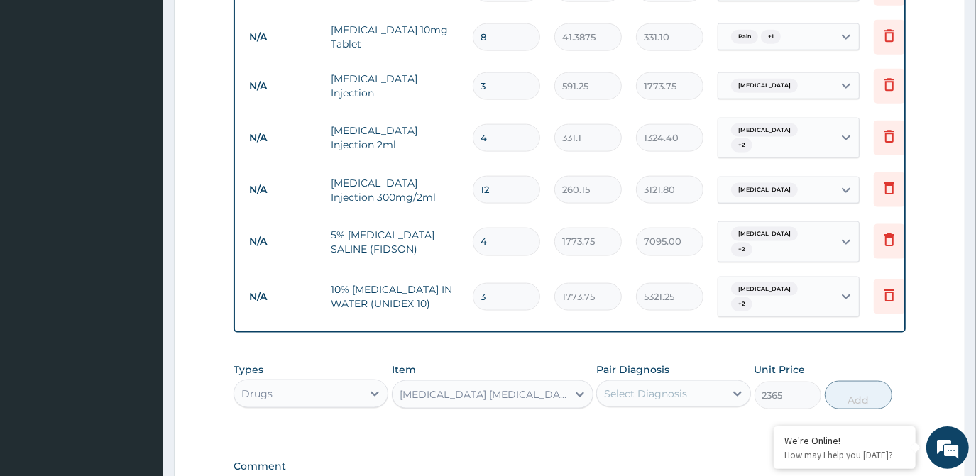
click at [632, 387] on div "Select Diagnosis" at bounding box center [645, 394] width 83 height 14
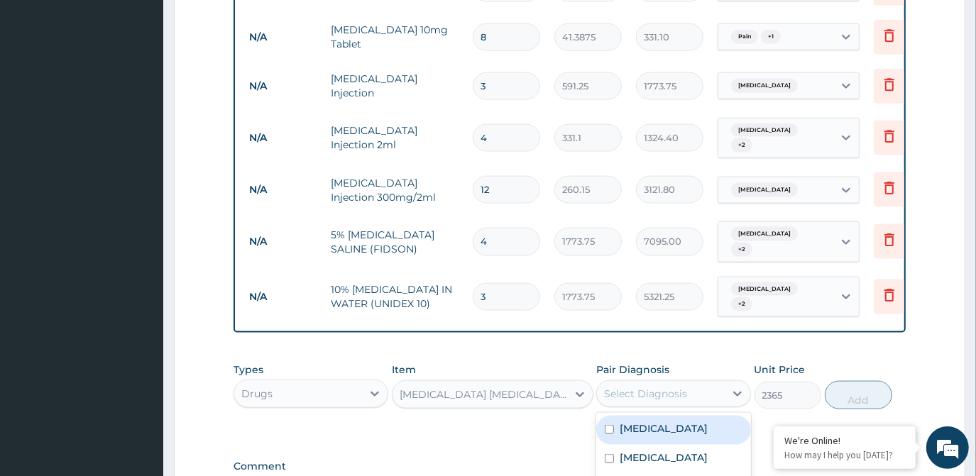
click at [625, 422] on label "Malaria" at bounding box center [664, 429] width 88 height 14
checkbox input "true"
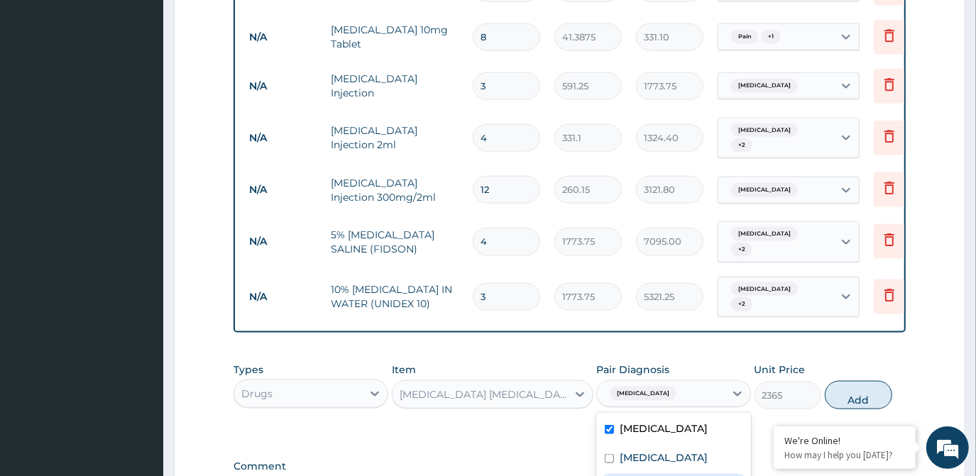
checkbox input "true"
click at [625, 451] on label "Sepsis" at bounding box center [664, 458] width 88 height 14
checkbox input "true"
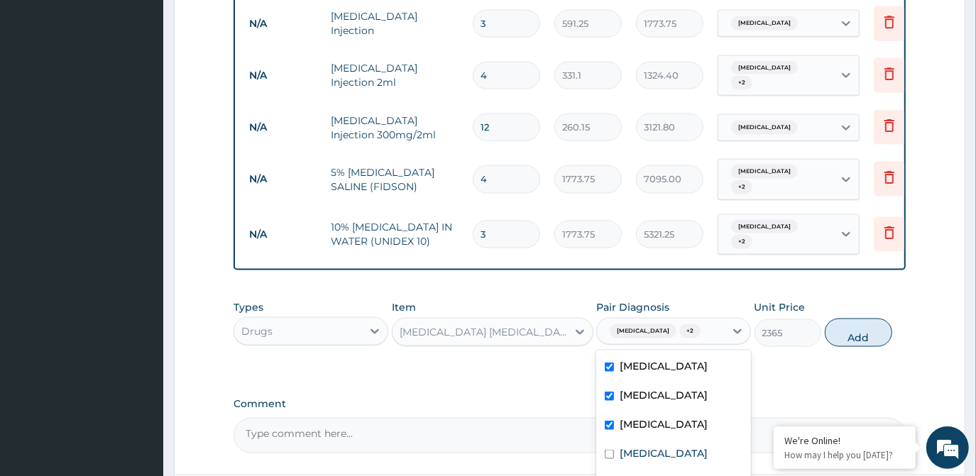
scroll to position [1354, 0]
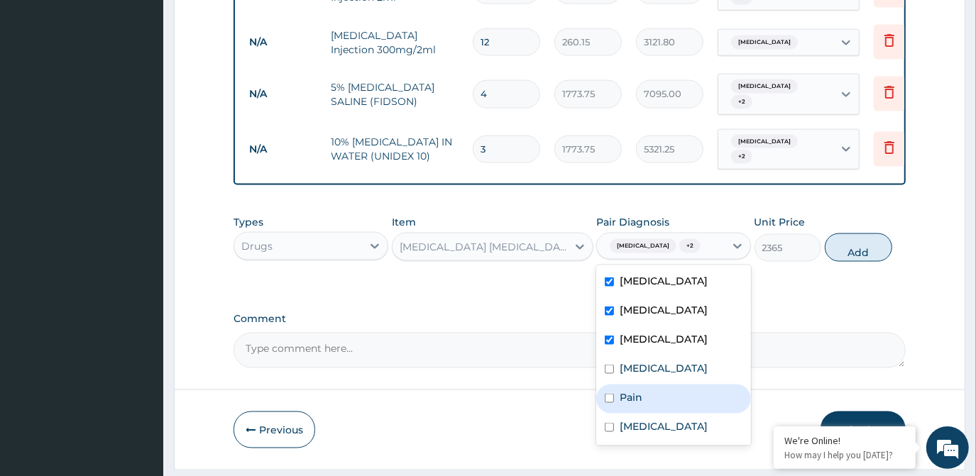
click at [629, 390] on label "Pain" at bounding box center [631, 397] width 23 height 14
checkbox input "true"
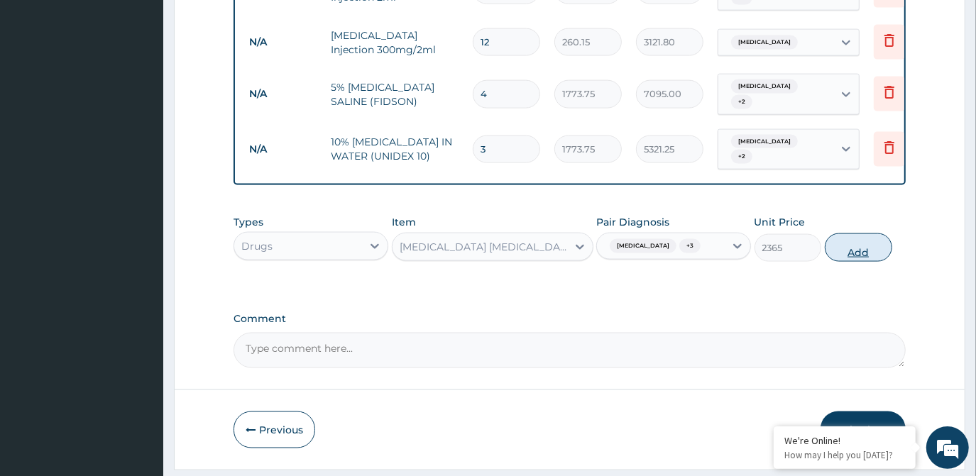
click at [845, 234] on button "Add" at bounding box center [858, 248] width 67 height 28
type input "0"
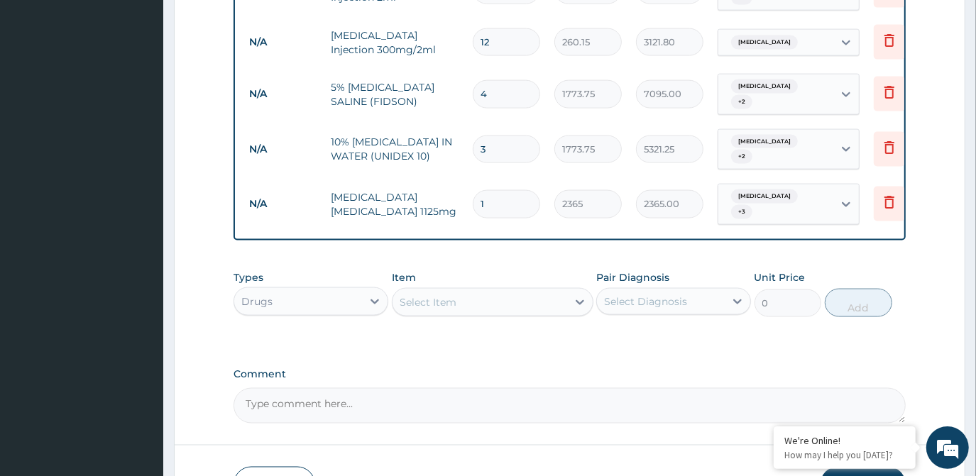
type input "0.00"
type input "4"
type input "9460.00"
type input "4"
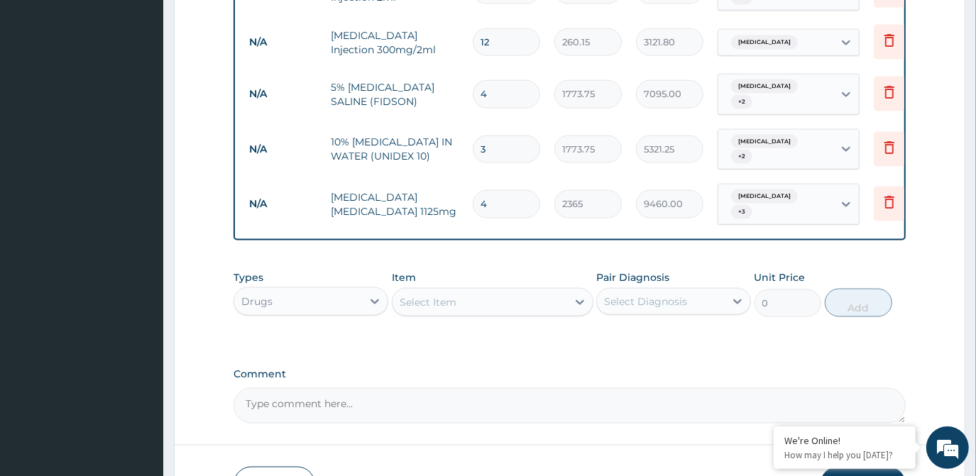
click at [444, 295] on div "Select Item" at bounding box center [428, 302] width 57 height 14
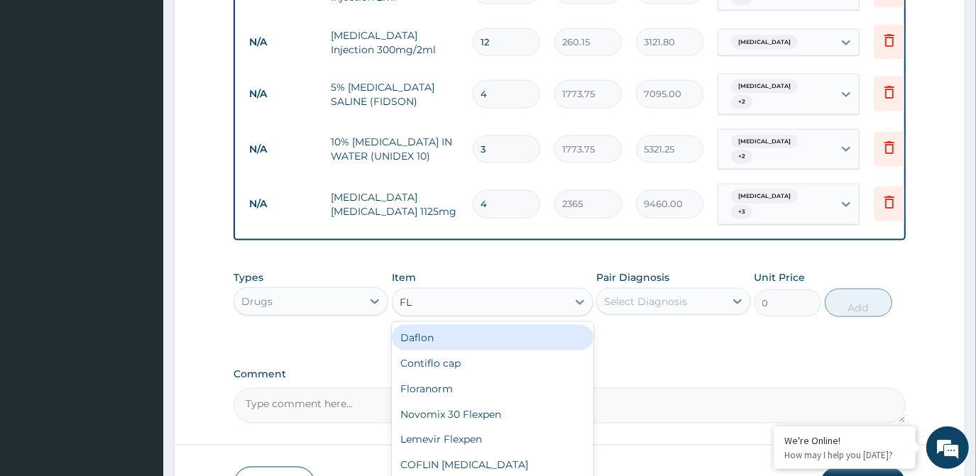
type input "FLA"
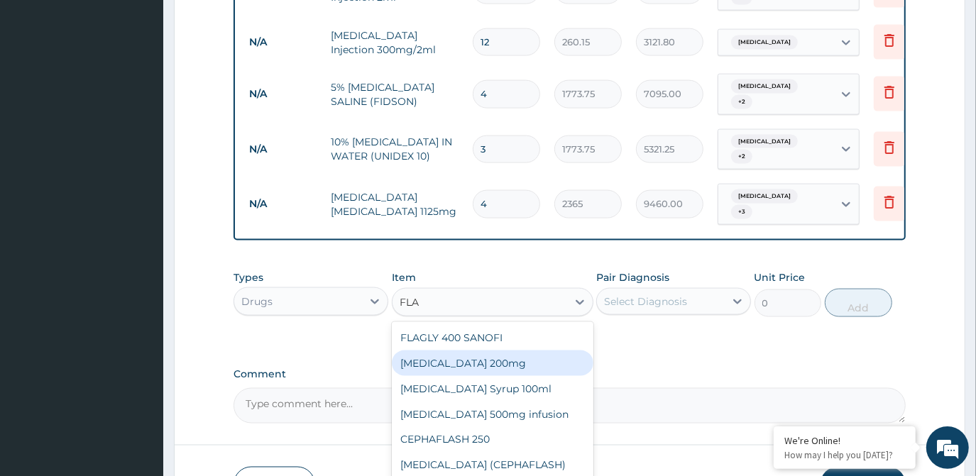
click at [486, 351] on div "Flagyl 200mg" at bounding box center [493, 364] width 202 height 26
type input "47.3"
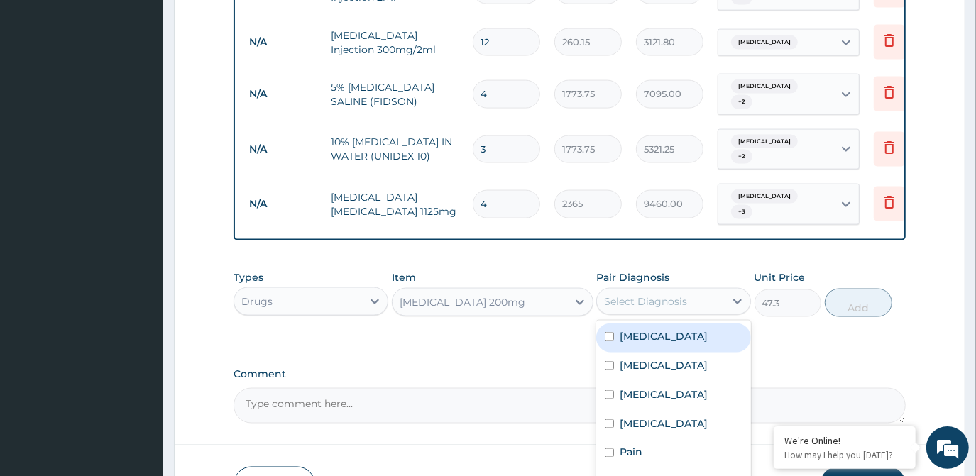
click at [618, 295] on div "Select Diagnosis" at bounding box center [645, 302] width 83 height 14
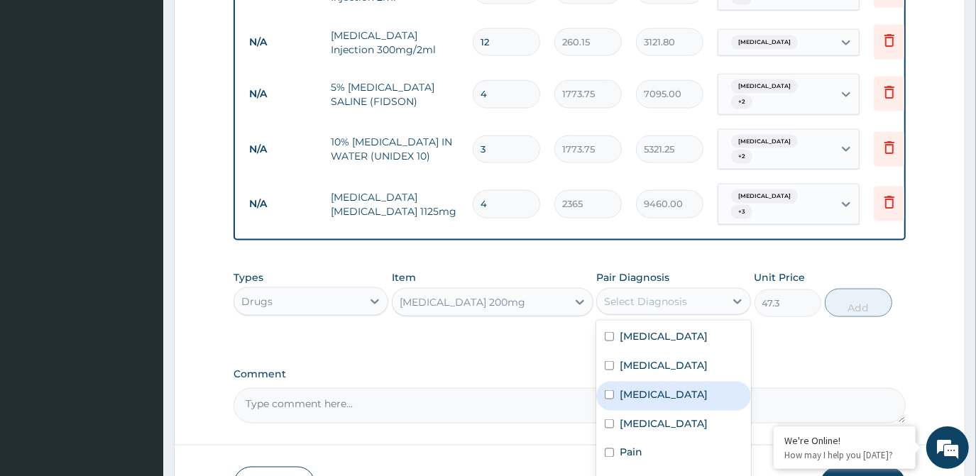
click at [608, 382] on div "Bacteremia" at bounding box center [673, 396] width 155 height 29
checkbox input "true"
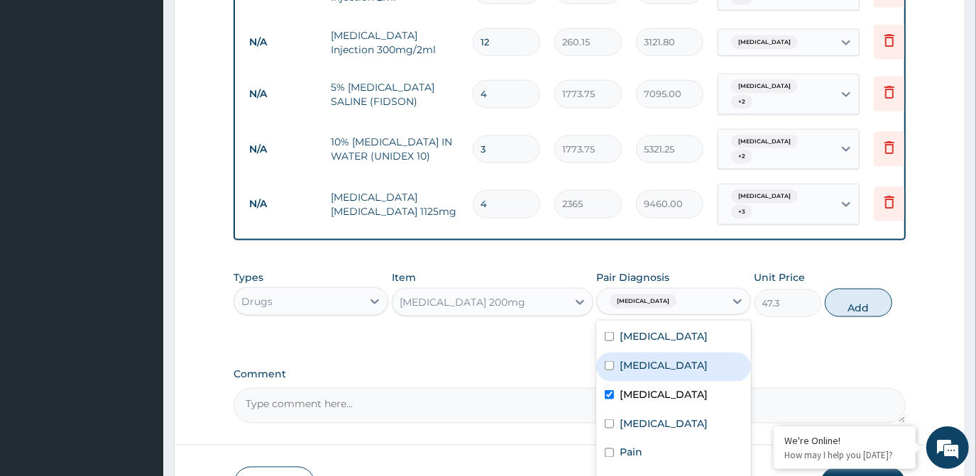
click at [604, 353] on div "Sepsis" at bounding box center [673, 367] width 155 height 29
checkbox input "true"
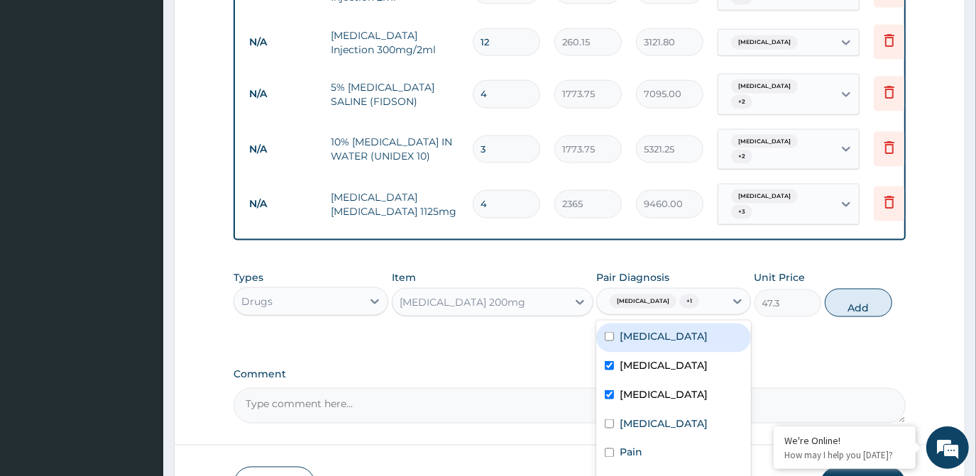
click at [605, 332] on input "checkbox" at bounding box center [609, 336] width 9 height 9
checkbox input "false"
click at [609, 476] on input "checkbox" at bounding box center [609, 482] width 9 height 9
checkbox input "true"
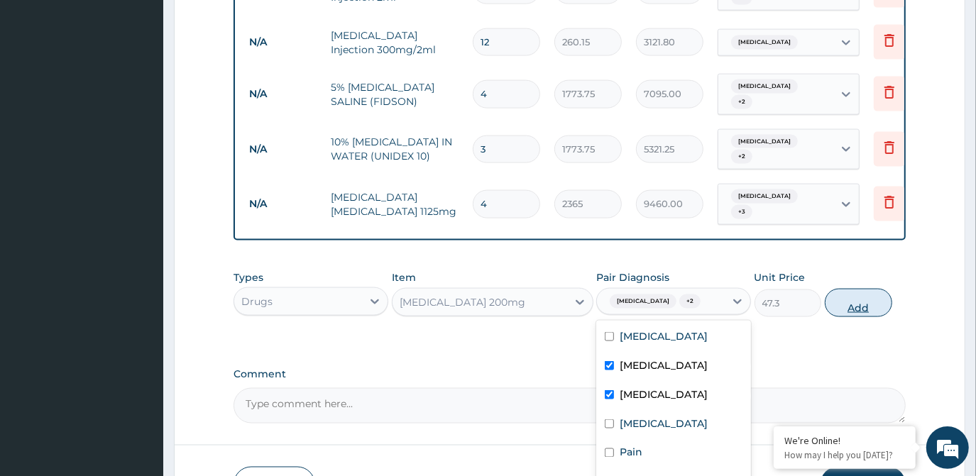
click at [839, 289] on button "Add" at bounding box center [858, 303] width 67 height 28
type input "0"
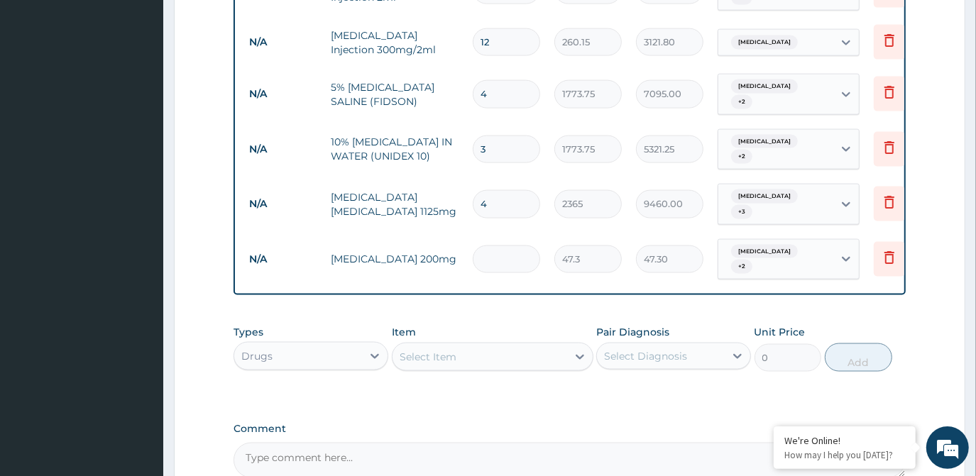
type input "0.00"
type input "3"
type input "141.90"
type input "3"
click at [889, 249] on icon at bounding box center [889, 257] width 17 height 17
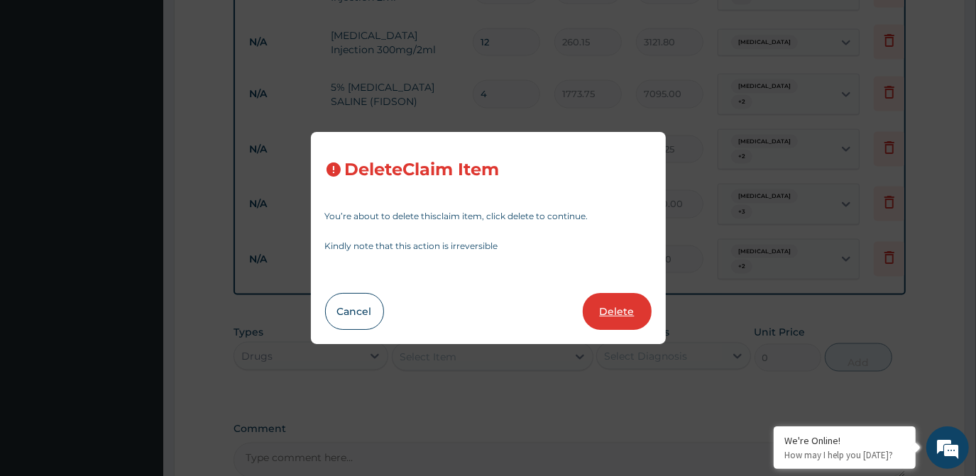
click at [628, 302] on button "Delete" at bounding box center [617, 311] width 69 height 37
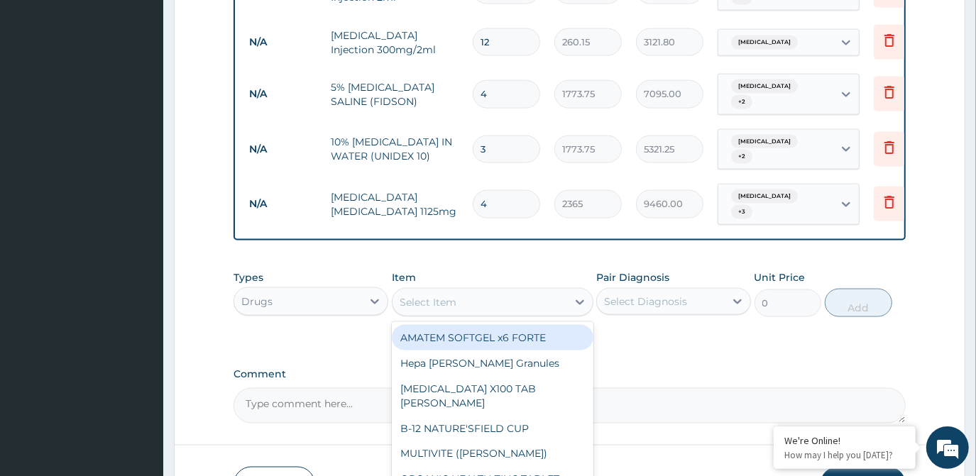
click at [507, 291] on div "Select Item" at bounding box center [480, 302] width 175 height 23
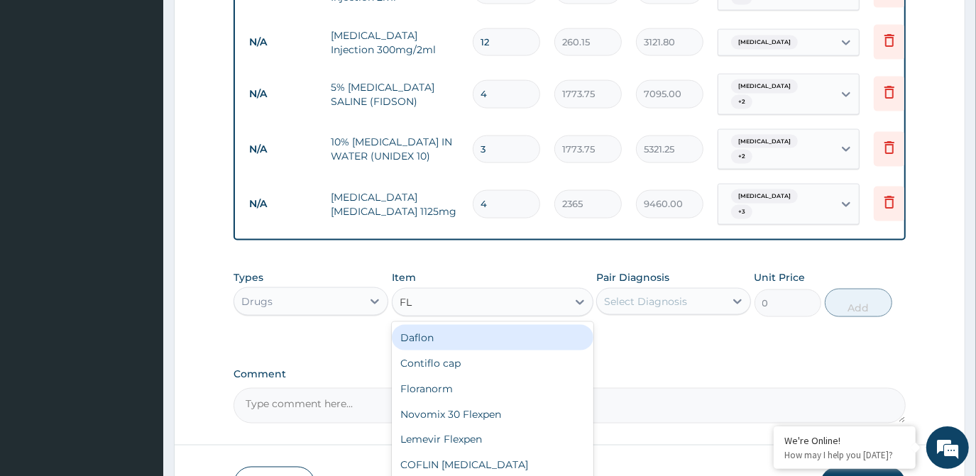
type input "FLA"
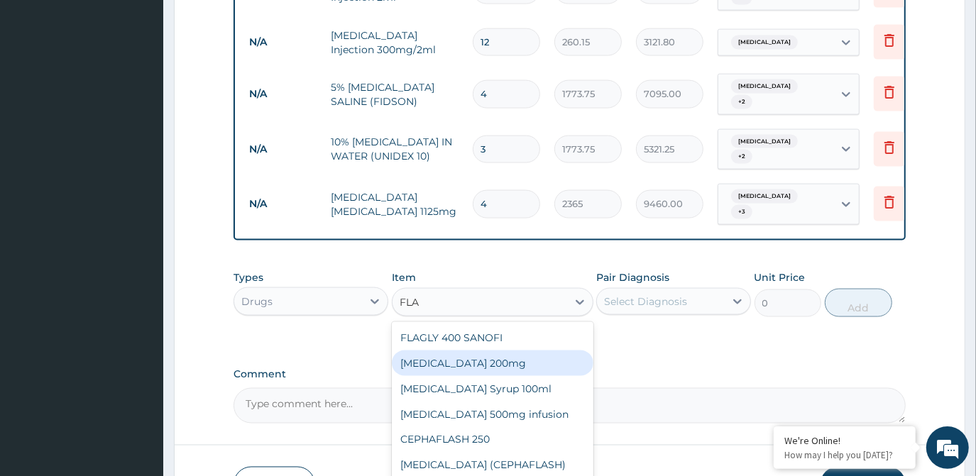
click at [475, 351] on div "Flagyl 200mg" at bounding box center [493, 364] width 202 height 26
type input "47.3"
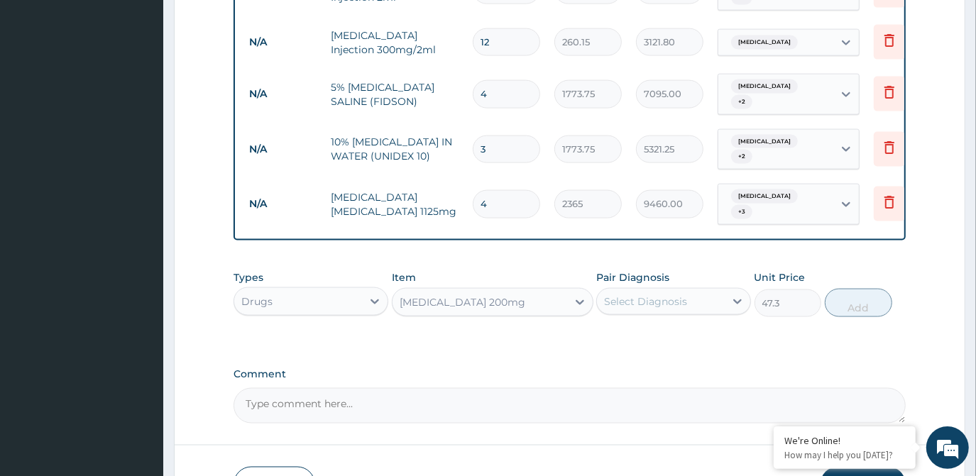
click at [625, 295] on div "Select Diagnosis" at bounding box center [645, 302] width 83 height 14
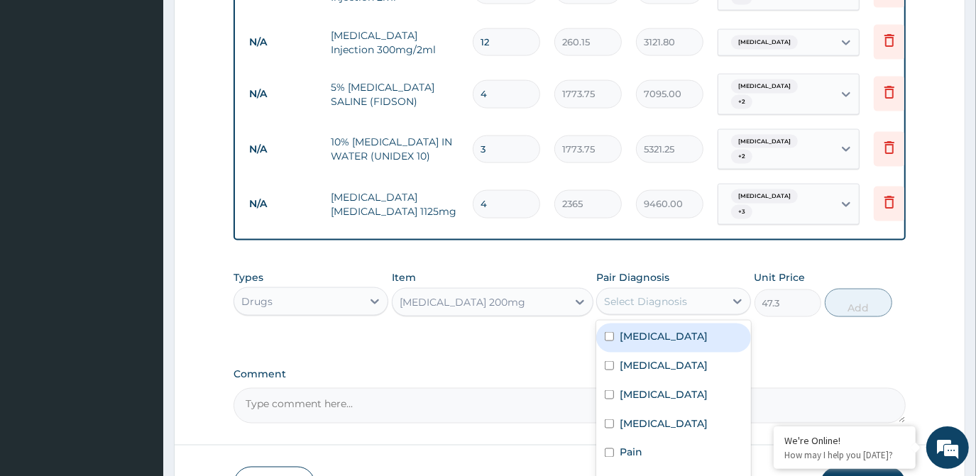
click at [626, 329] on label "Malaria" at bounding box center [664, 336] width 88 height 14
checkbox input "true"
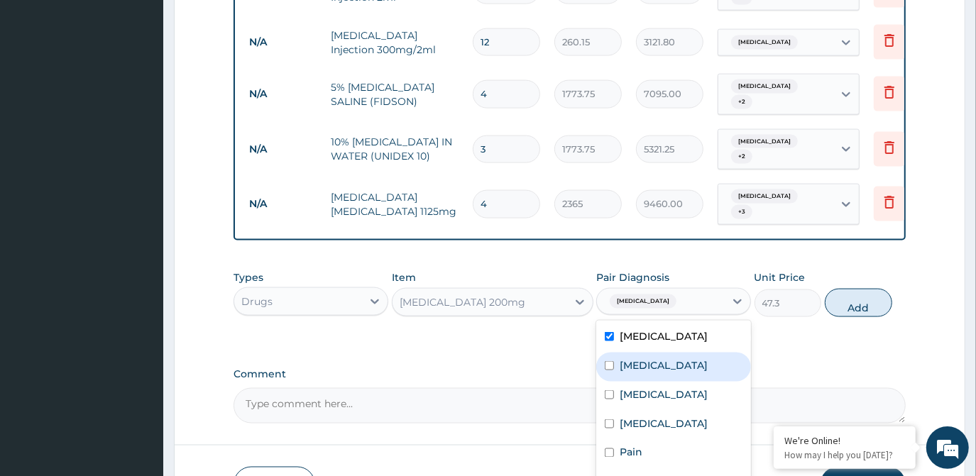
click at [625, 358] on label "Sepsis" at bounding box center [664, 365] width 88 height 14
checkbox input "true"
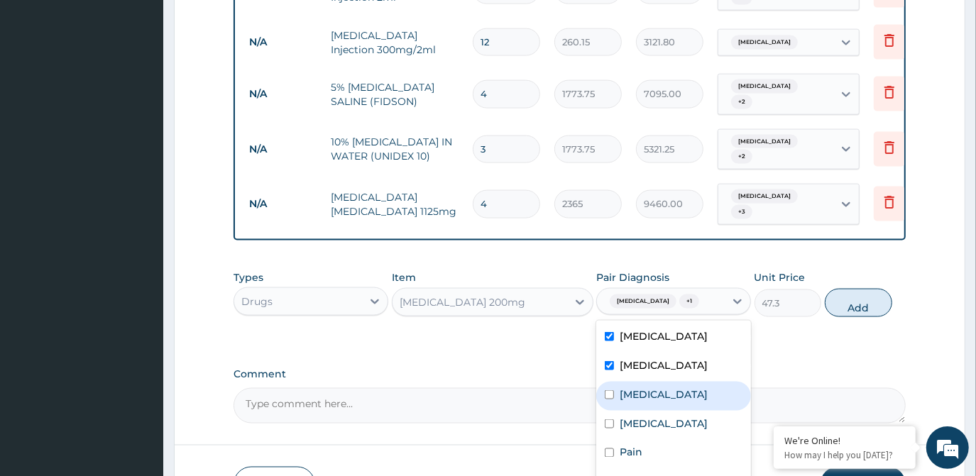
click at [623, 382] on div "Bacteremia" at bounding box center [673, 396] width 155 height 29
checkbox input "true"
click at [840, 289] on button "Add" at bounding box center [858, 303] width 67 height 28
type input "0"
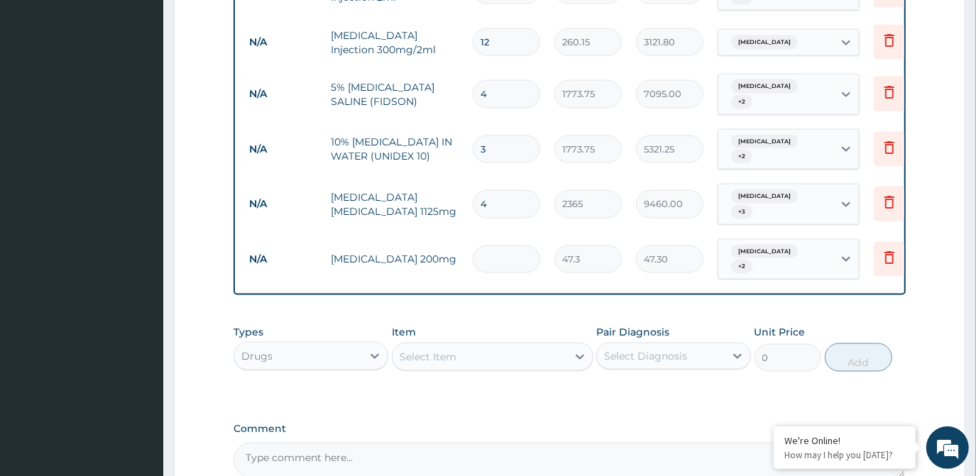
type input "0.00"
type input "3"
type input "141.90"
type input "3"
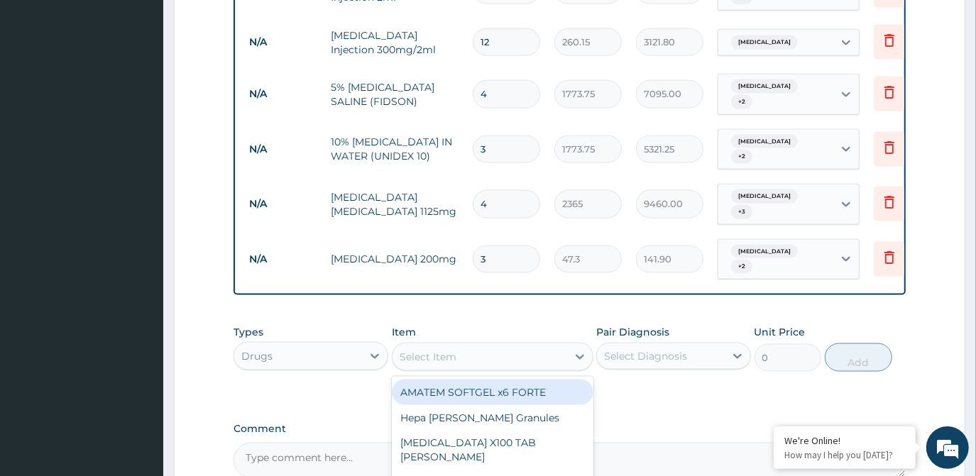
click at [513, 346] on div "Select Item" at bounding box center [480, 357] width 175 height 23
type input "AMOXIC"
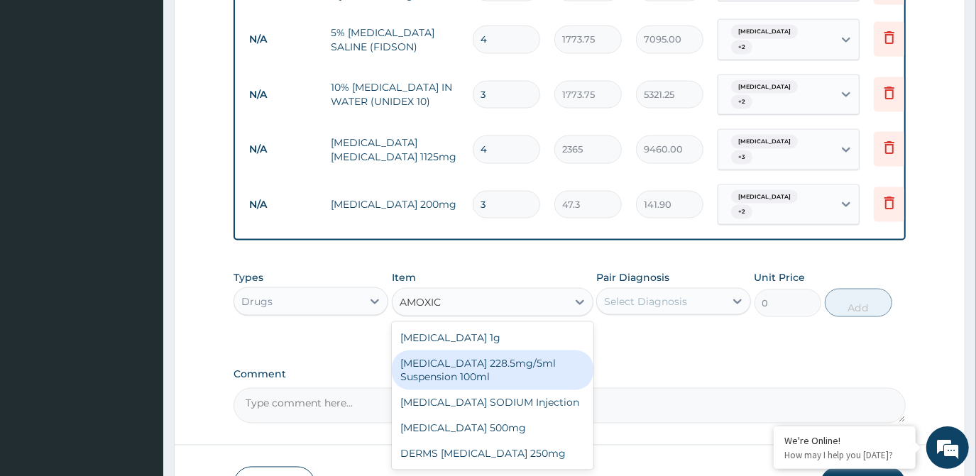
scroll to position [1453, 0]
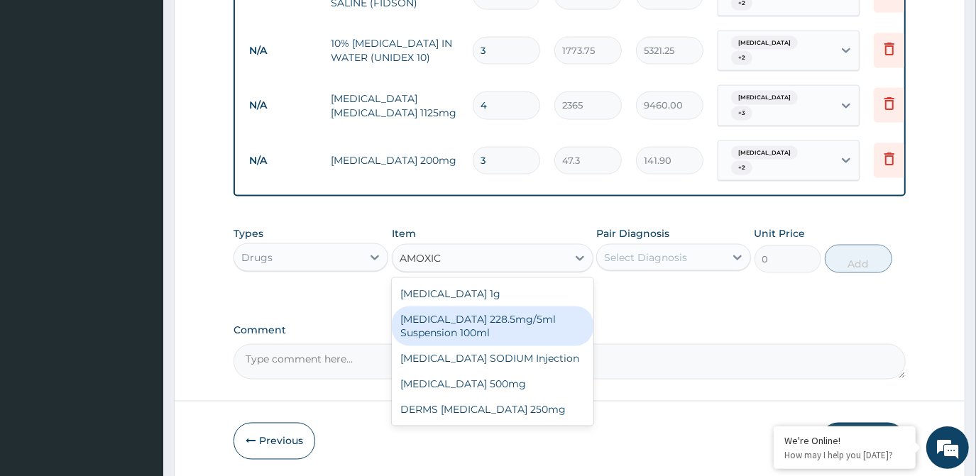
click at [481, 307] on div "CO-AMOXICLAV 228.5mg/5ml Suspension 100ml" at bounding box center [493, 327] width 202 height 40
type input "2246.75"
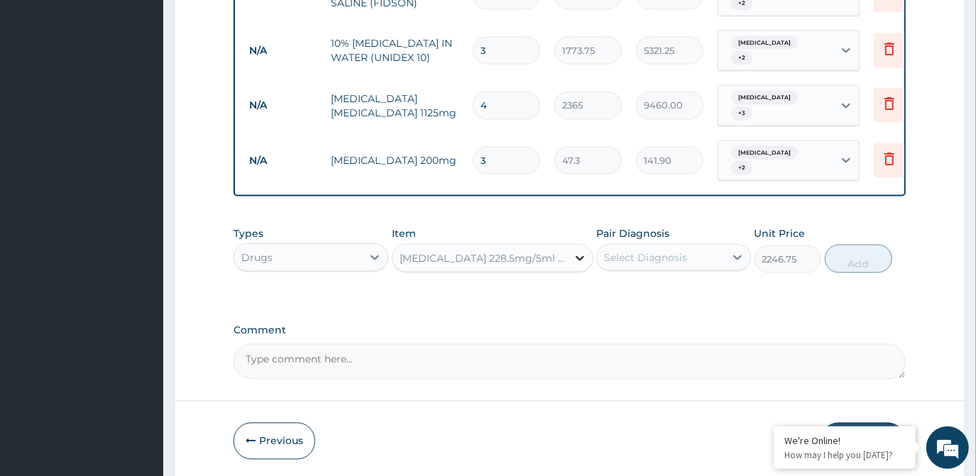
click at [577, 251] on icon at bounding box center [580, 258] width 14 height 14
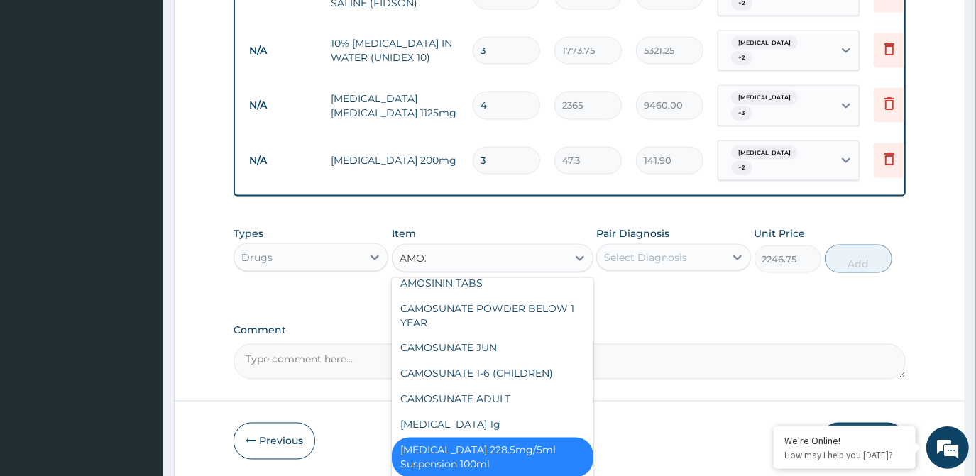
scroll to position [0, 0]
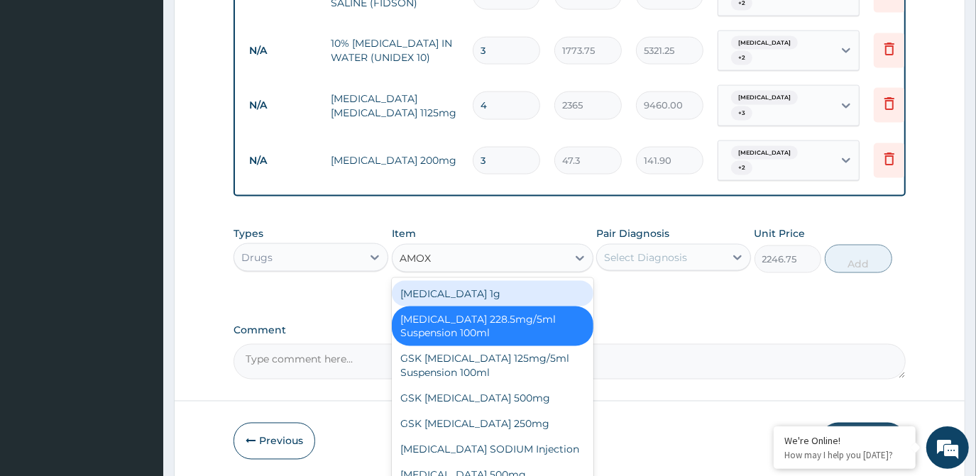
type input "AMOXI"
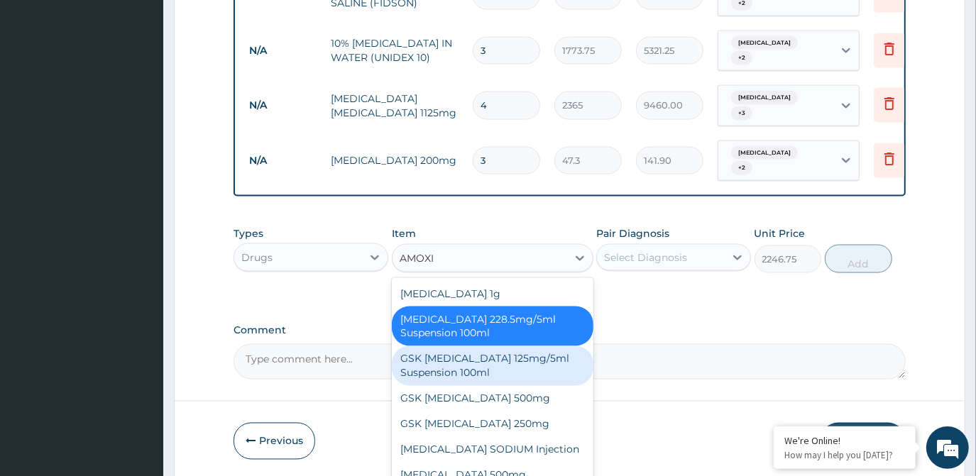
scroll to position [25, 0]
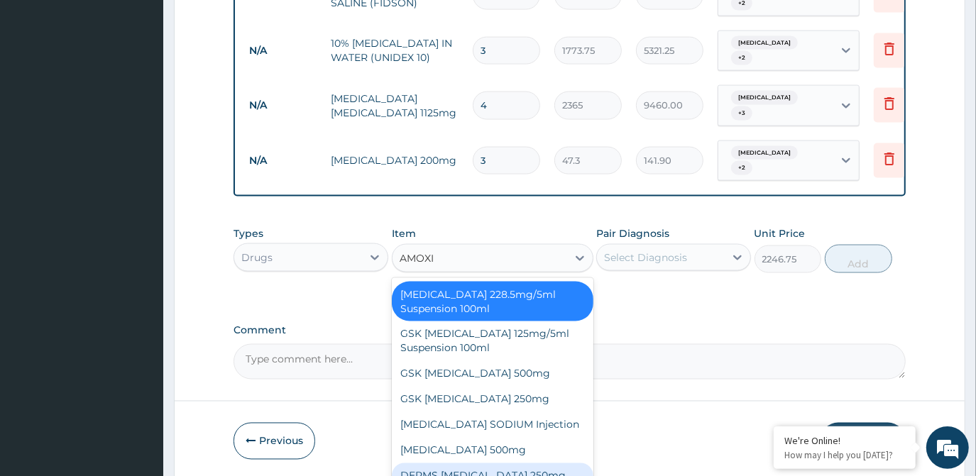
click at [524, 464] on div "DERMS AMOXICILLIN 250mg" at bounding box center [493, 477] width 202 height 26
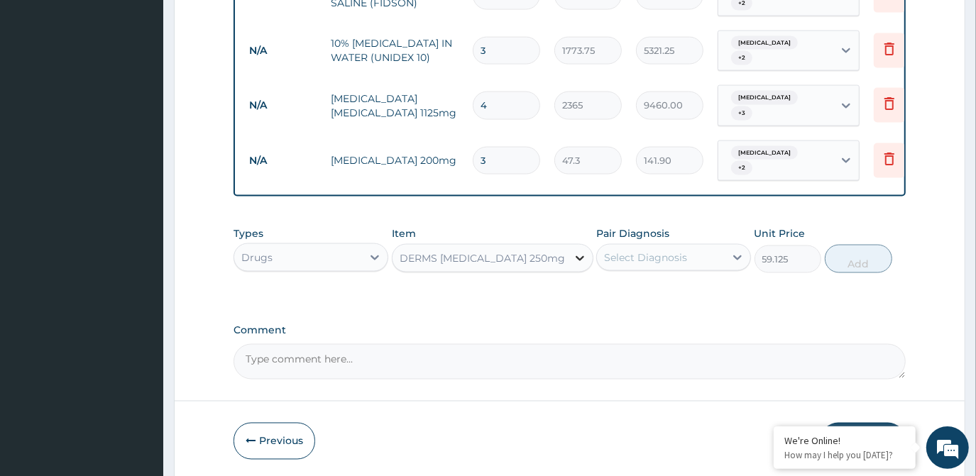
click at [574, 251] on icon at bounding box center [580, 258] width 14 height 14
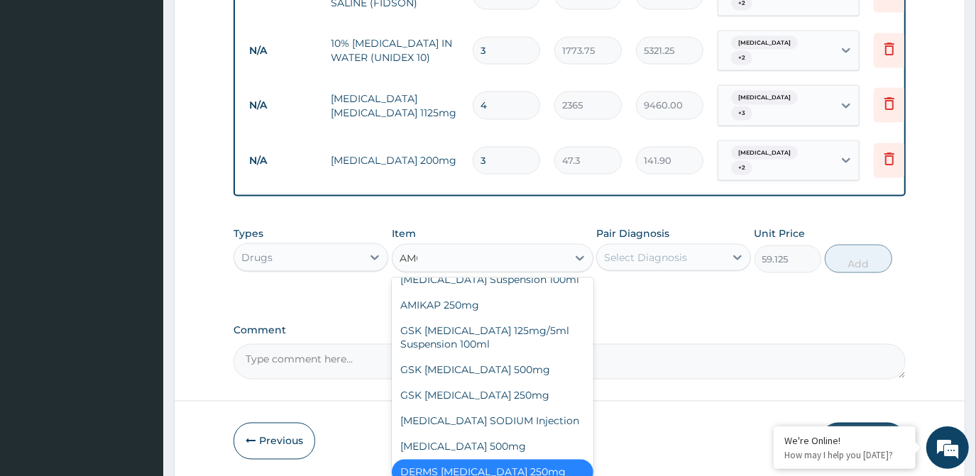
scroll to position [264, 0]
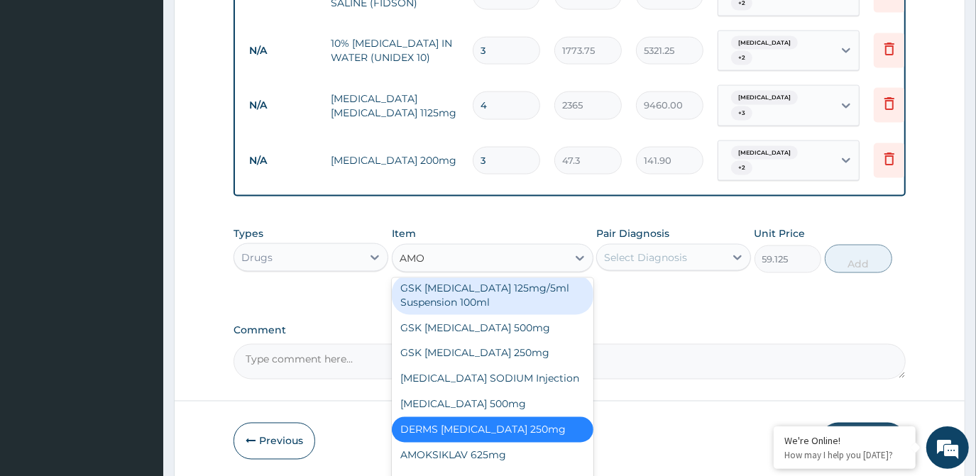
click at [471, 275] on div "GSK AMOXIL 125mg/5ml Suspension 100ml" at bounding box center [493, 295] width 202 height 40
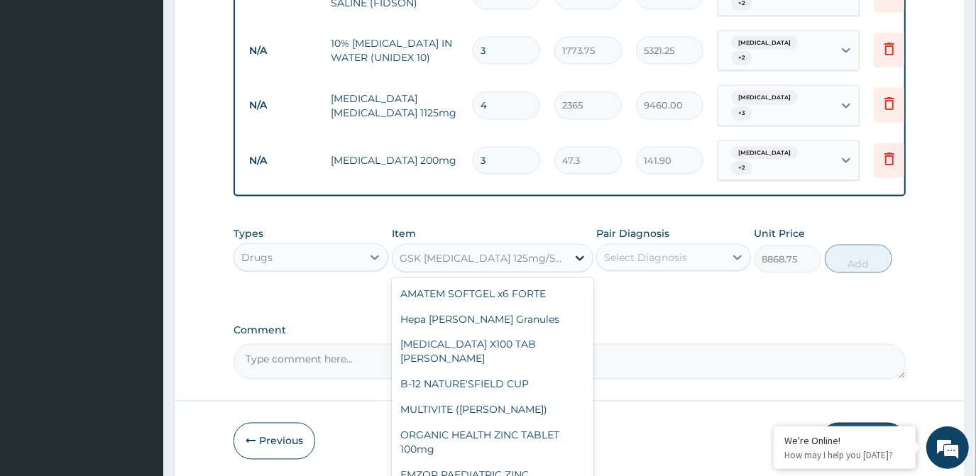
click at [574, 251] on icon at bounding box center [580, 258] width 14 height 14
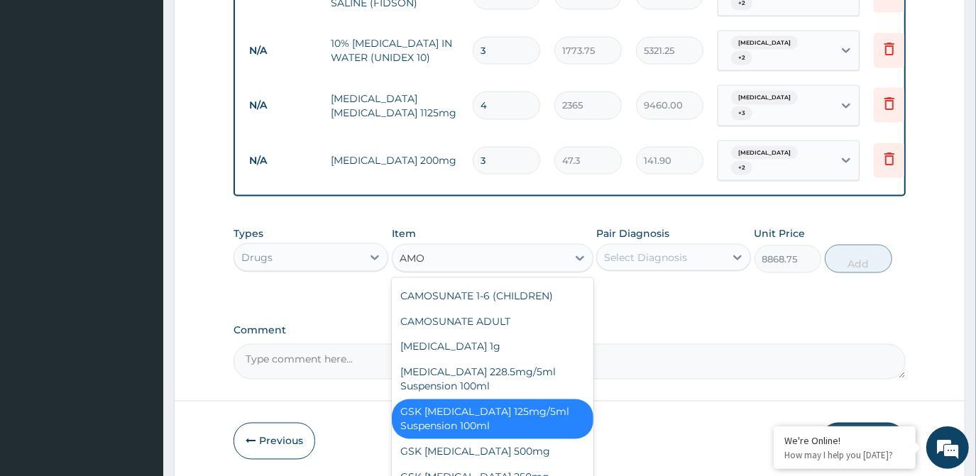
scroll to position [139, 0]
click at [464, 400] on div "GSK AMOXIL 125mg/5ml Suspension 100ml" at bounding box center [493, 420] width 202 height 40
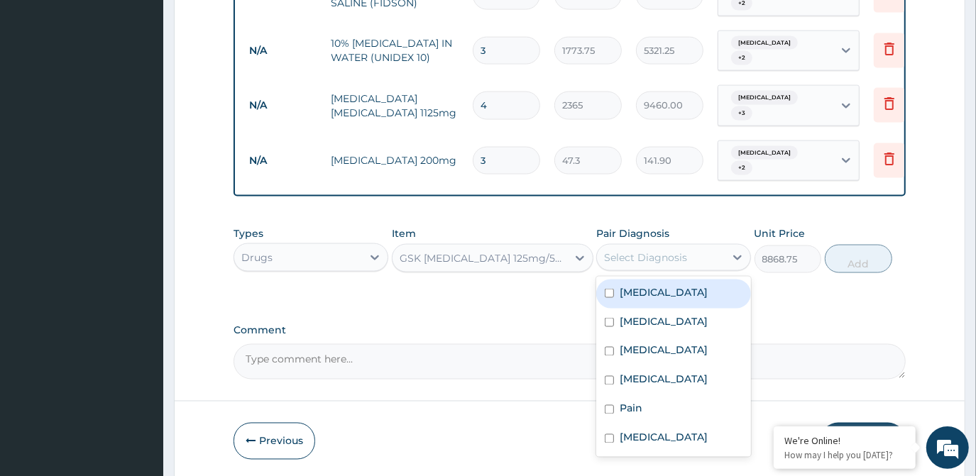
click at [623, 246] on div "Select Diagnosis" at bounding box center [661, 257] width 128 height 23
click at [618, 280] on div "Malaria" at bounding box center [673, 294] width 155 height 29
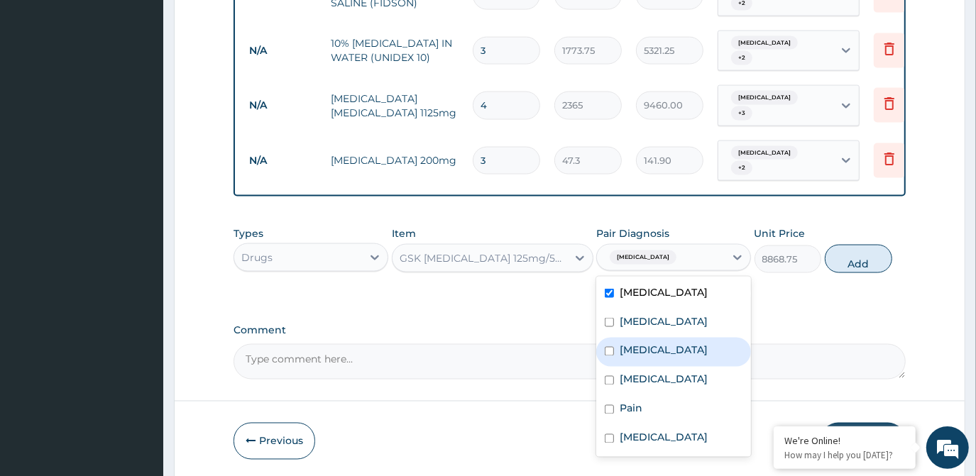
click at [611, 347] on input "checkbox" at bounding box center [609, 351] width 9 height 9
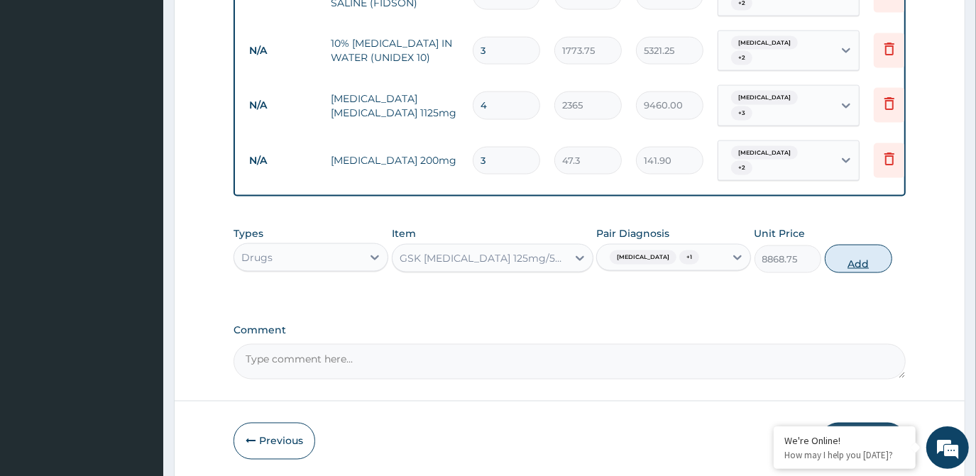
click at [861, 245] on button "Add" at bounding box center [858, 259] width 67 height 28
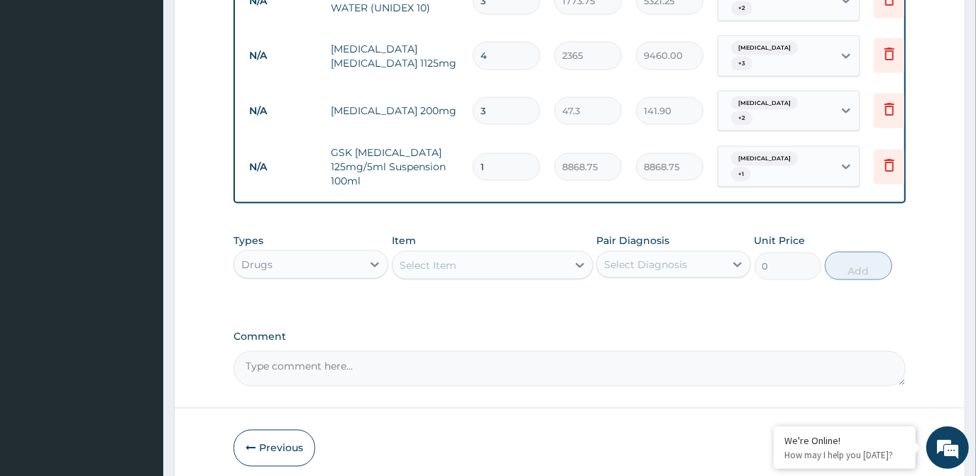
scroll to position [0, 40]
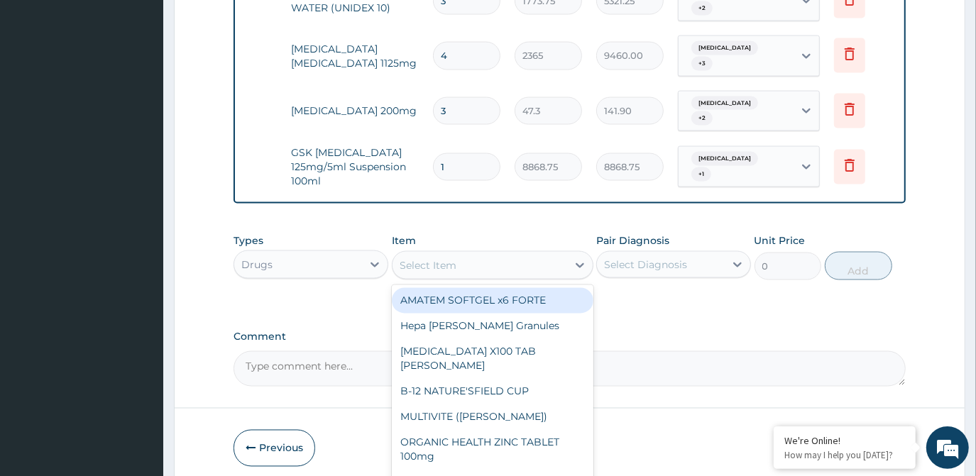
click at [484, 254] on div "Select Item" at bounding box center [480, 265] width 175 height 23
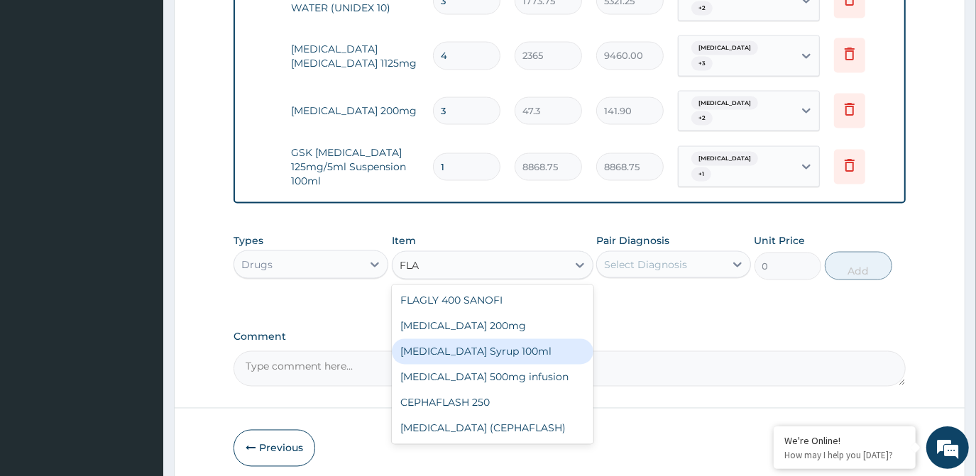
click at [486, 339] on div "FLAGYL Syrup 100ml" at bounding box center [493, 352] width 202 height 26
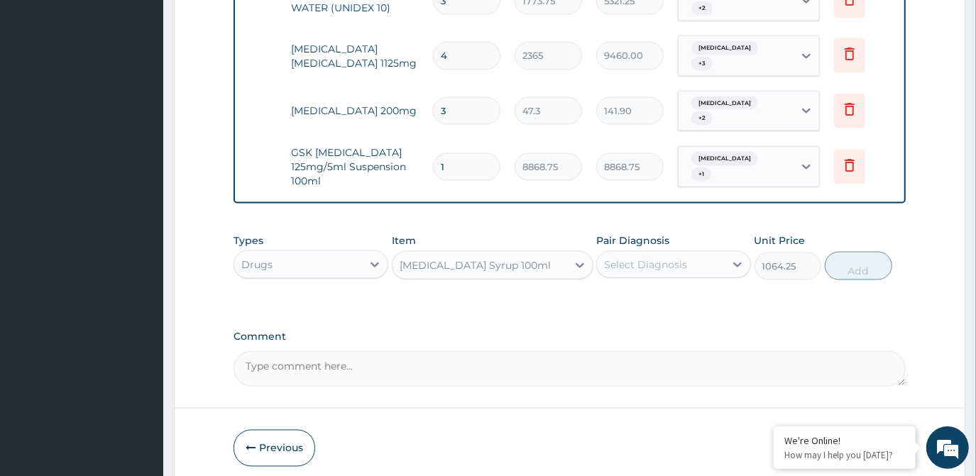
click at [674, 258] on div "Select Diagnosis" at bounding box center [645, 265] width 83 height 14
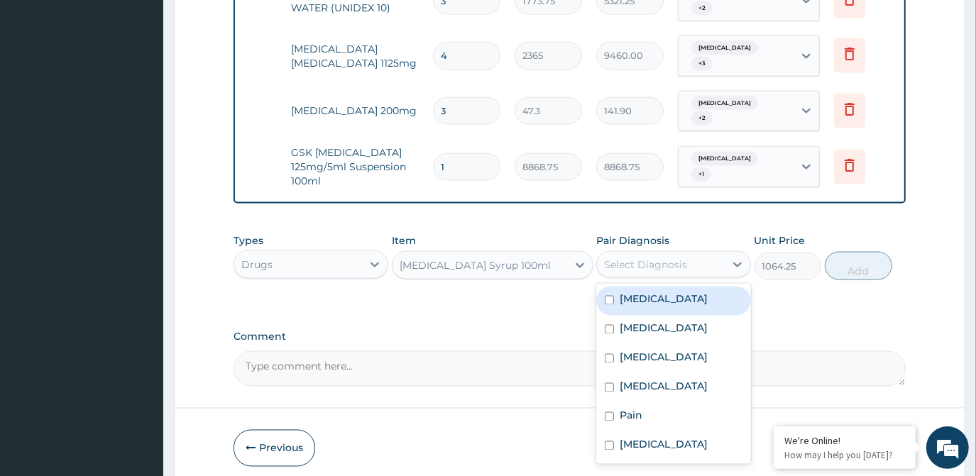
click at [662, 287] on div "Malaria" at bounding box center [673, 301] width 155 height 29
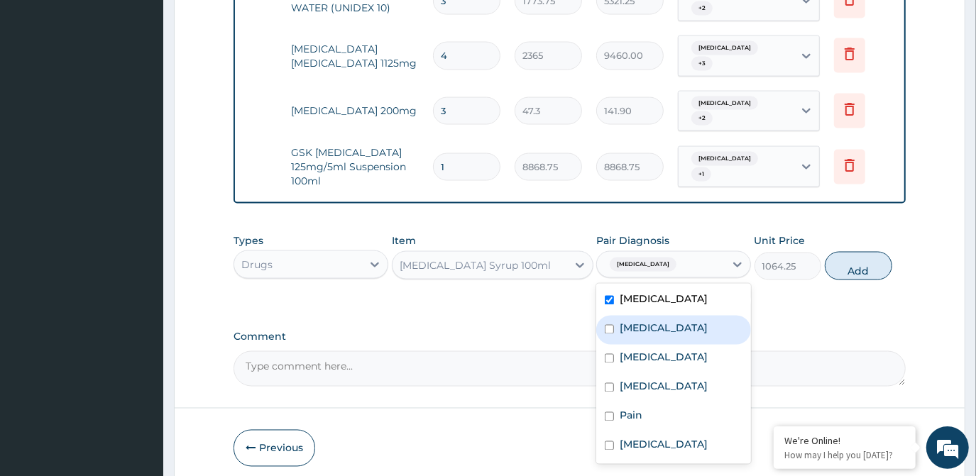
click at [656, 316] on div "Sepsis" at bounding box center [673, 330] width 155 height 29
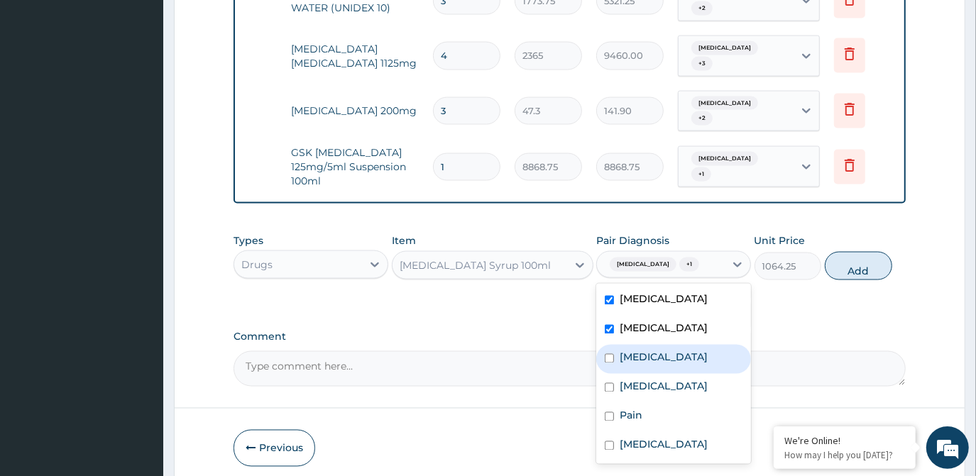
click at [652, 351] on label "Bacteremia" at bounding box center [664, 358] width 88 height 14
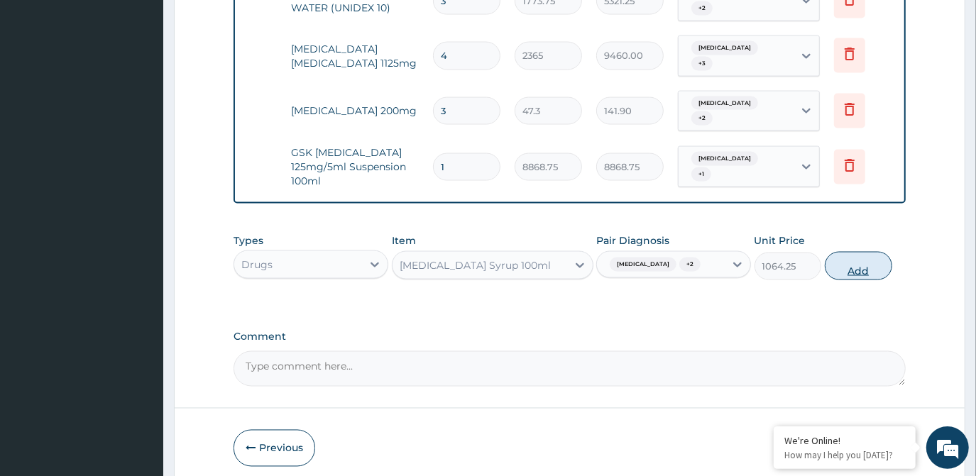
click at [870, 252] on button "Add" at bounding box center [858, 266] width 67 height 28
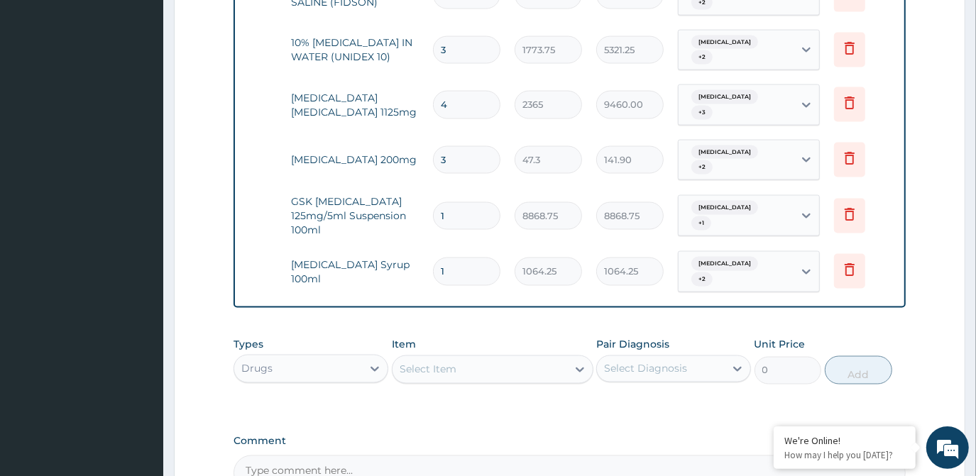
scroll to position [1552, 0]
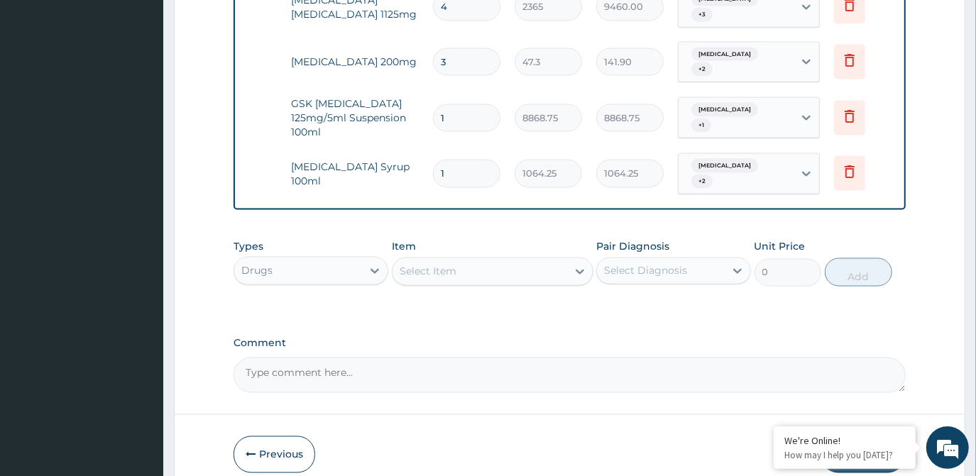
click at [848, 437] on button "Submit" at bounding box center [863, 455] width 85 height 37
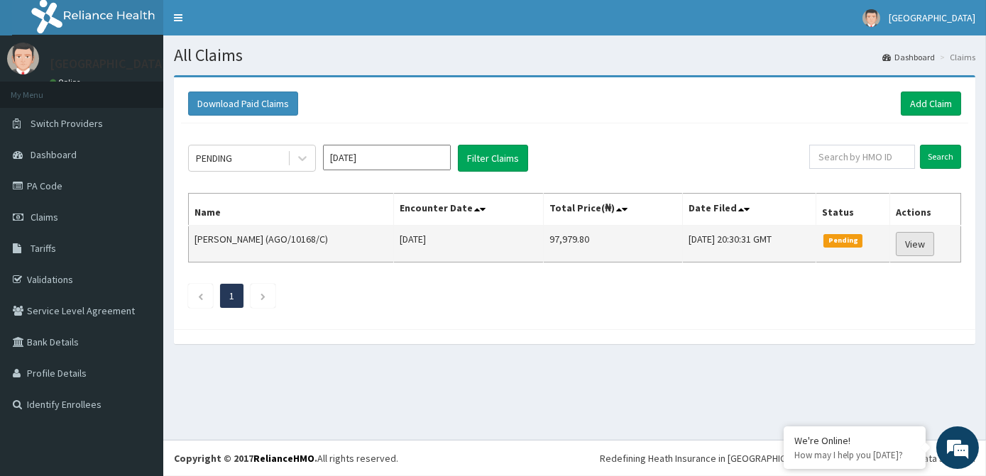
click at [909, 248] on link "View" at bounding box center [915, 244] width 38 height 24
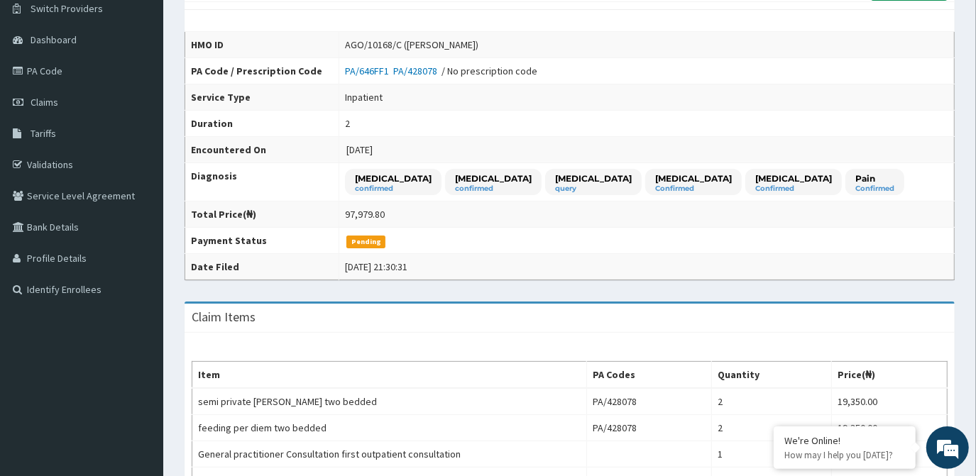
scroll to position [40, 0]
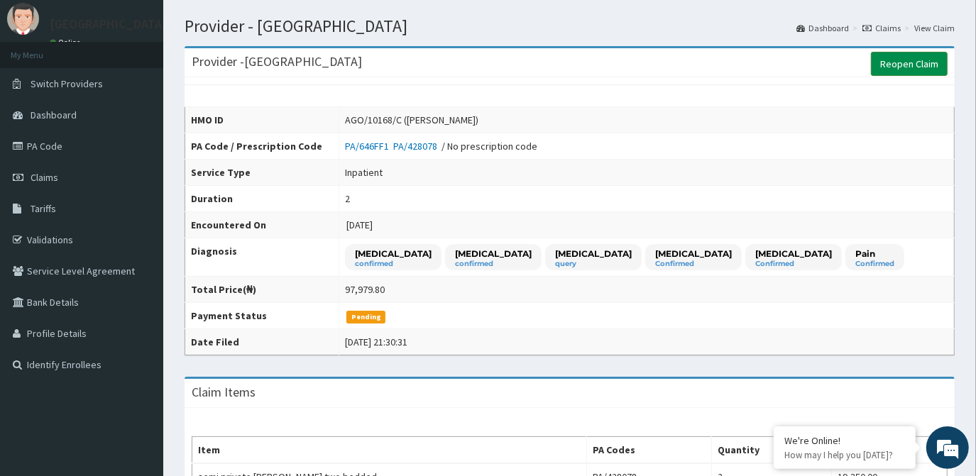
click at [909, 57] on link "Reopen Claim" at bounding box center [909, 64] width 77 height 24
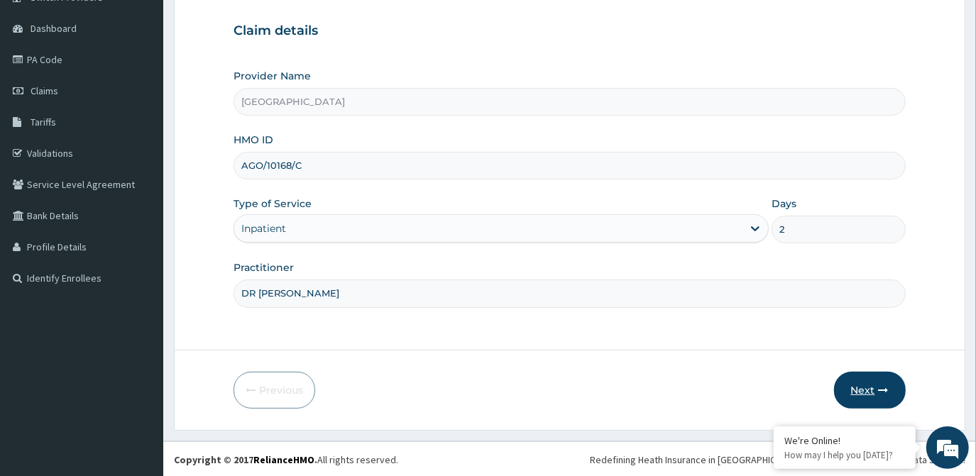
click at [857, 379] on button "Next" at bounding box center [870, 390] width 72 height 37
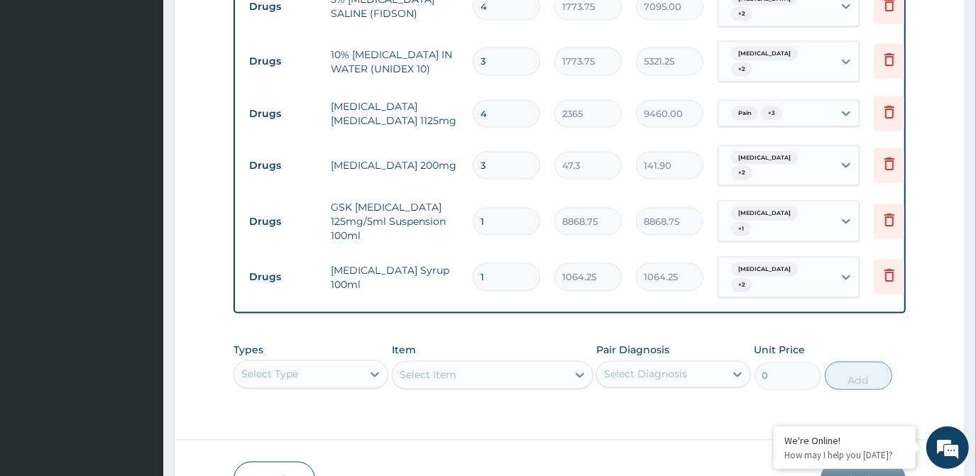
scroll to position [1474, 0]
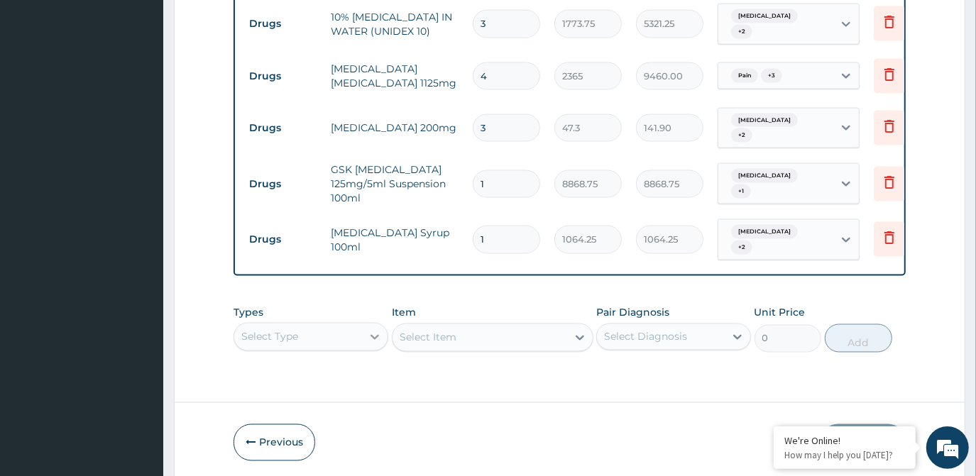
click at [376, 323] on div "Select Type" at bounding box center [311, 337] width 155 height 28
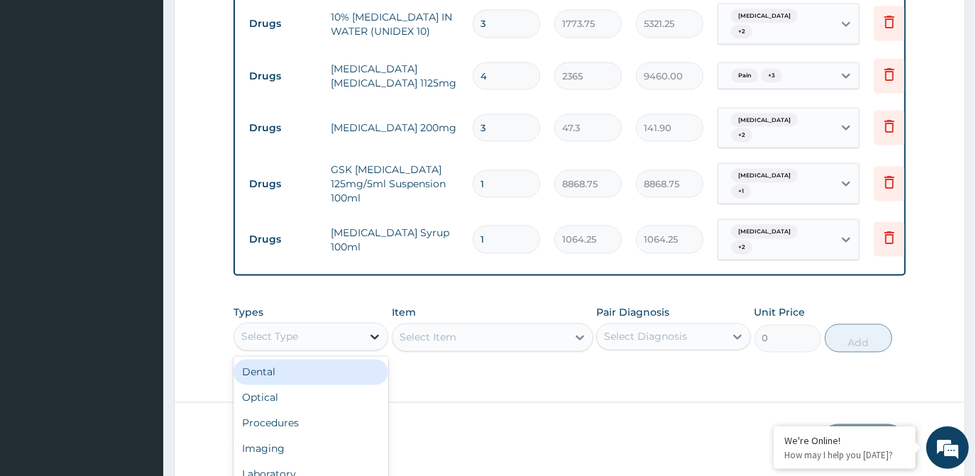
scroll to position [40, 0]
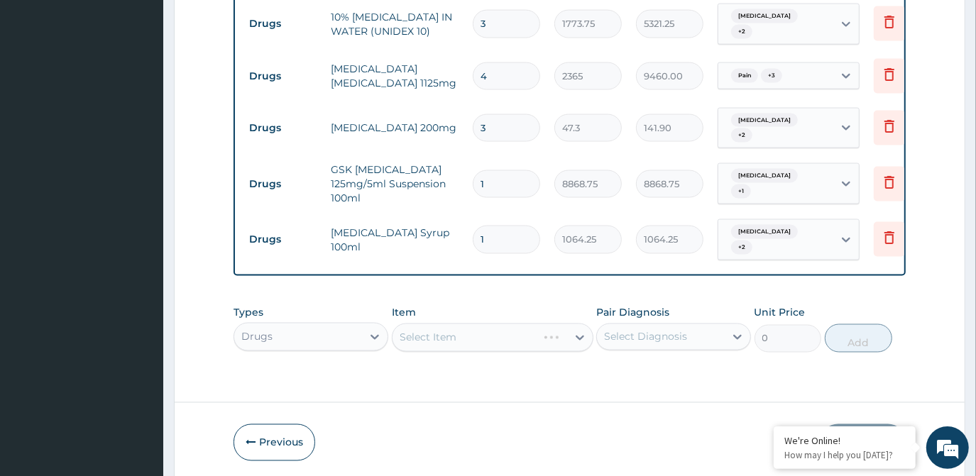
scroll to position [0, 0]
click at [469, 324] on div "Select Item" at bounding box center [493, 338] width 202 height 28
click at [430, 324] on div "Select Item" at bounding box center [493, 338] width 202 height 28
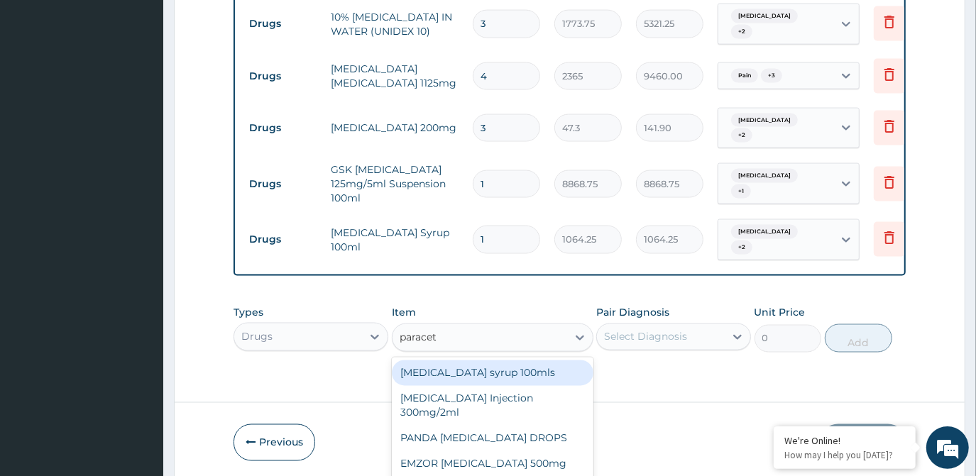
type input "paraceta"
click at [449, 361] on div "Paracetamol syrup 100mls" at bounding box center [493, 374] width 202 height 26
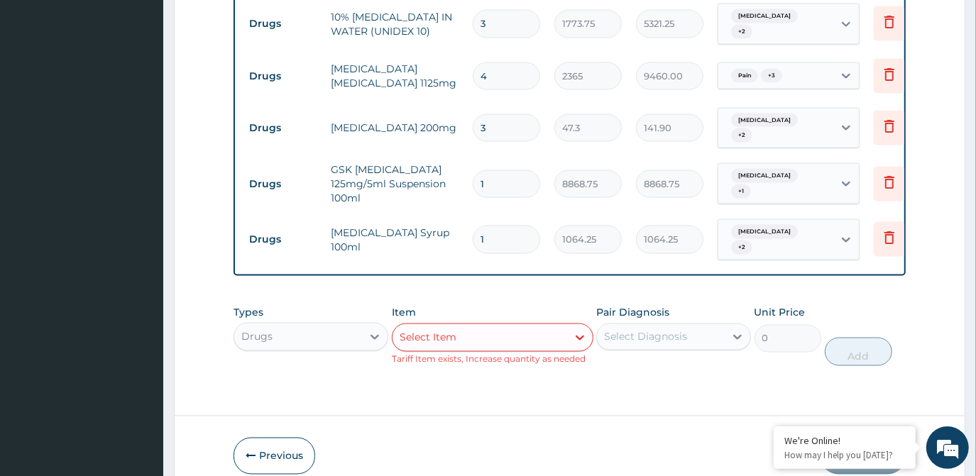
scroll to position [1488, 0]
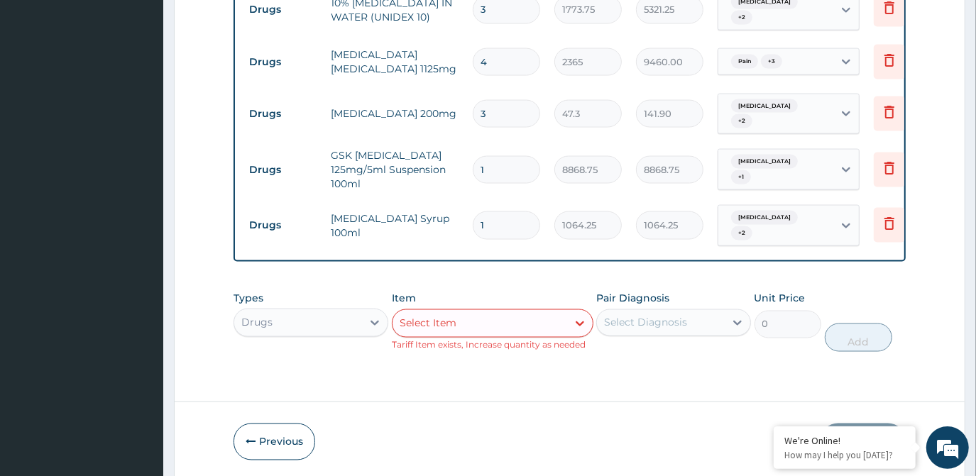
click at [466, 312] on div "Select Item" at bounding box center [480, 323] width 175 height 23
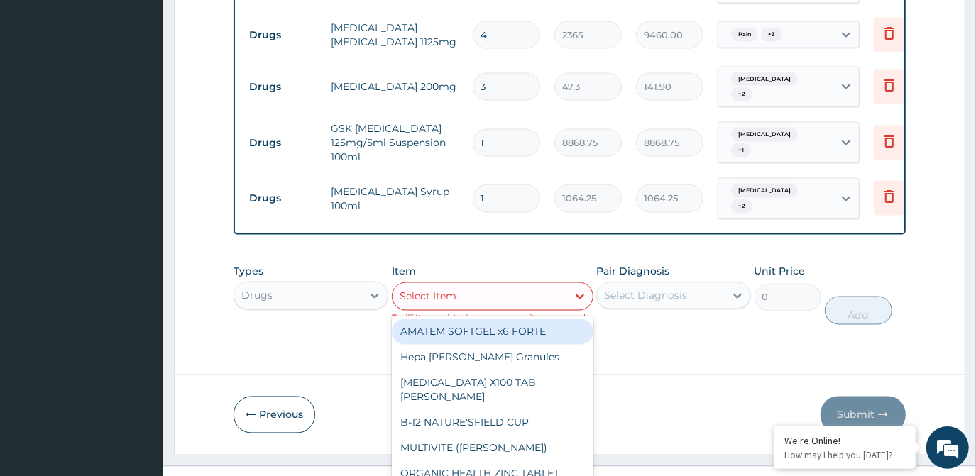
scroll to position [27, 0]
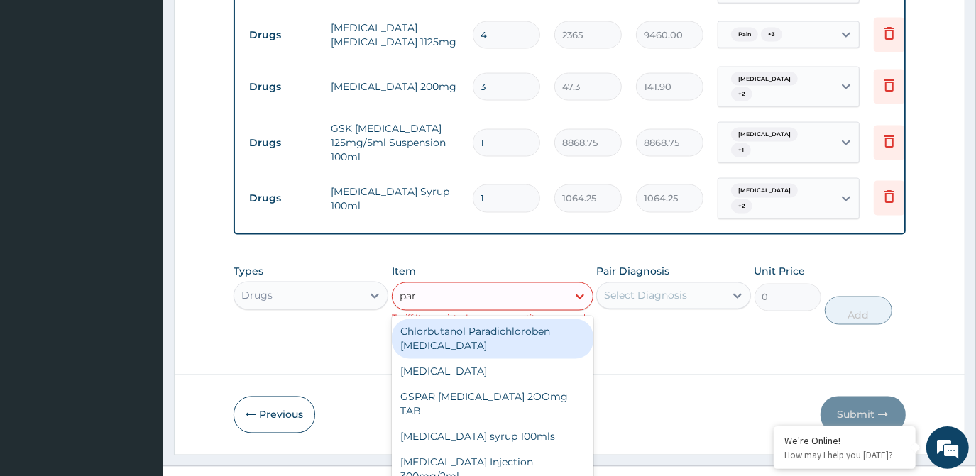
type input "para"
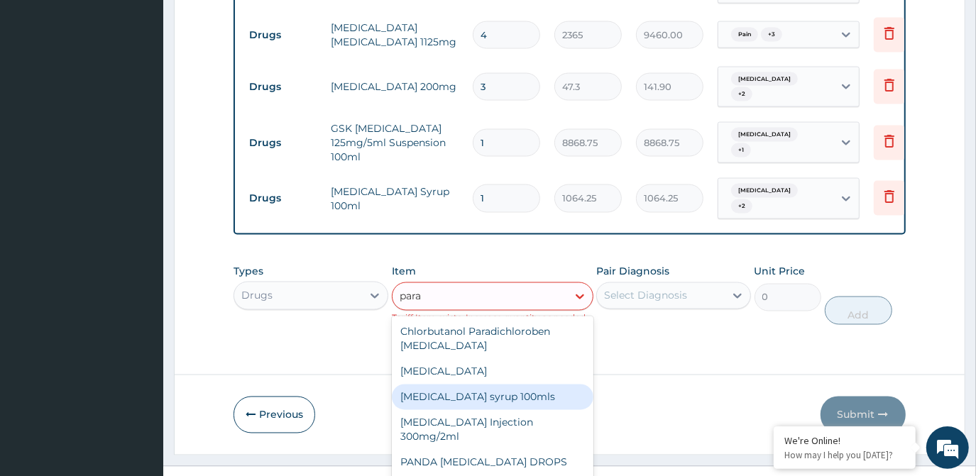
click at [456, 385] on div "[MEDICAL_DATA] syrup 100mls" at bounding box center [493, 398] width 202 height 26
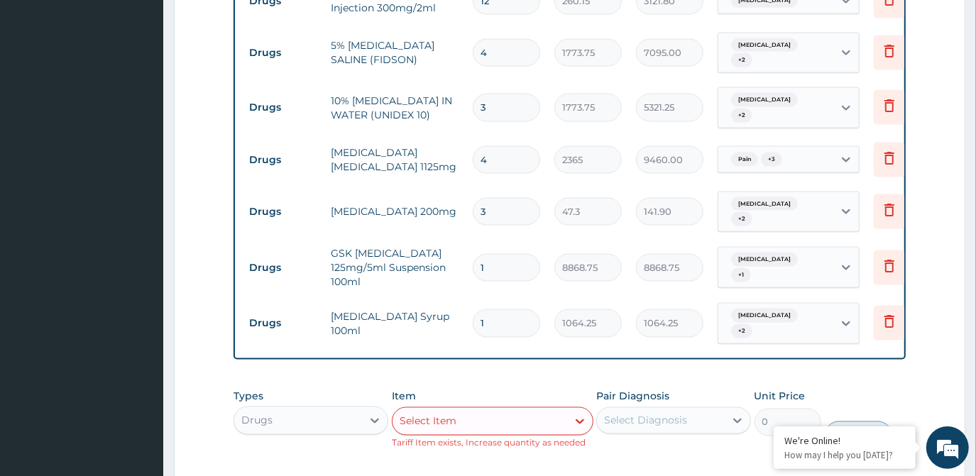
scroll to position [1488, 0]
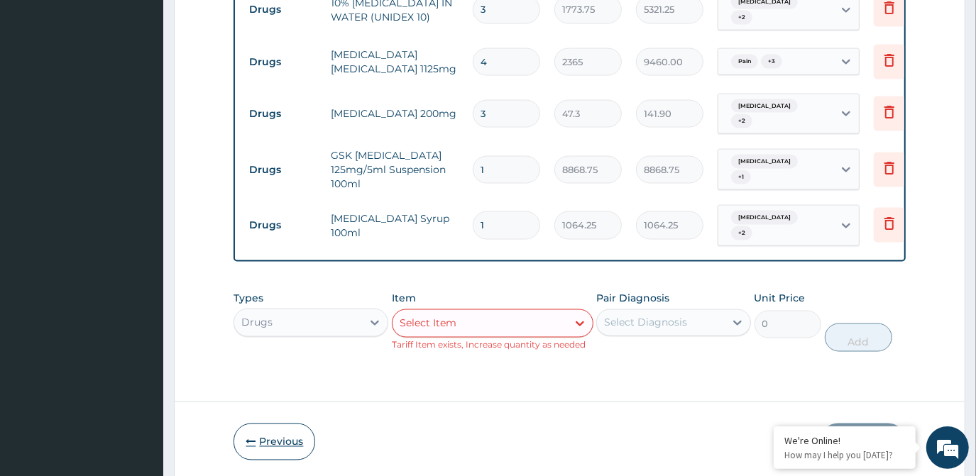
click at [250, 437] on icon "button" at bounding box center [251, 442] width 10 height 10
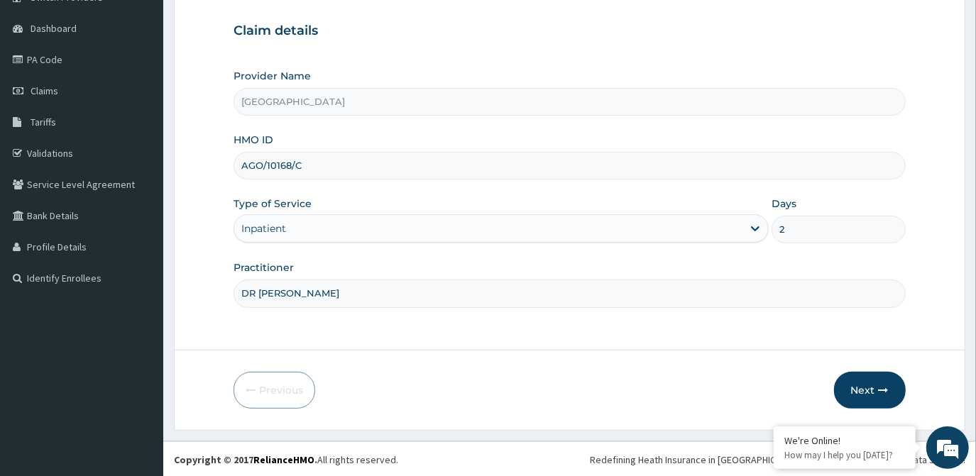
scroll to position [0, 0]
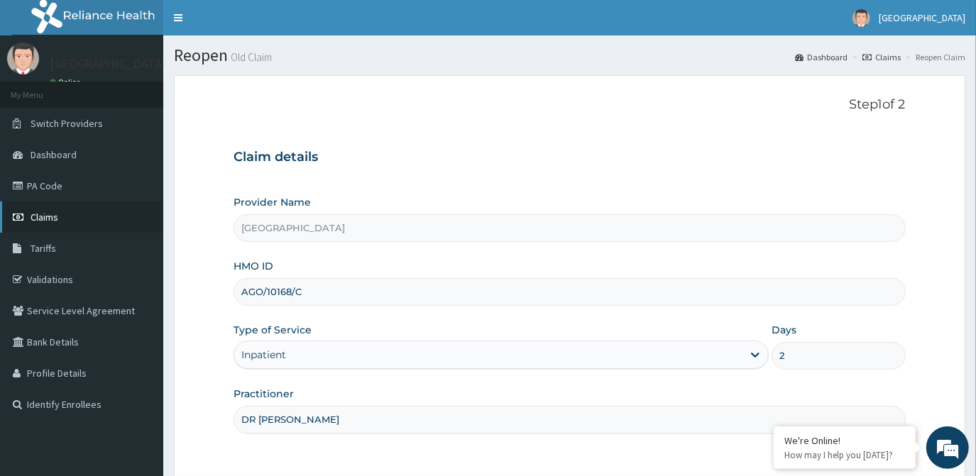
click at [51, 217] on span "Claims" at bounding box center [45, 217] width 28 height 13
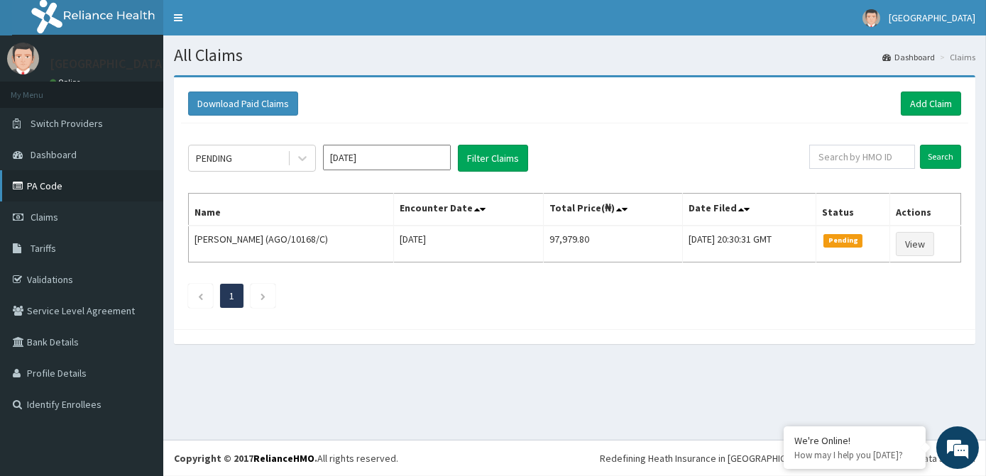
click at [80, 185] on link "PA Code" at bounding box center [81, 185] width 163 height 31
click at [932, 114] on link "Add Claim" at bounding box center [931, 104] width 60 height 24
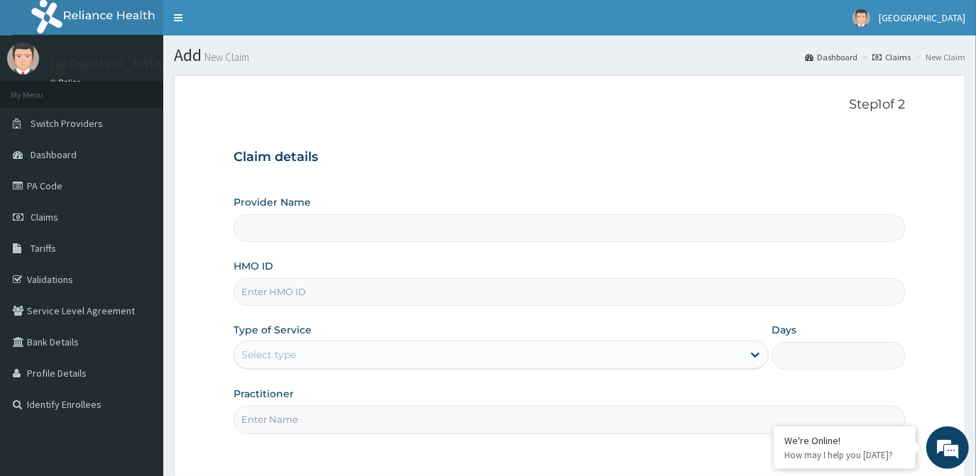
click at [364, 294] on input "HMO ID" at bounding box center [570, 292] width 672 height 28
type input "[GEOGRAPHIC_DATA]"
type input "l"
click at [45, 192] on link "PA Code" at bounding box center [81, 185] width 163 height 31
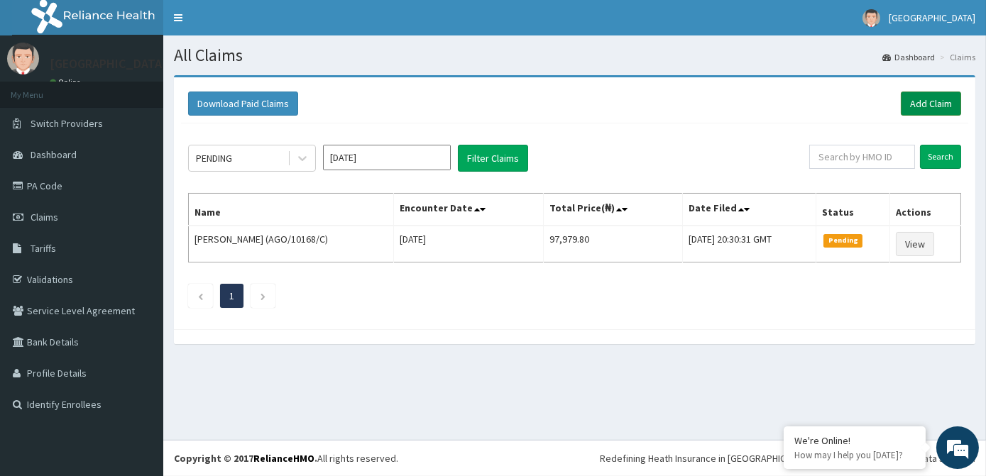
click at [921, 109] on link "Add Claim" at bounding box center [931, 104] width 60 height 24
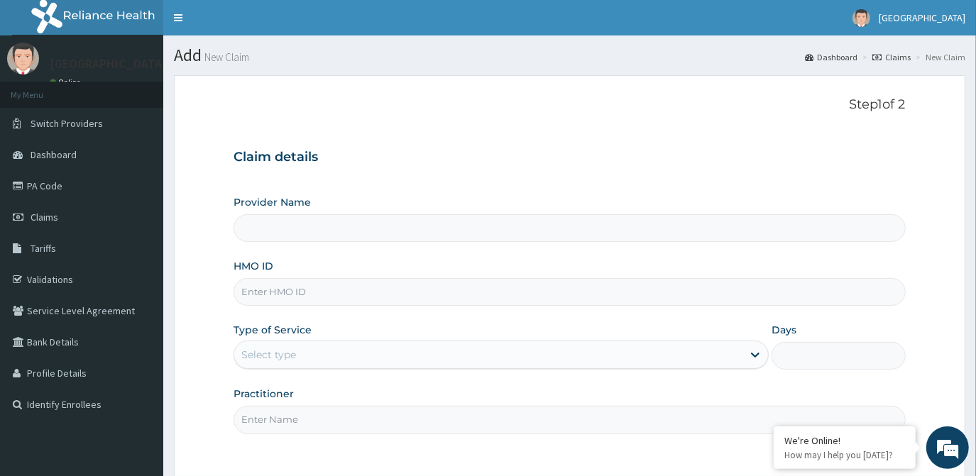
click at [287, 294] on input "HMO ID" at bounding box center [570, 292] width 672 height 28
type input "[GEOGRAPHIC_DATA]"
type input "LRT/10199/C"
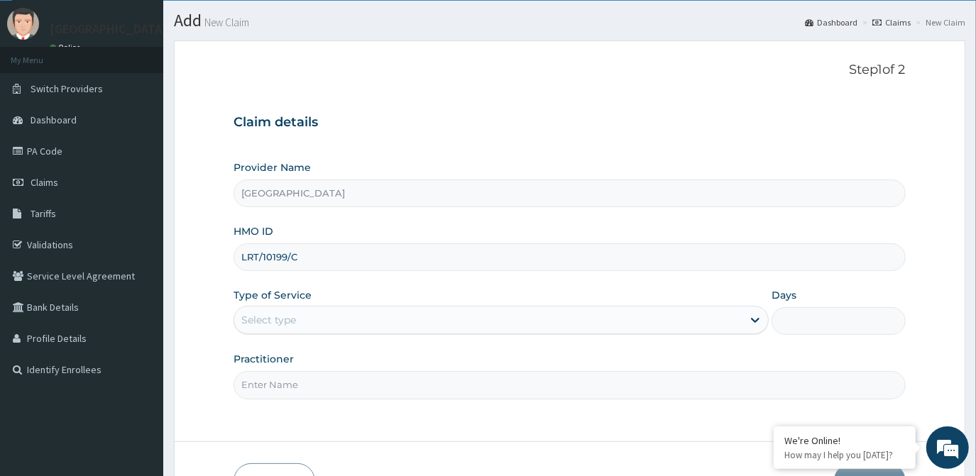
scroll to position [64, 0]
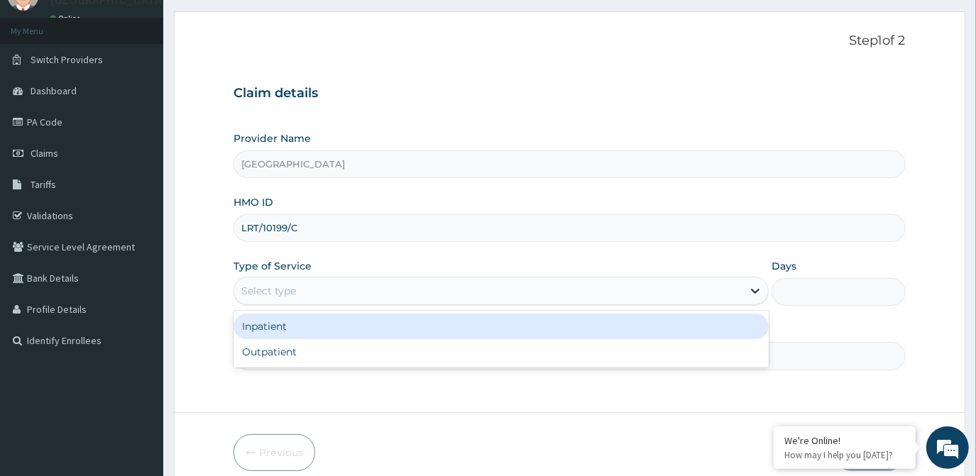
click at [744, 286] on div at bounding box center [756, 291] width 26 height 26
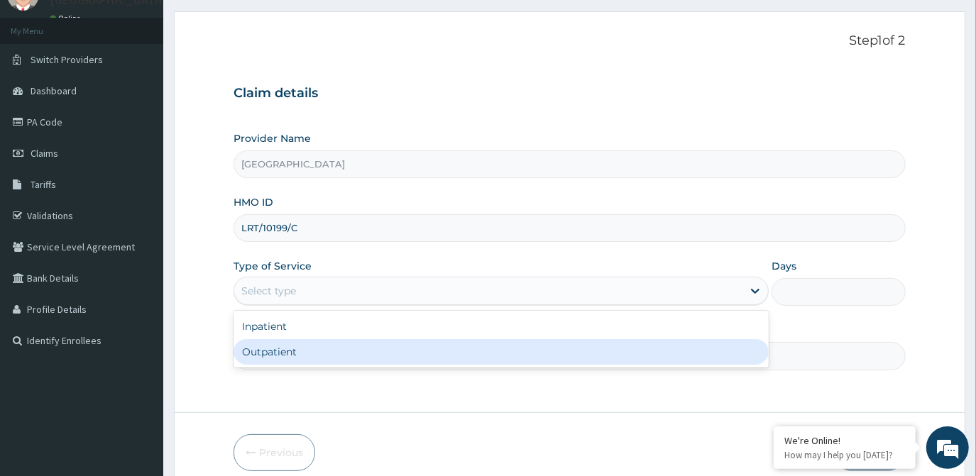
click at [723, 361] on div "Outpatient" at bounding box center [501, 352] width 535 height 26
type input "1"
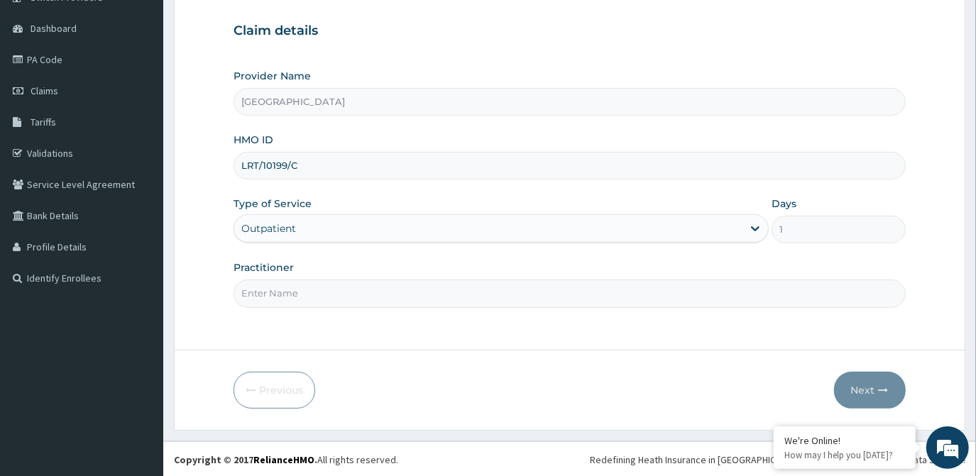
scroll to position [0, 0]
click at [643, 300] on input "Practitioner" at bounding box center [570, 294] width 672 height 28
type input "dr Ademidiji"
click at [868, 398] on button "Next" at bounding box center [870, 390] width 72 height 37
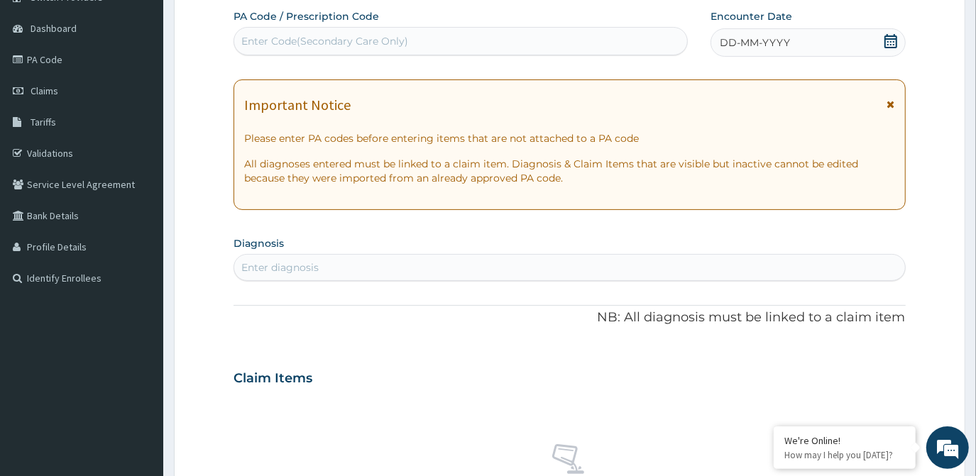
click at [329, 35] on div "Enter Code(Secondary Care Only)" at bounding box center [324, 41] width 167 height 14
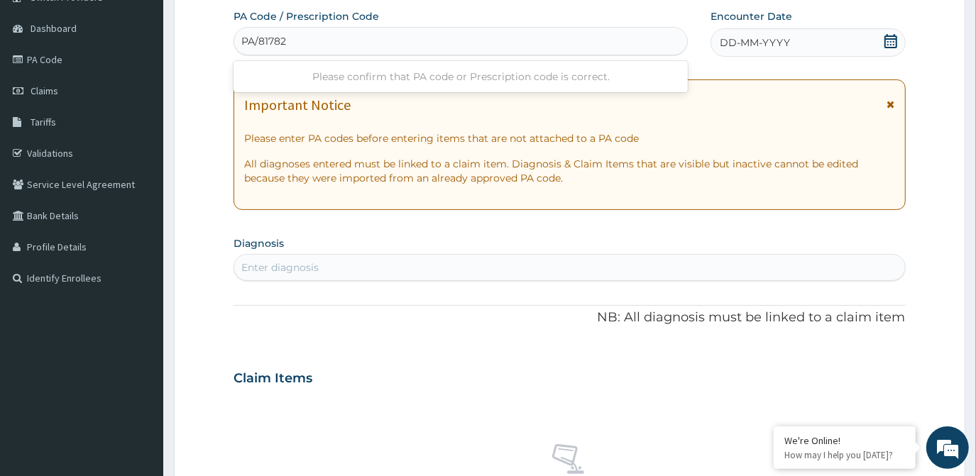
type input "PA/817823"
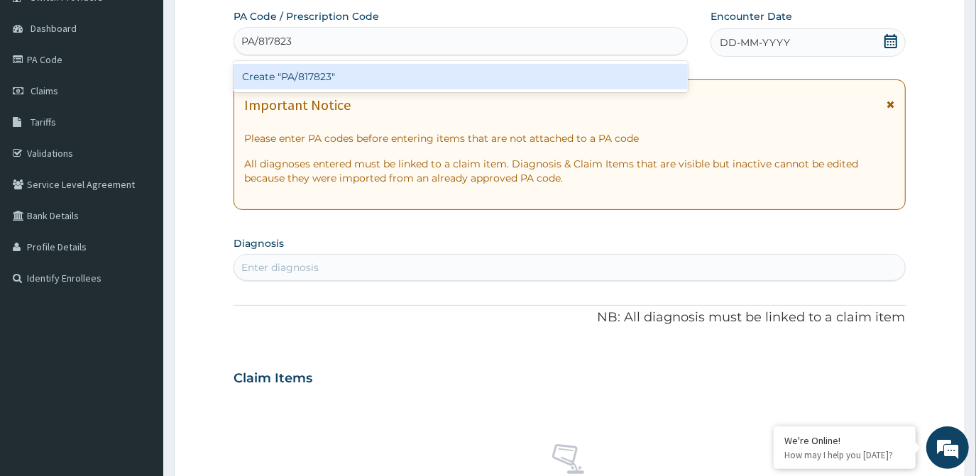
click at [371, 69] on div "Create "PA/817823"" at bounding box center [461, 77] width 454 height 26
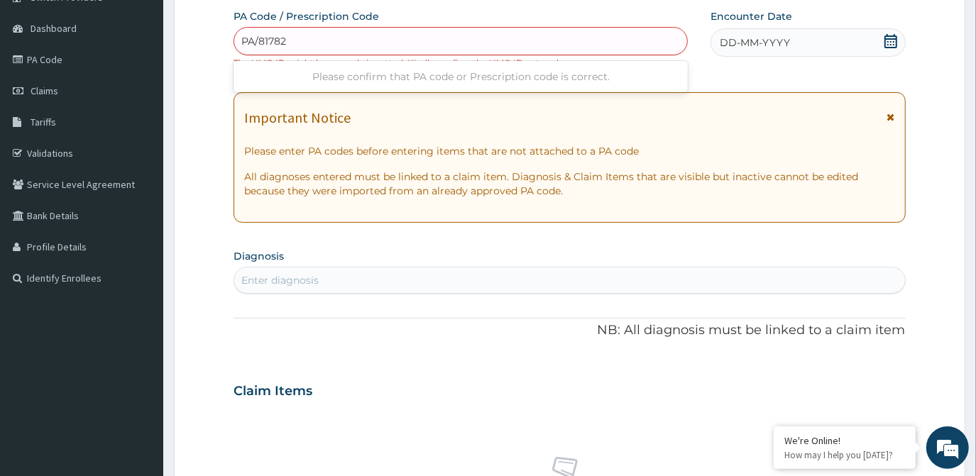
type input "PA/817823"
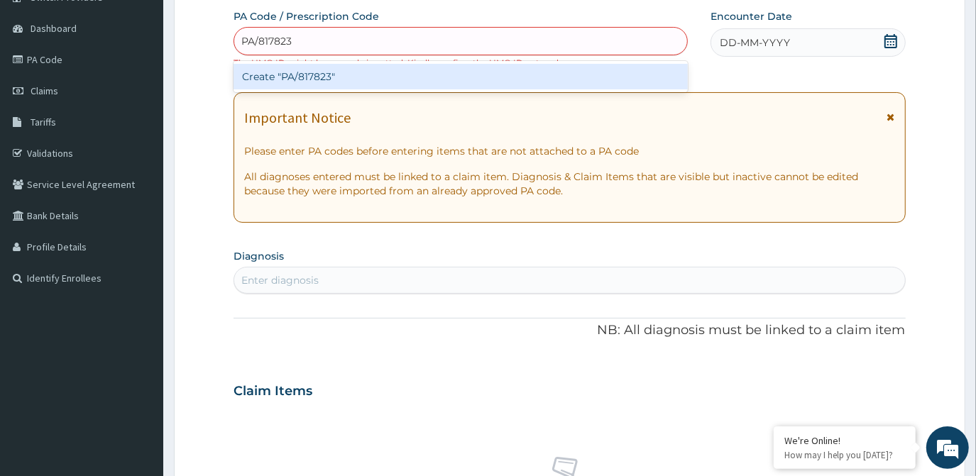
click at [335, 75] on div "Create "PA/817823"" at bounding box center [461, 77] width 454 height 26
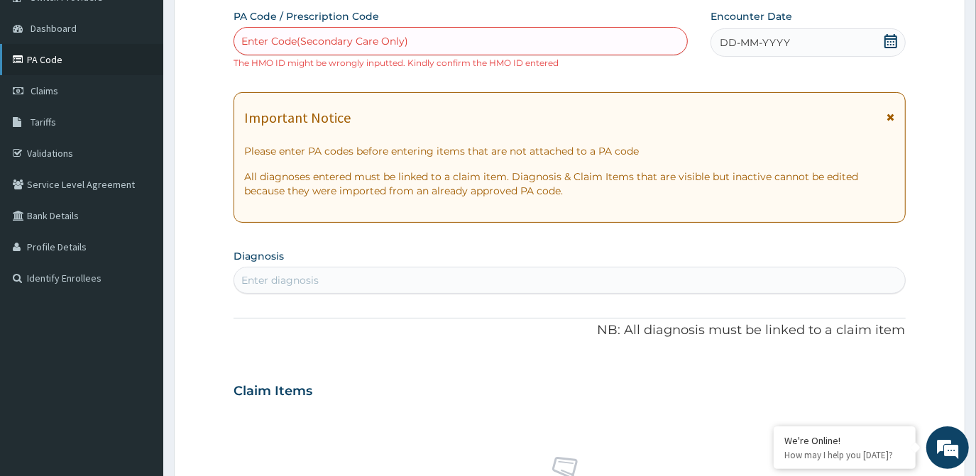
click at [54, 63] on link "PA Code" at bounding box center [81, 59] width 163 height 31
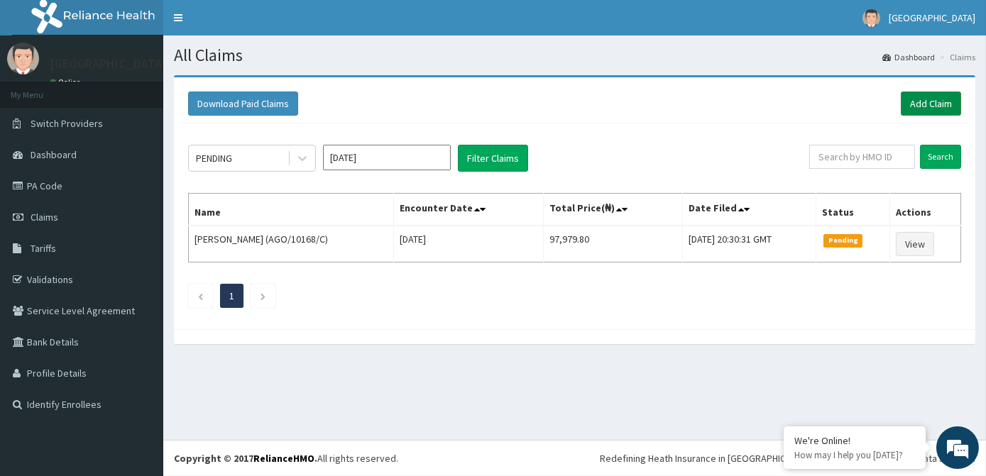
click at [913, 100] on link "Add Claim" at bounding box center [931, 104] width 60 height 24
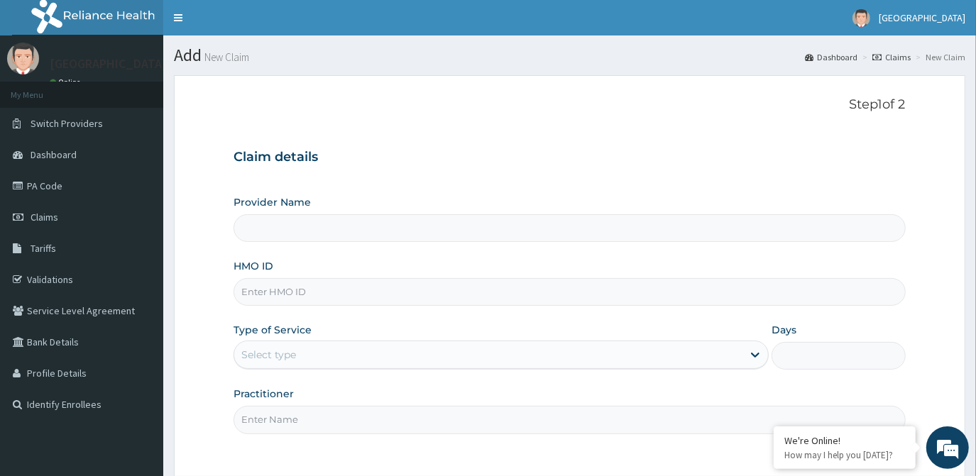
click at [437, 292] on input "HMO ID" at bounding box center [570, 292] width 672 height 28
type input "[GEOGRAPHIC_DATA]"
type input "LRT/10199/C"
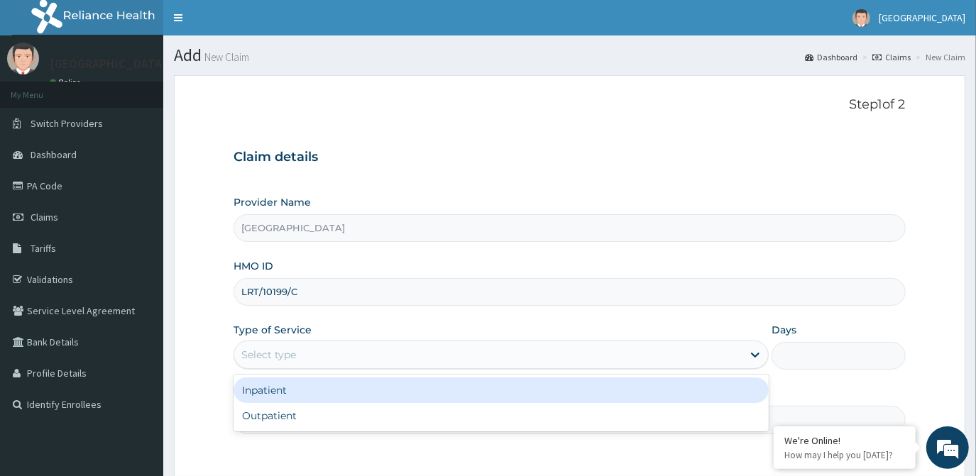
click at [317, 351] on div "Select type" at bounding box center [488, 355] width 508 height 23
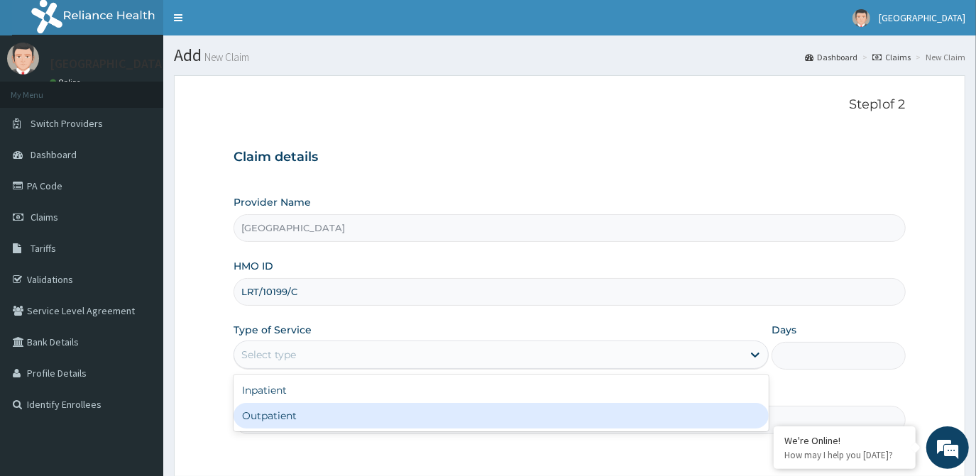
click at [339, 415] on div "Outpatient" at bounding box center [501, 416] width 535 height 26
type input "1"
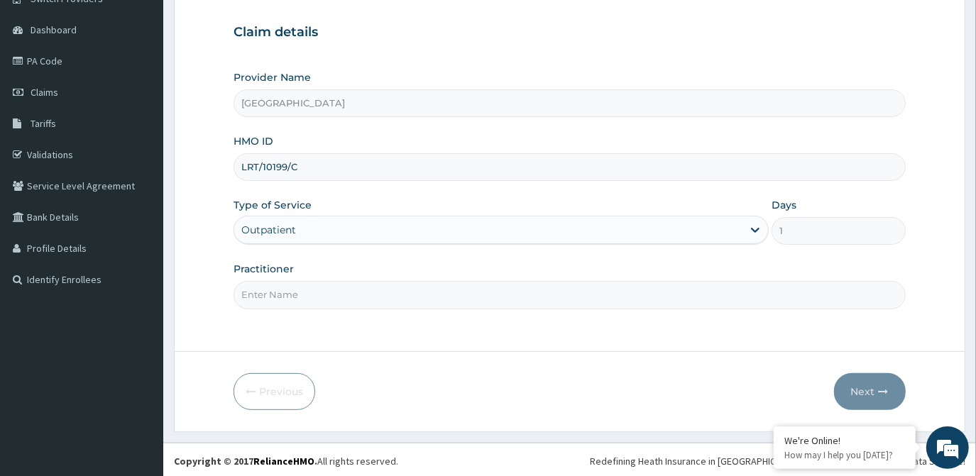
scroll to position [126, 0]
click at [588, 290] on input "Practitioner" at bounding box center [570, 294] width 672 height 28
type input "dr [PERSON_NAME]"
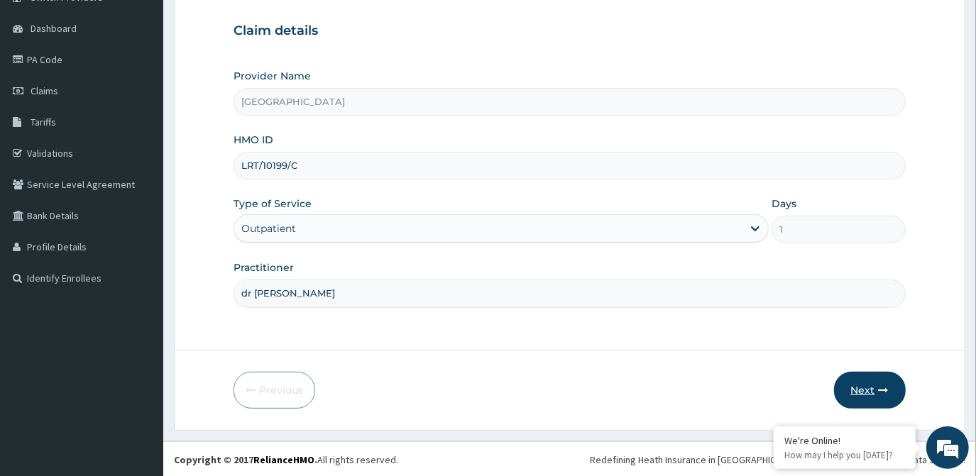
click at [872, 378] on button "Next" at bounding box center [870, 390] width 72 height 37
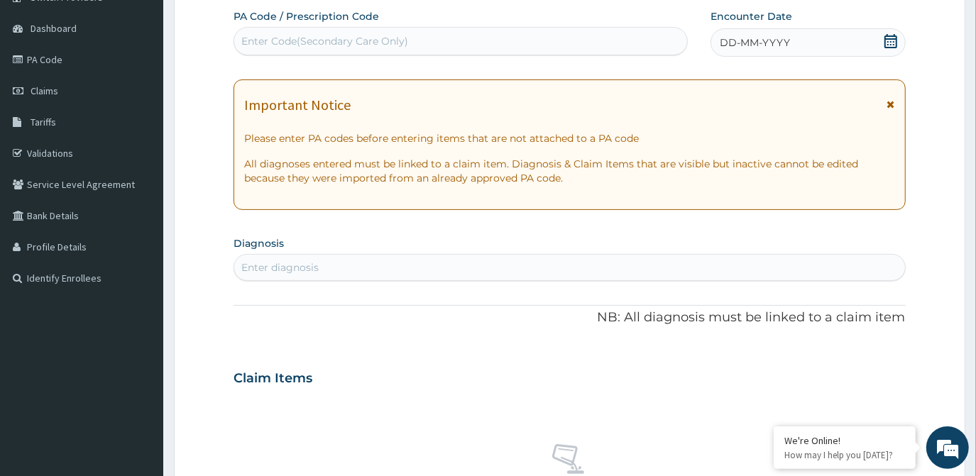
click at [329, 40] on div "Enter Code(Secondary Care Only)" at bounding box center [324, 41] width 167 height 14
drag, startPoint x: 329, startPoint y: 40, endPoint x: 603, endPoint y: 42, distance: 274.7
click at [603, 42] on div "Enter Code(Secondary Care Only)" at bounding box center [460, 41] width 453 height 23
click at [390, 42] on div "Enter Code(Secondary Care Only)" at bounding box center [324, 41] width 167 height 14
drag, startPoint x: 390, startPoint y: 42, endPoint x: 339, endPoint y: 260, distance: 223.8
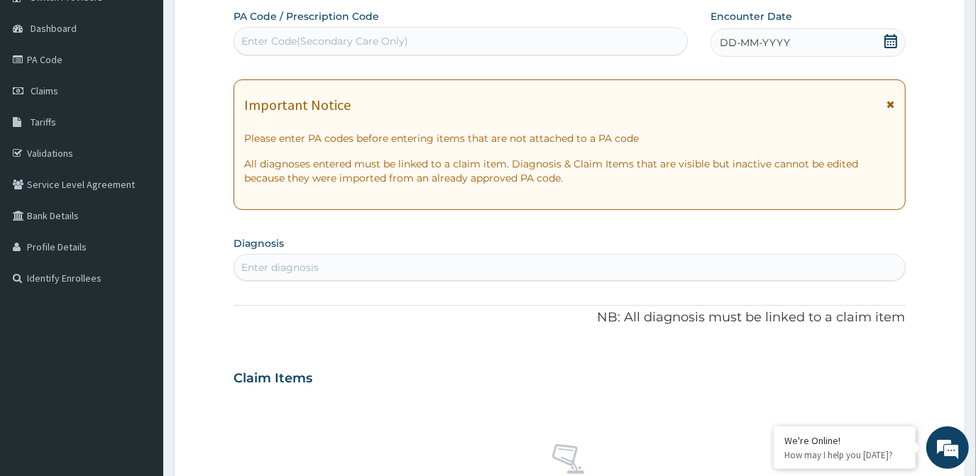
click at [339, 260] on div "Enter diagnosis" at bounding box center [569, 267] width 670 height 23
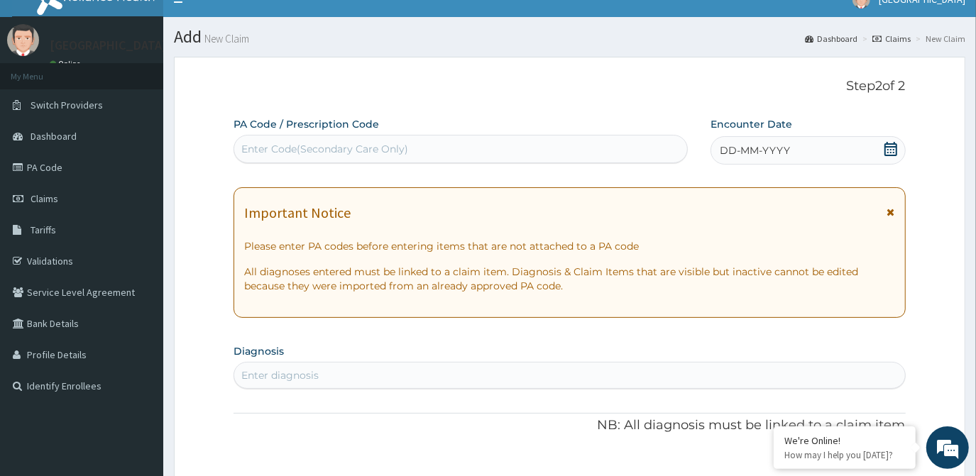
scroll to position [0, 0]
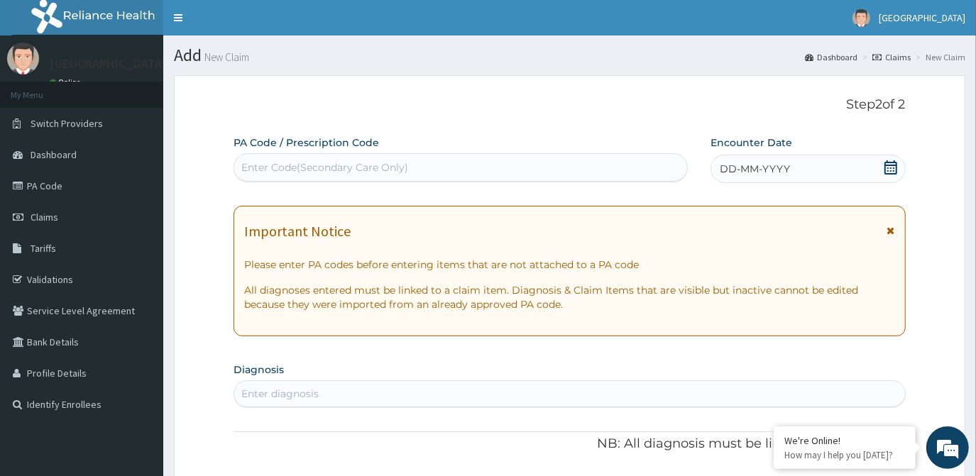
click at [409, 166] on div "Enter Code(Secondary Care Only)" at bounding box center [460, 167] width 453 height 23
type input "PA/817823"
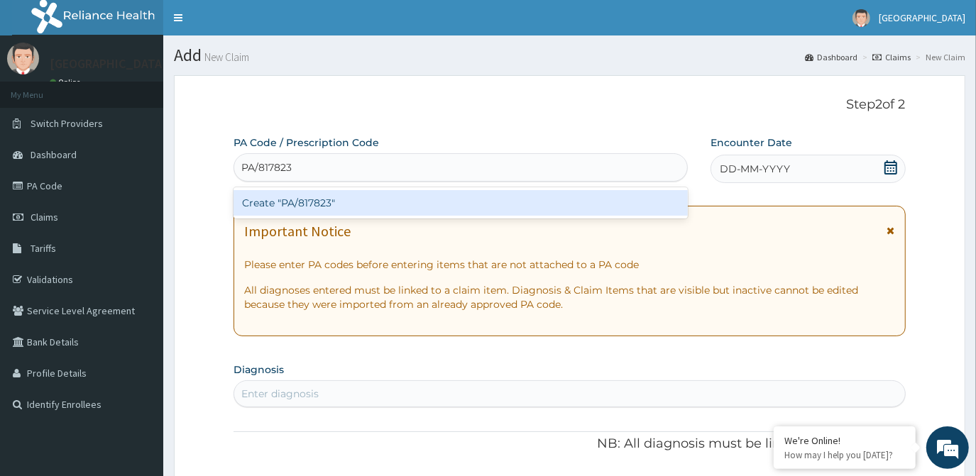
click at [422, 203] on div "Create "PA/817823"" at bounding box center [461, 203] width 454 height 26
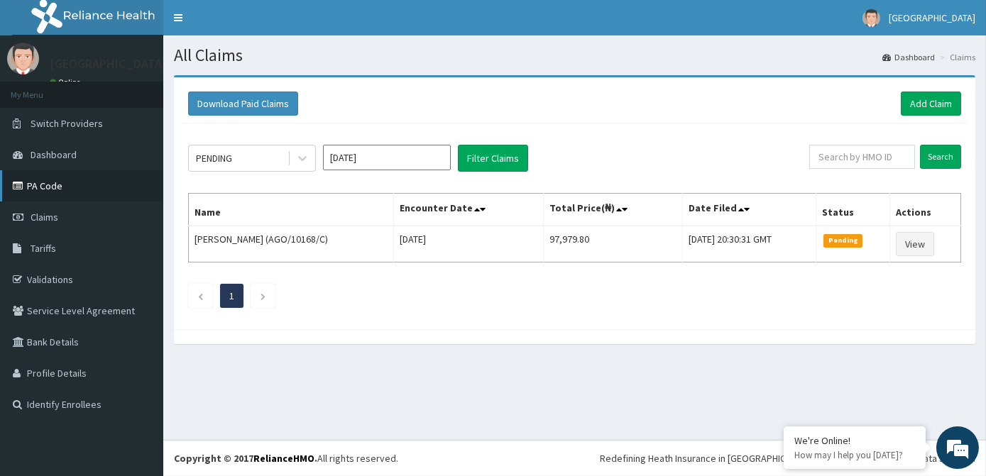
click at [45, 188] on link "PA Code" at bounding box center [81, 185] width 163 height 31
click at [914, 100] on link "Add Claim" at bounding box center [931, 104] width 60 height 24
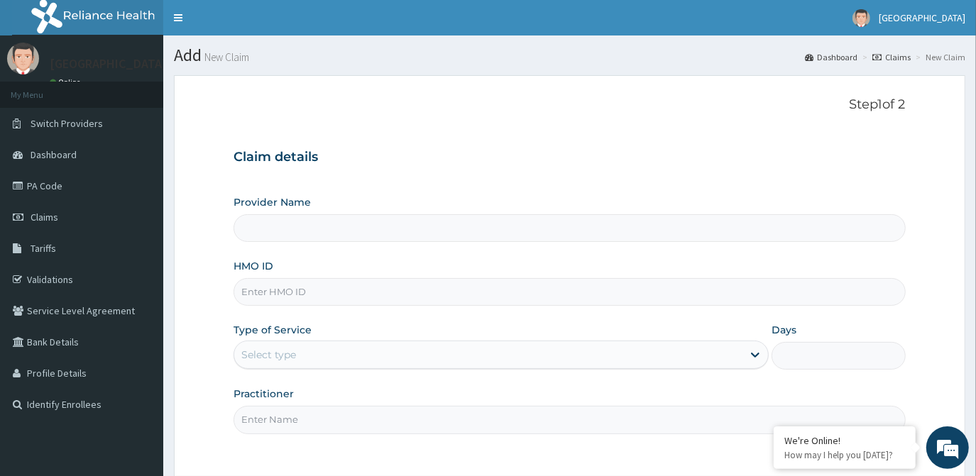
click at [488, 284] on input "HMO ID" at bounding box center [570, 292] width 672 height 28
type input "[GEOGRAPHIC_DATA]"
type input "LTR/10199/C"
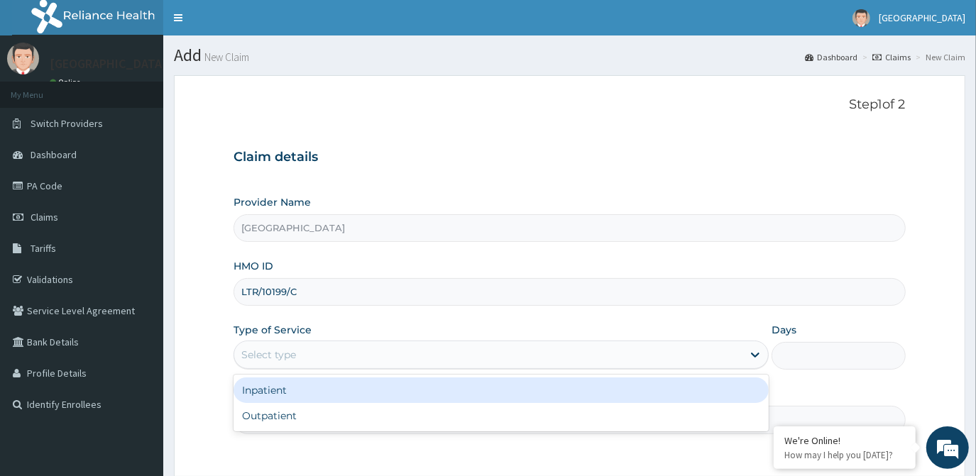
click at [497, 352] on div "Select type" at bounding box center [488, 355] width 508 height 23
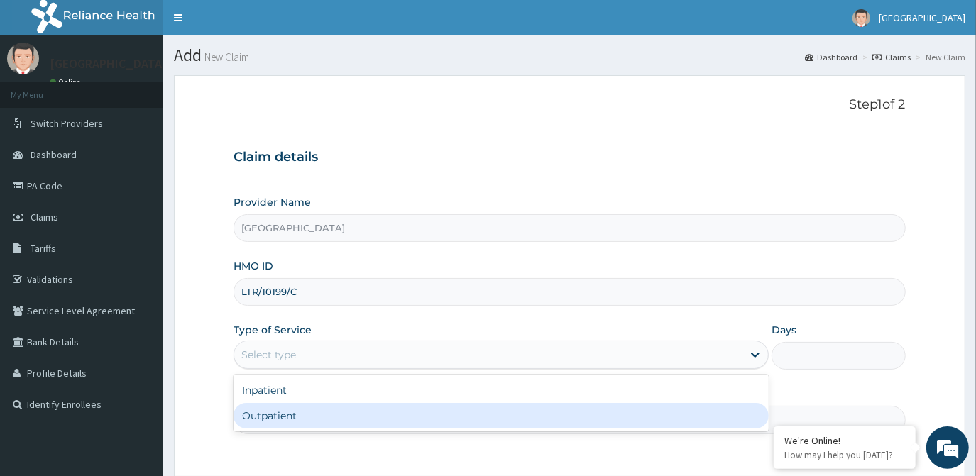
click at [476, 415] on div "Outpatient" at bounding box center [501, 416] width 535 height 26
type input "1"
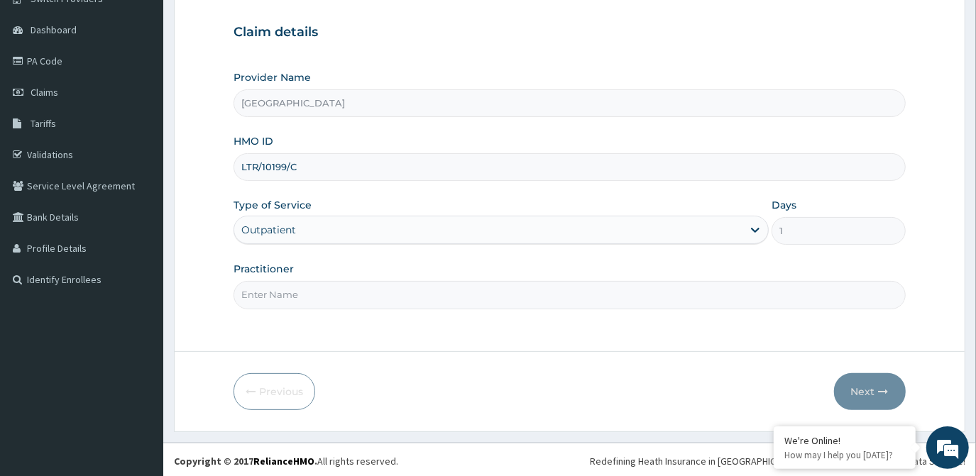
scroll to position [126, 0]
click at [585, 295] on input "Practitioner" at bounding box center [570, 294] width 672 height 28
type input "dr Ademidiji"
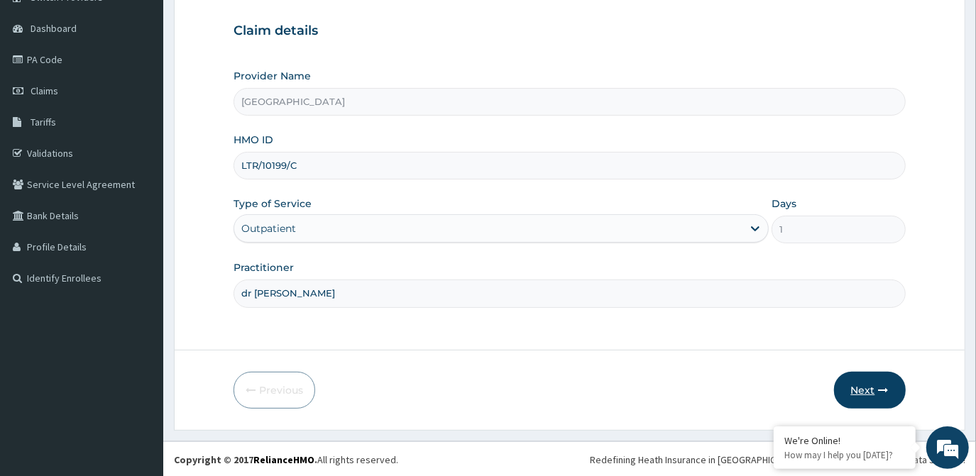
click at [886, 391] on icon "button" at bounding box center [884, 390] width 10 height 10
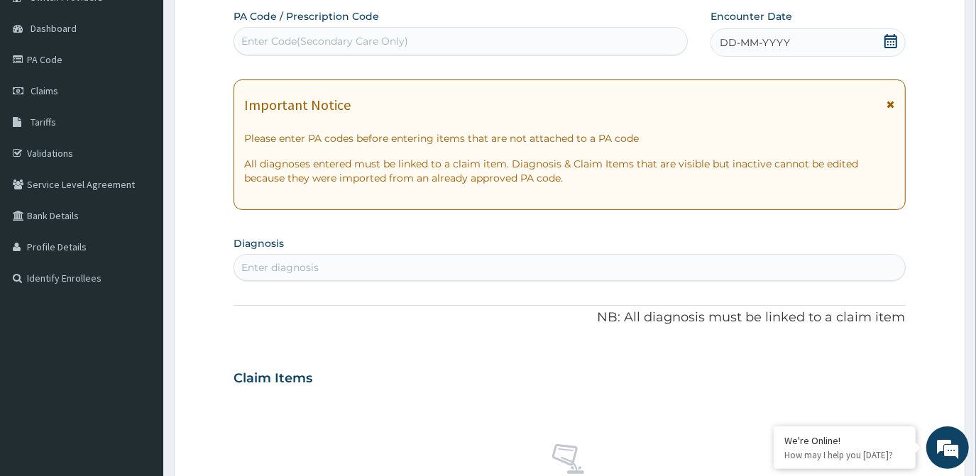
click at [886, 40] on icon at bounding box center [890, 41] width 13 height 14
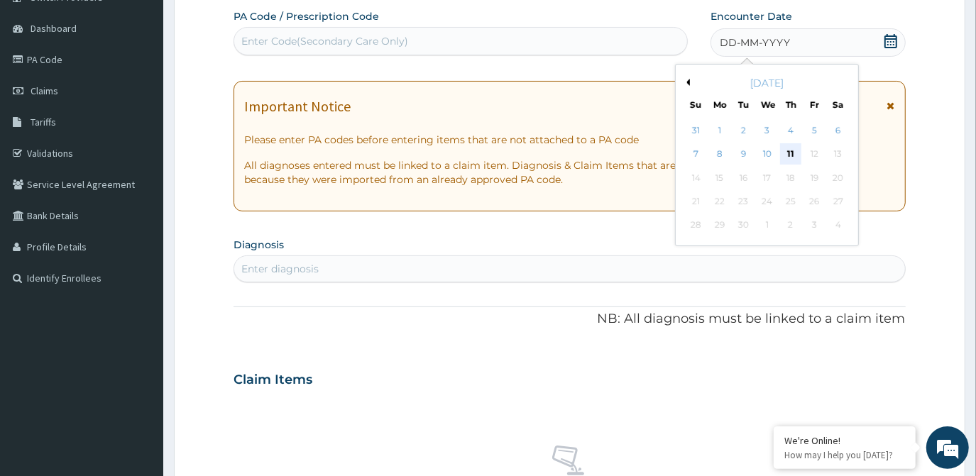
click at [799, 155] on div "11" at bounding box center [790, 154] width 21 height 21
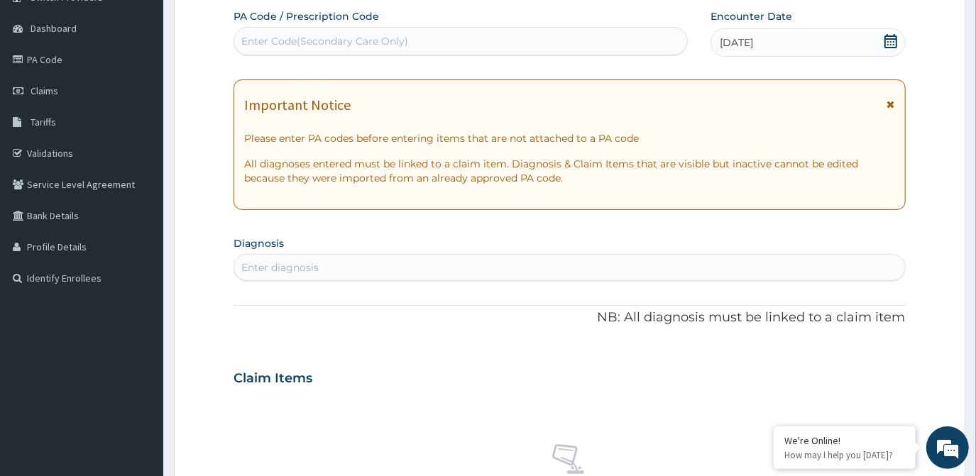
click at [560, 44] on div "Enter Code(Secondary Care Only)" at bounding box center [460, 41] width 453 height 23
drag, startPoint x: 560, startPoint y: 44, endPoint x: 537, endPoint y: 44, distance: 22.7
click at [537, 44] on div "Enter Code(Secondary Care Only)" at bounding box center [460, 41] width 453 height 23
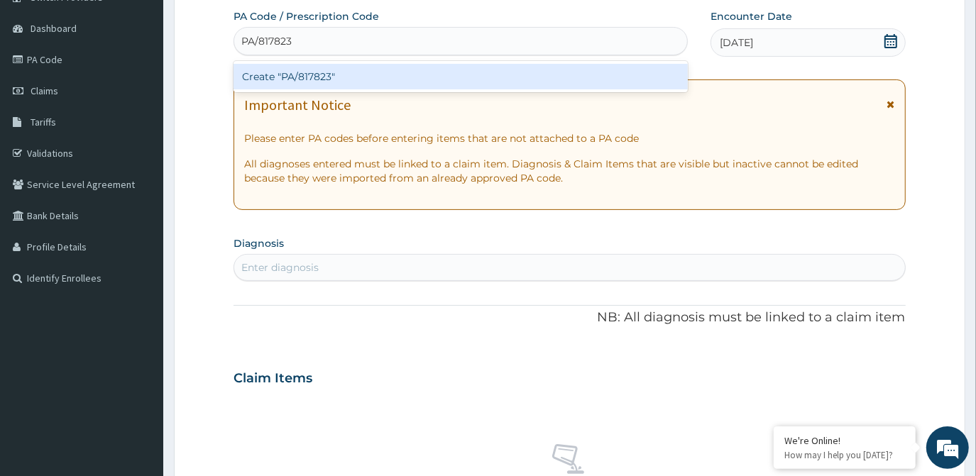
type input "PA/817823"
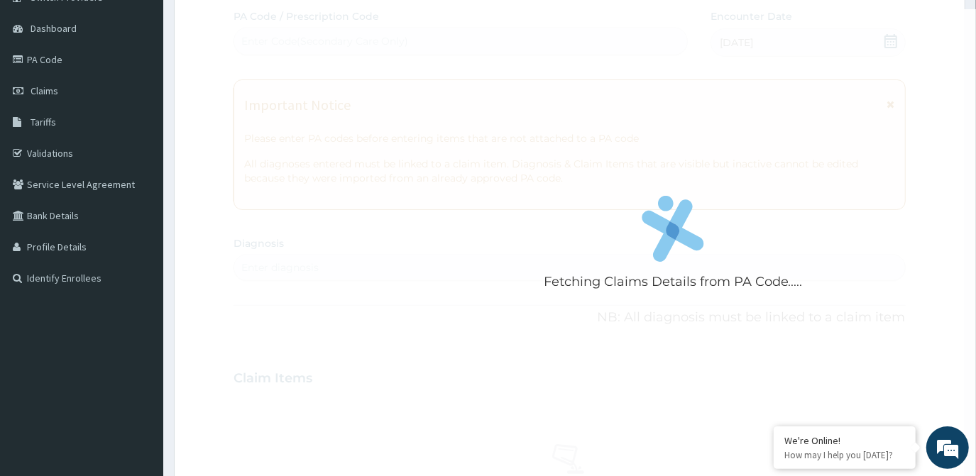
click at [575, 344] on div "Fetching Claims Details from PA Code..... PA Code / Prescription Code Enter Cod…" at bounding box center [570, 376] width 672 height 735
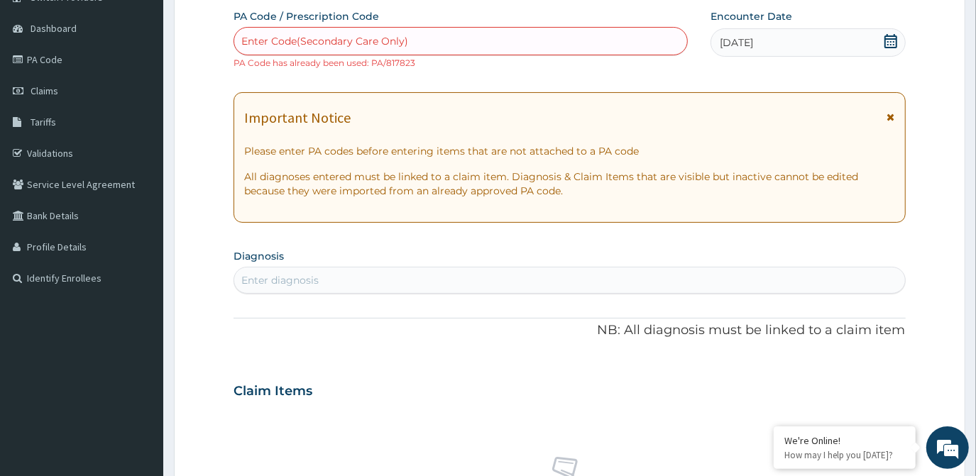
click at [452, 273] on div "Enter diagnosis" at bounding box center [569, 280] width 670 height 23
type input "WOUND"
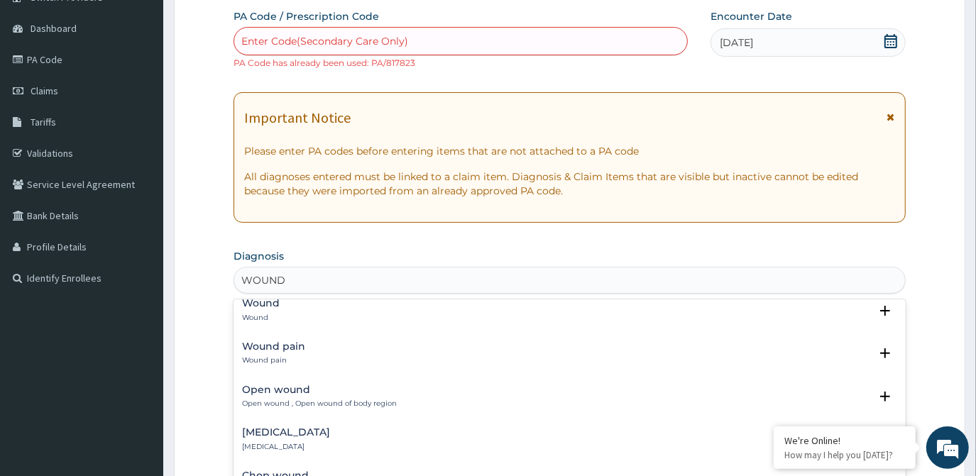
scroll to position [0, 0]
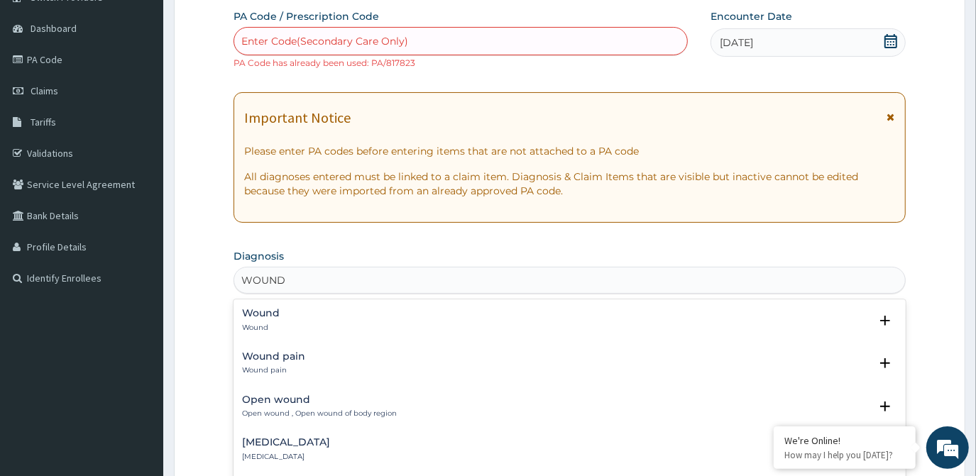
click at [350, 322] on div "Wound Wound" at bounding box center [569, 320] width 654 height 25
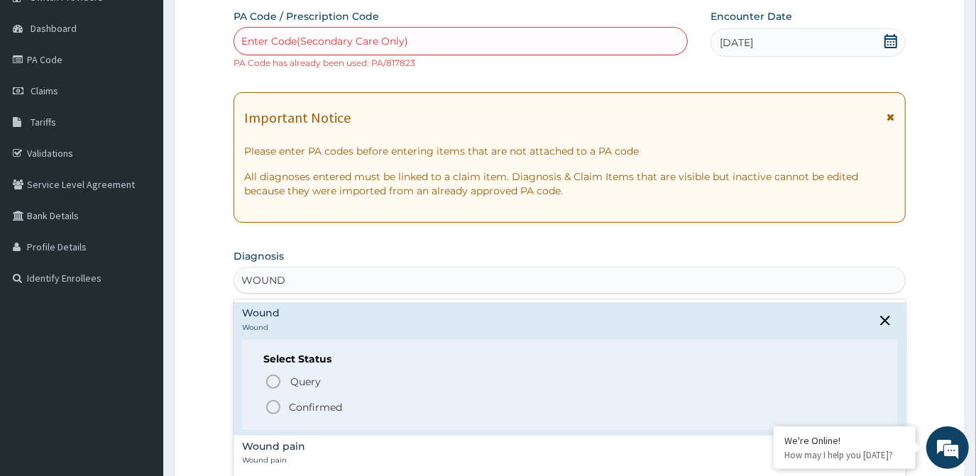
click at [322, 400] on p "Confirmed" at bounding box center [315, 407] width 53 height 14
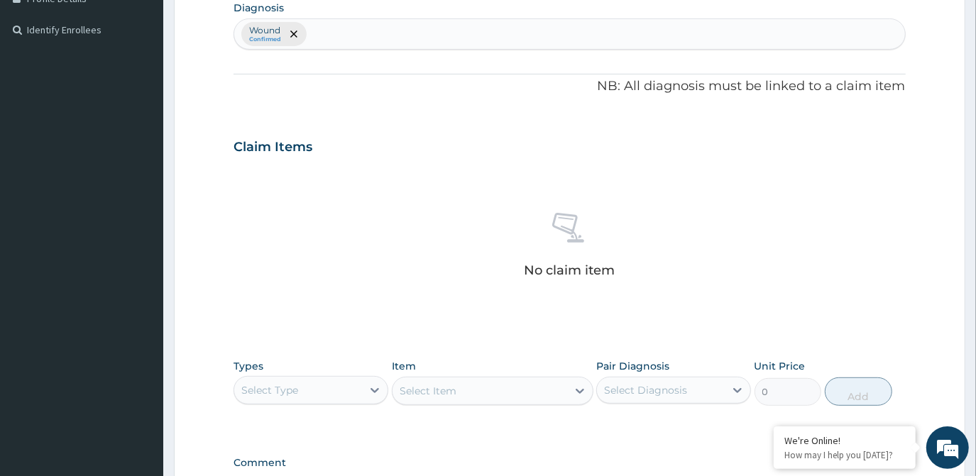
scroll to position [364, 0]
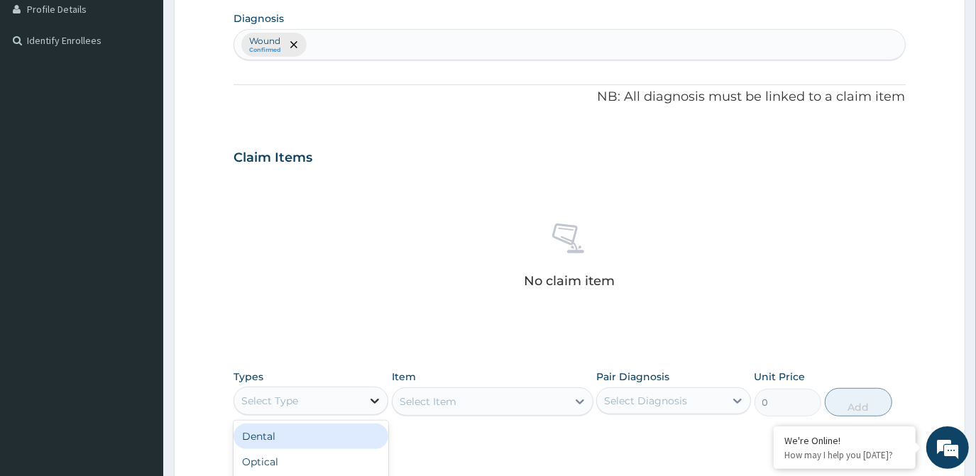
click at [371, 399] on icon at bounding box center [375, 401] width 9 height 5
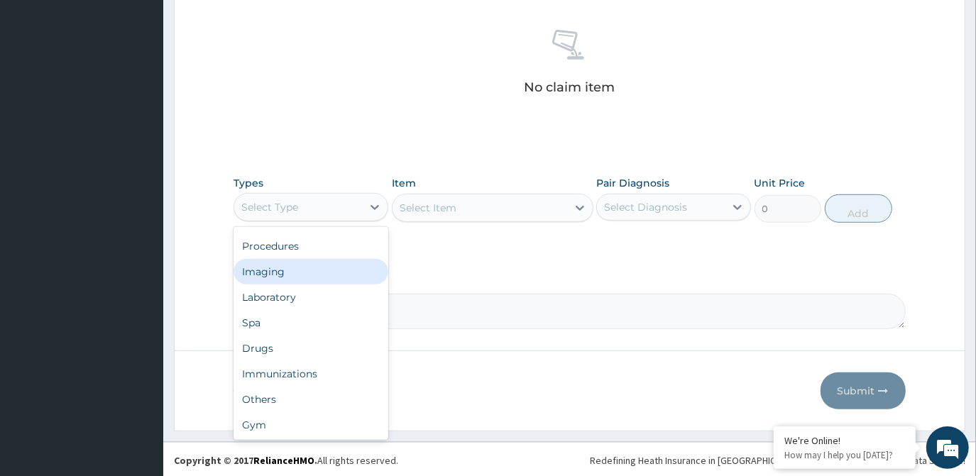
scroll to position [0, 0]
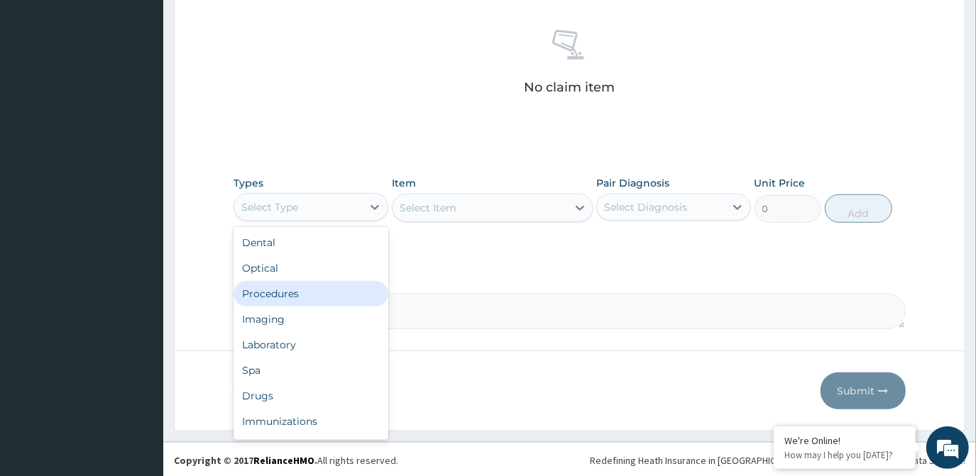
click at [320, 297] on div "Procedures" at bounding box center [311, 294] width 155 height 26
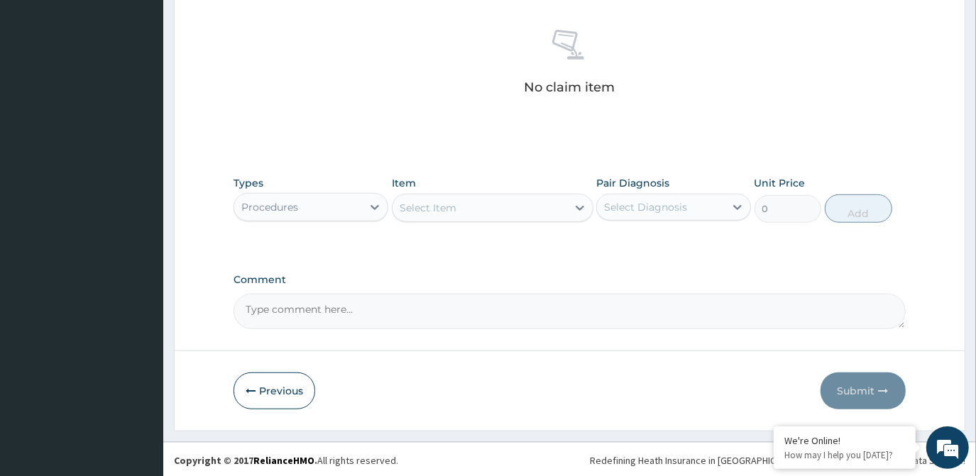
click at [430, 205] on div "Select Item" at bounding box center [428, 208] width 57 height 14
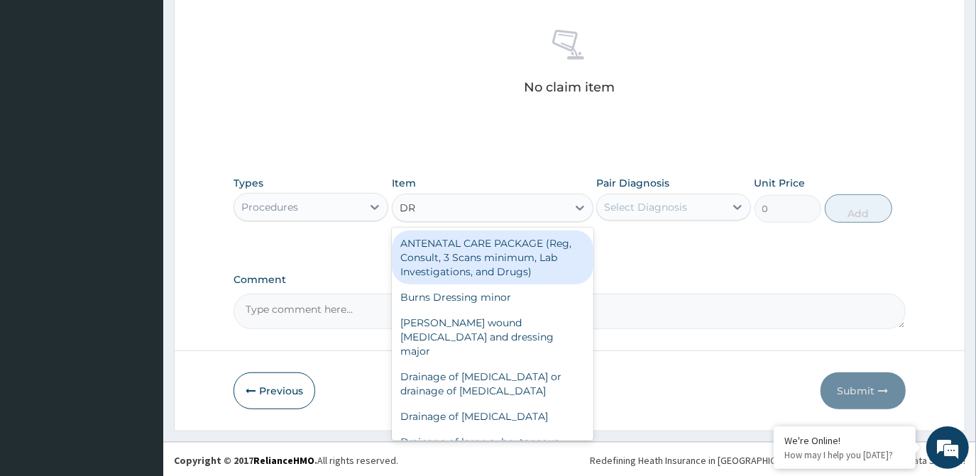
type input "DRE"
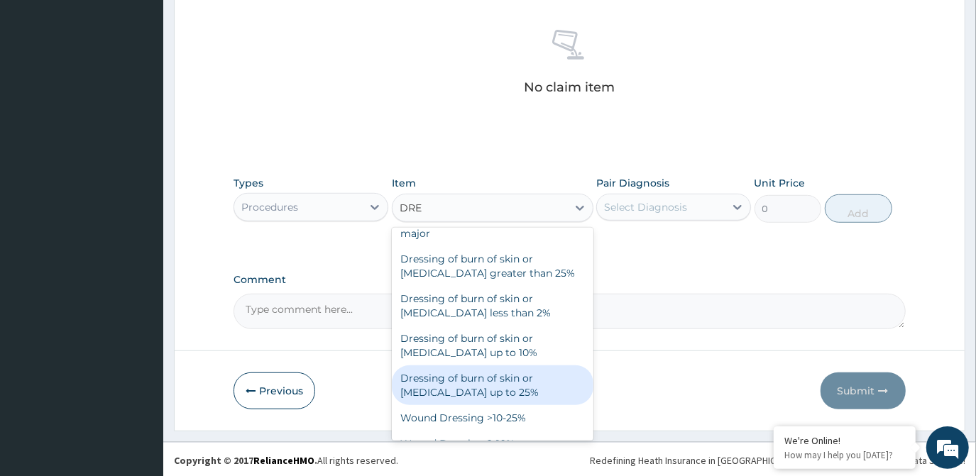
scroll to position [108, 0]
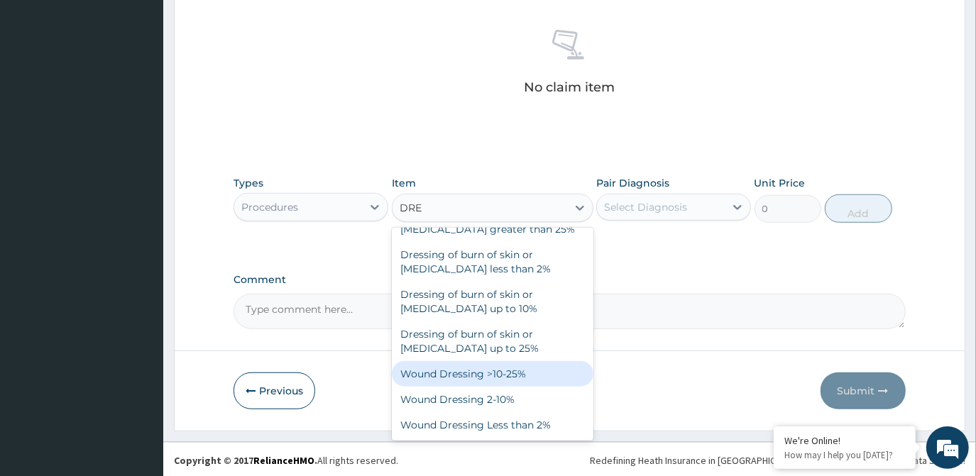
click at [473, 364] on div "Wound Dressing >10-25%" at bounding box center [493, 374] width 202 height 26
type input "5375"
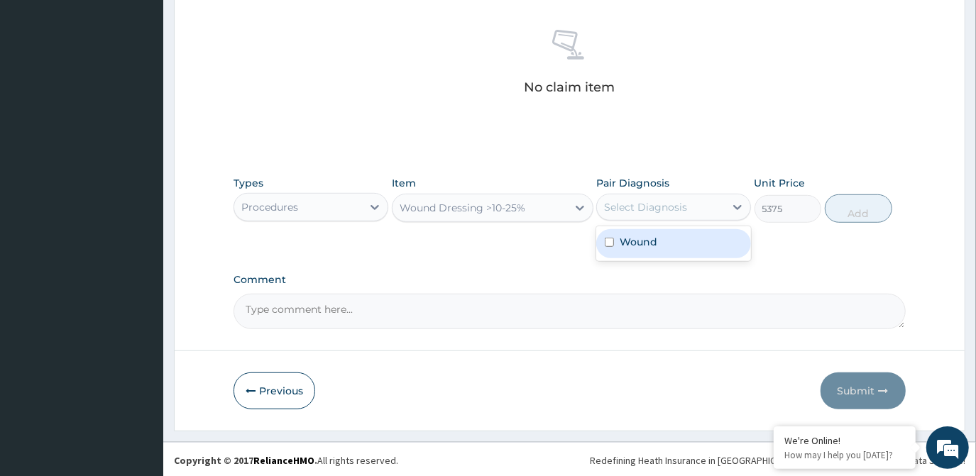
click at [624, 202] on div "Select Diagnosis" at bounding box center [645, 207] width 83 height 14
click at [630, 241] on label "Wound" at bounding box center [639, 242] width 38 height 14
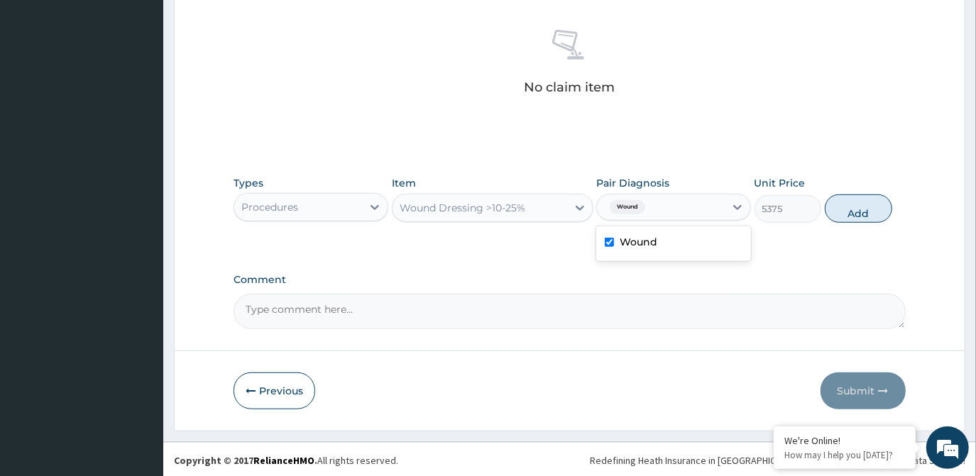
click at [657, 245] on label "Wound" at bounding box center [639, 242] width 38 height 14
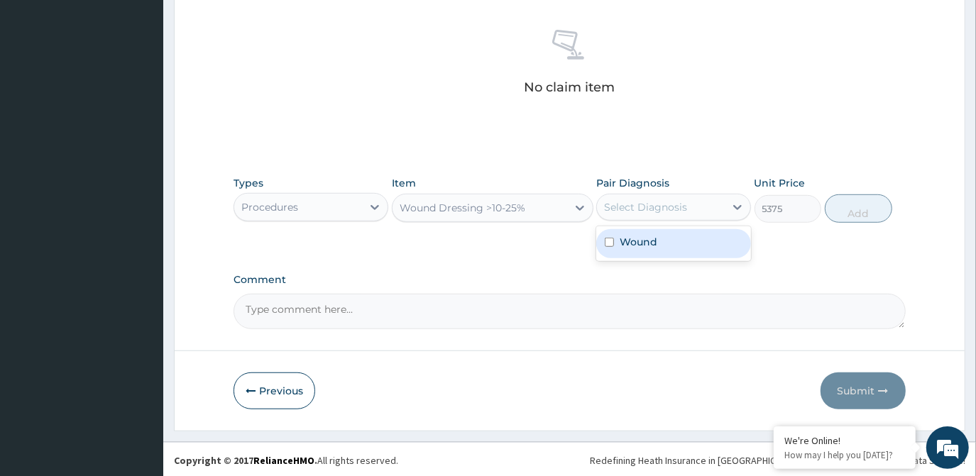
click at [617, 247] on div "Wound" at bounding box center [673, 243] width 155 height 29
checkbox input "true"
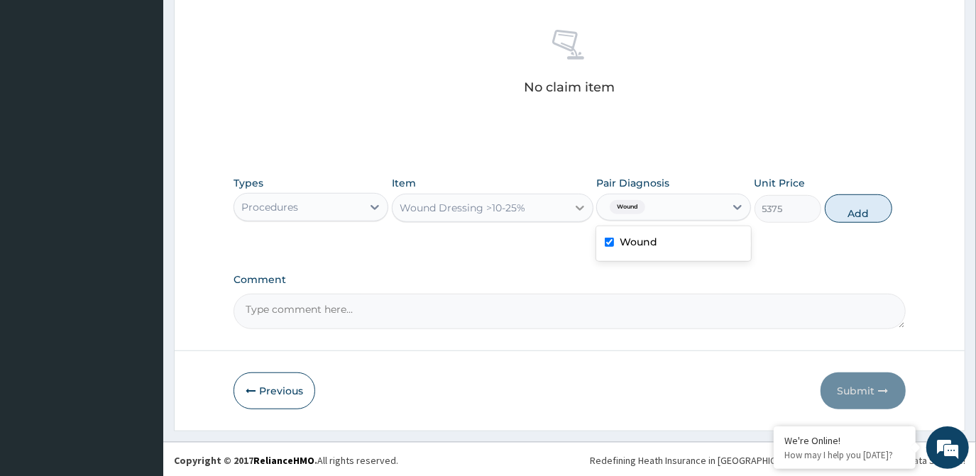
click at [574, 210] on icon at bounding box center [580, 208] width 14 height 14
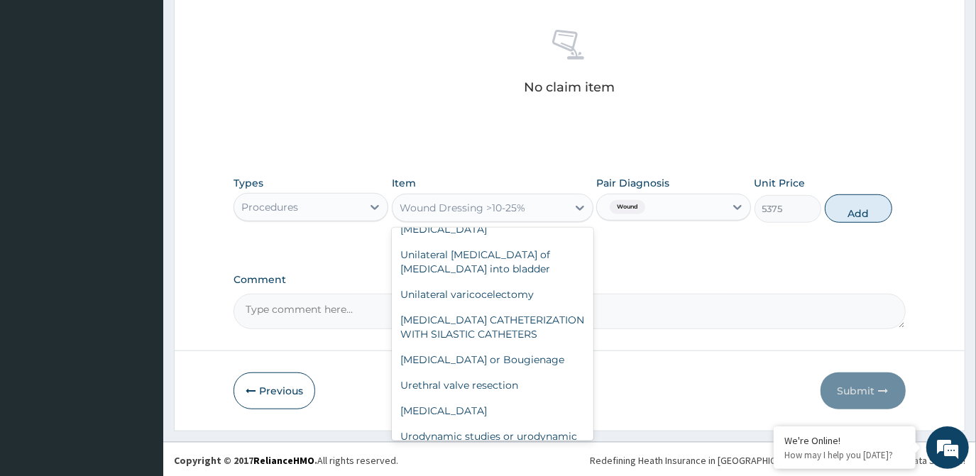
scroll to position [13095, 0]
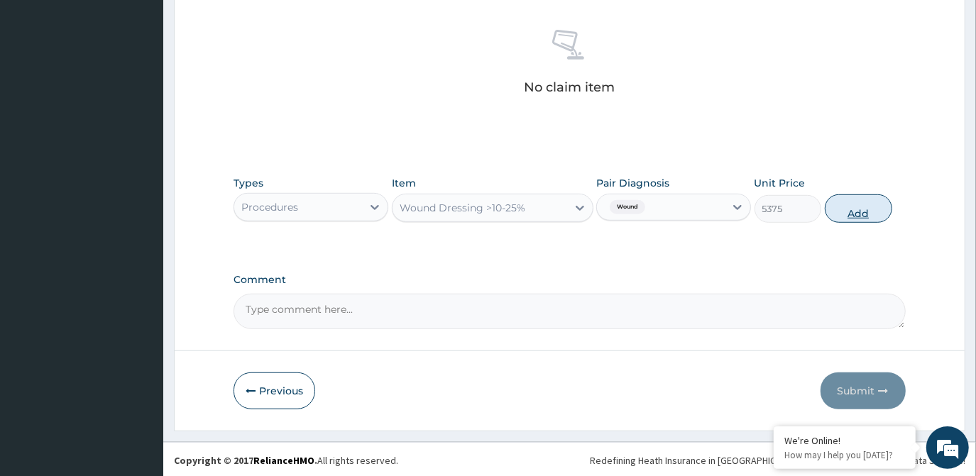
click at [862, 203] on button "Add" at bounding box center [858, 209] width 67 height 28
type input "0"
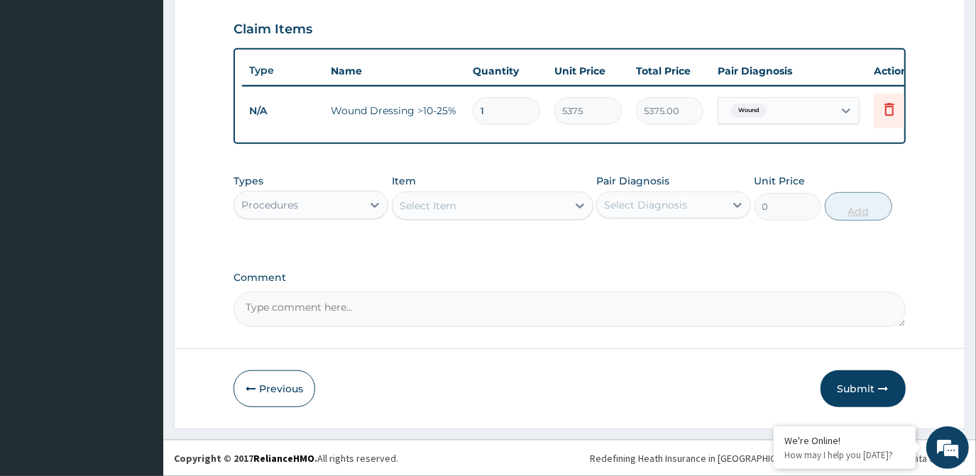
scroll to position [500, 0]
click at [433, 212] on div "Select Item" at bounding box center [428, 206] width 57 height 14
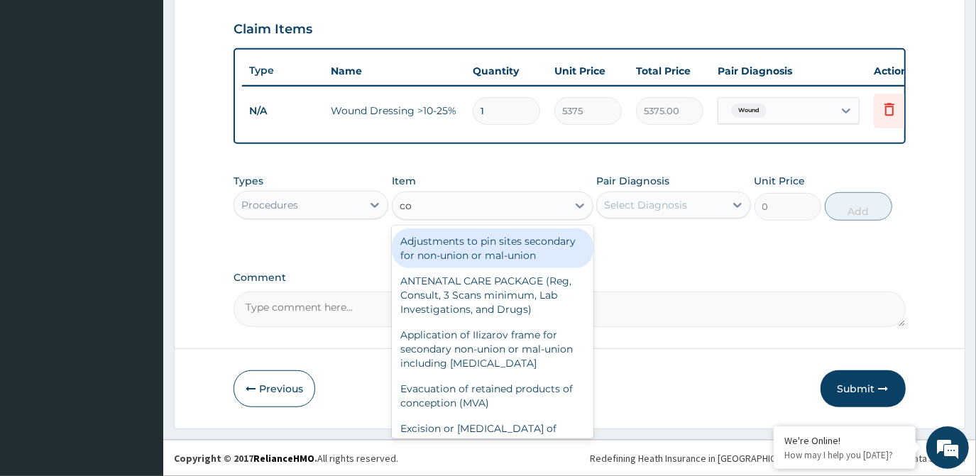
type input "c"
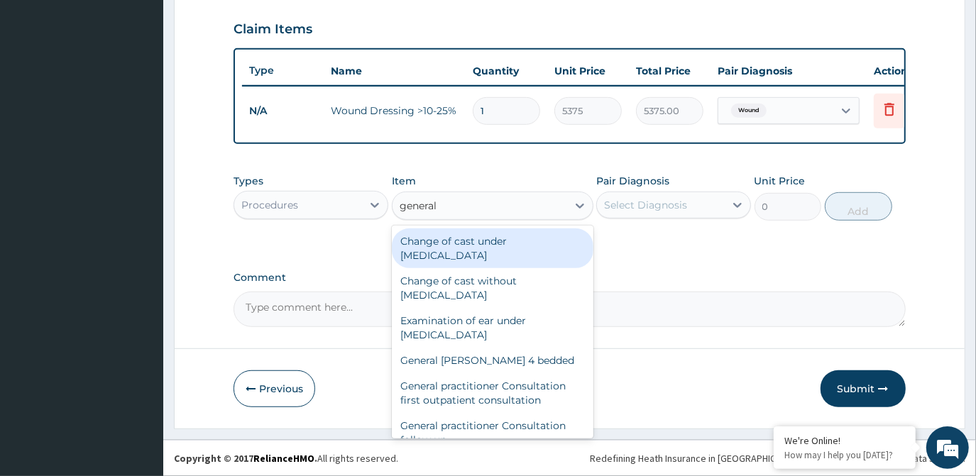
type input "general"
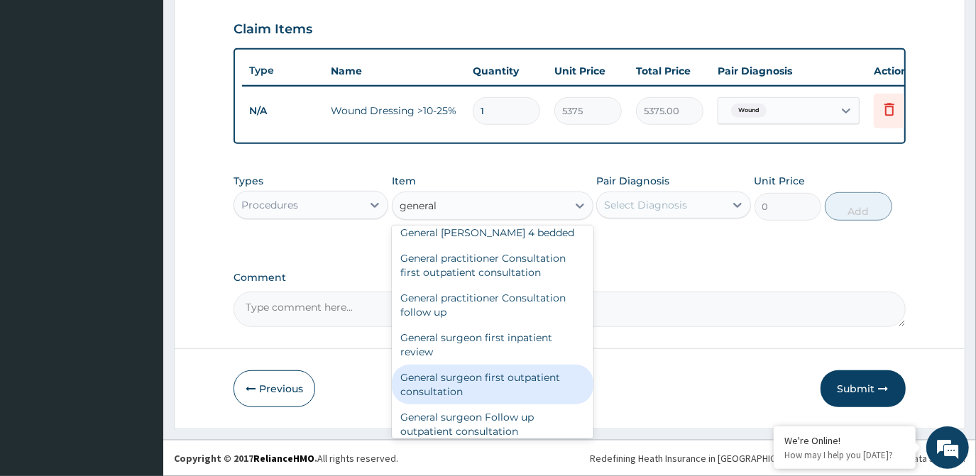
scroll to position [111, 0]
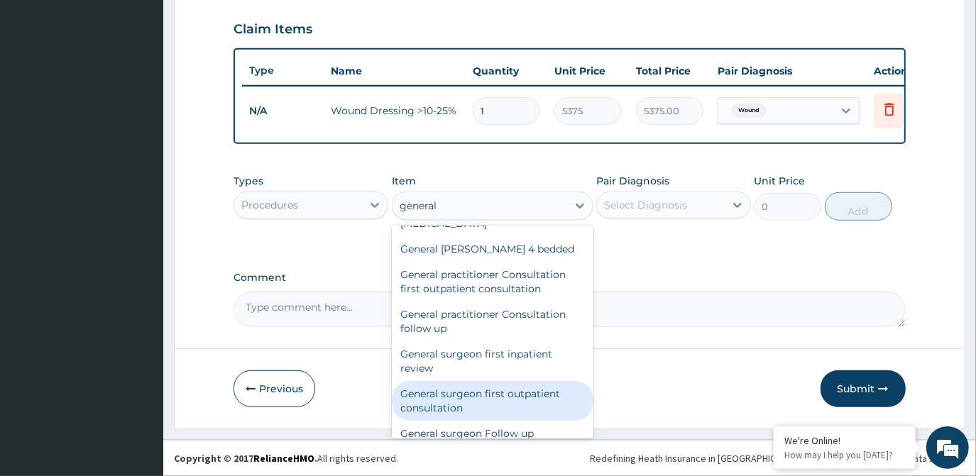
click at [484, 394] on div "General surgeon first outpatient consultation" at bounding box center [493, 401] width 202 height 40
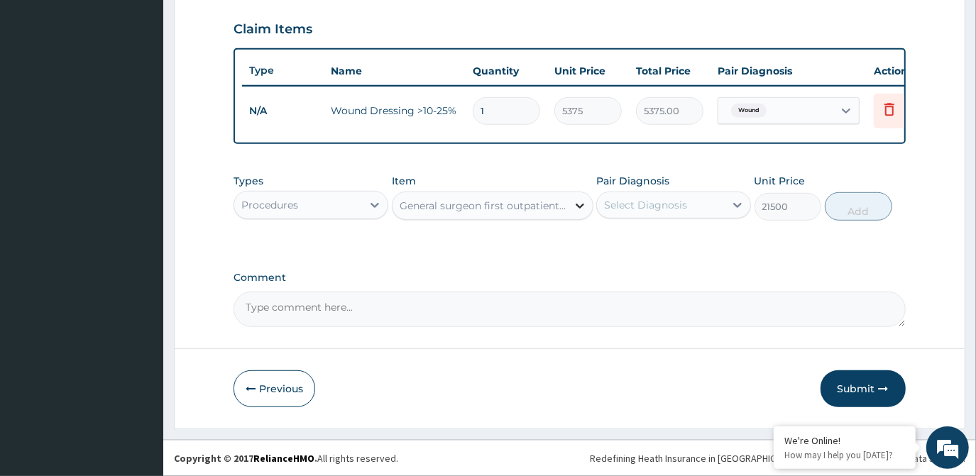
click at [573, 202] on icon at bounding box center [580, 206] width 14 height 14
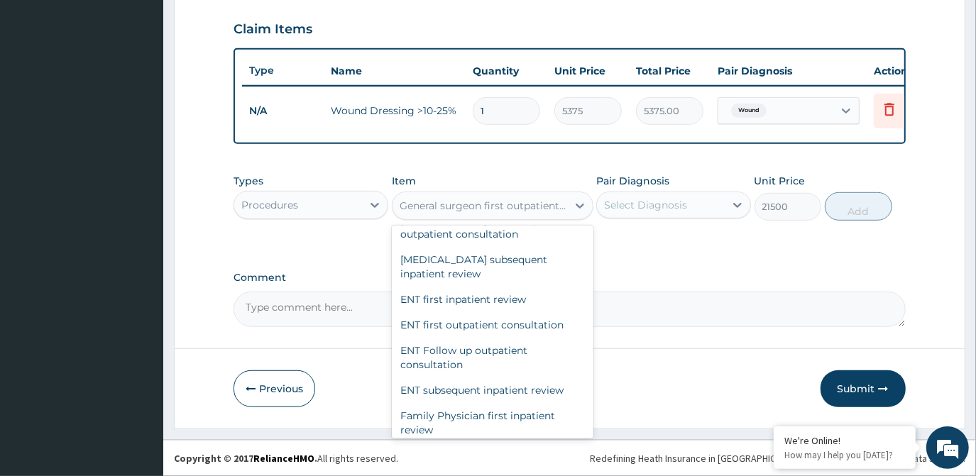
scroll to position [17238, 0]
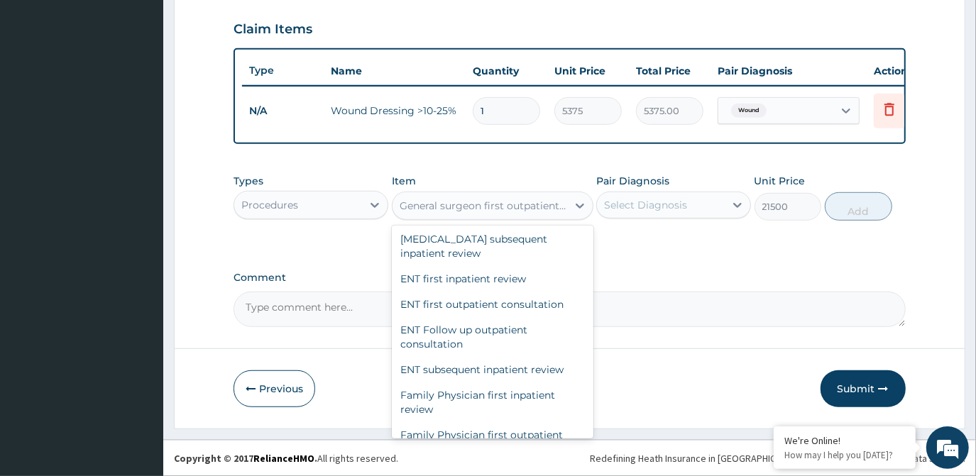
type input "3547.5"
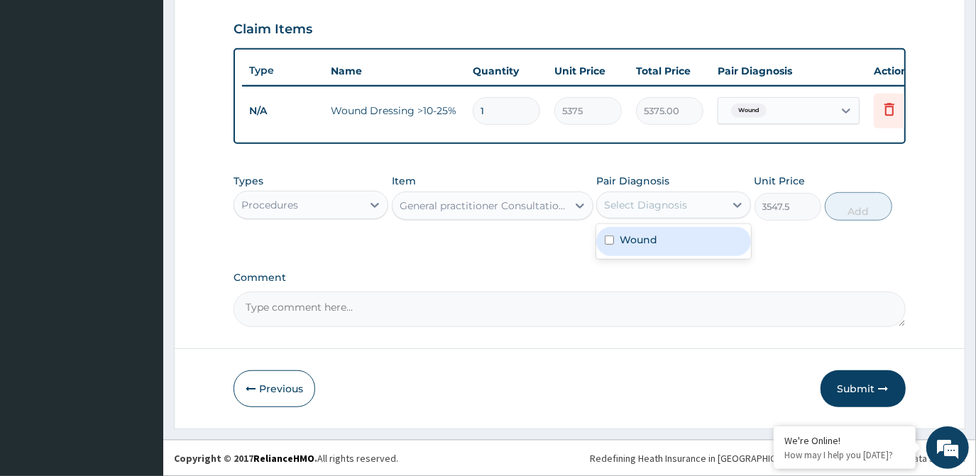
click at [661, 205] on div "Select Diagnosis" at bounding box center [645, 205] width 83 height 14
click at [646, 247] on label "Wound" at bounding box center [639, 240] width 38 height 14
checkbox input "true"
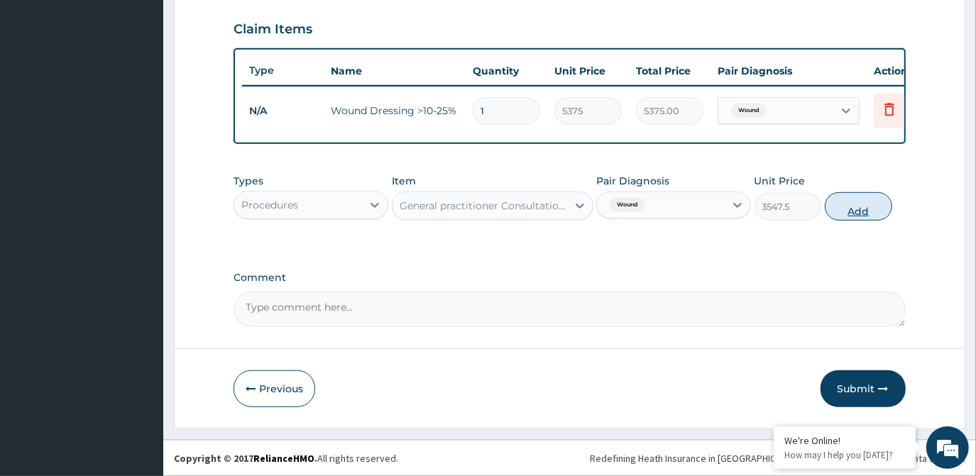
click at [852, 206] on button "Add" at bounding box center [858, 206] width 67 height 28
type input "0"
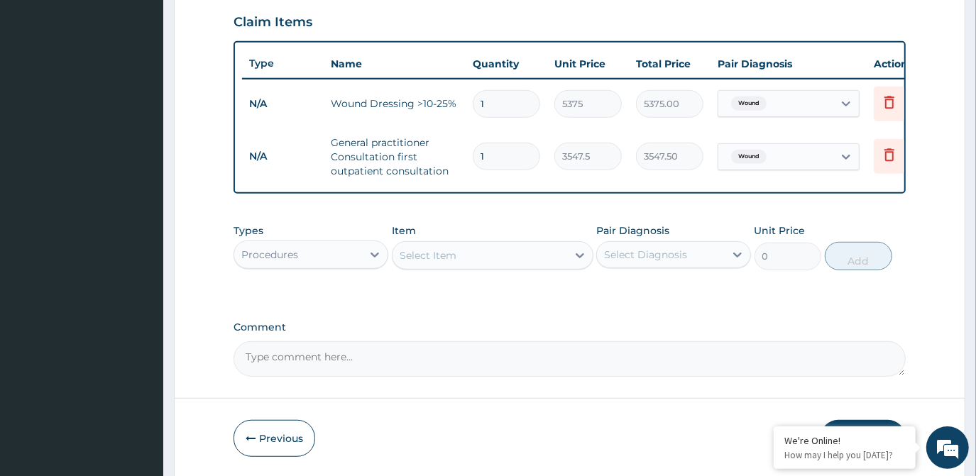
click at [339, 368] on textarea "Comment" at bounding box center [570, 358] width 672 height 35
type textarea "t"
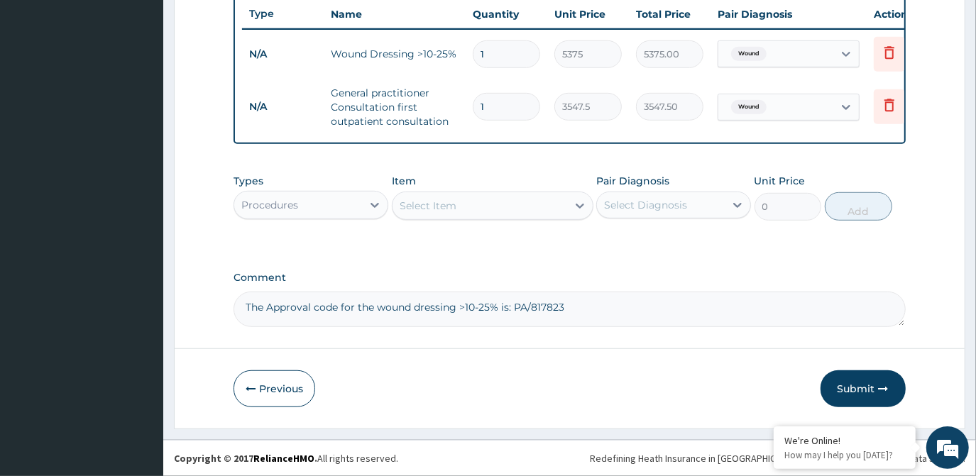
scroll to position [557, 0]
type textarea "The Approval code for the wound dressing >10-25% is: PA/817823"
click at [863, 378] on button "Submit" at bounding box center [863, 389] width 85 height 37
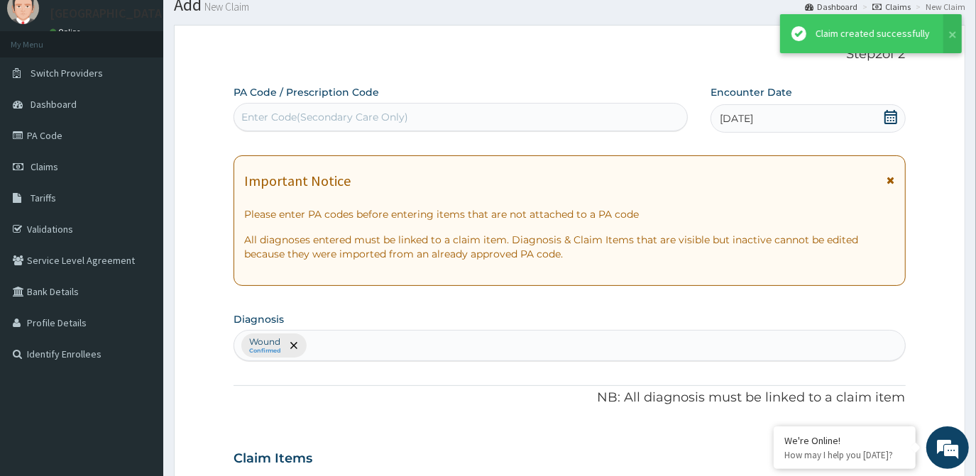
scroll to position [543, 0]
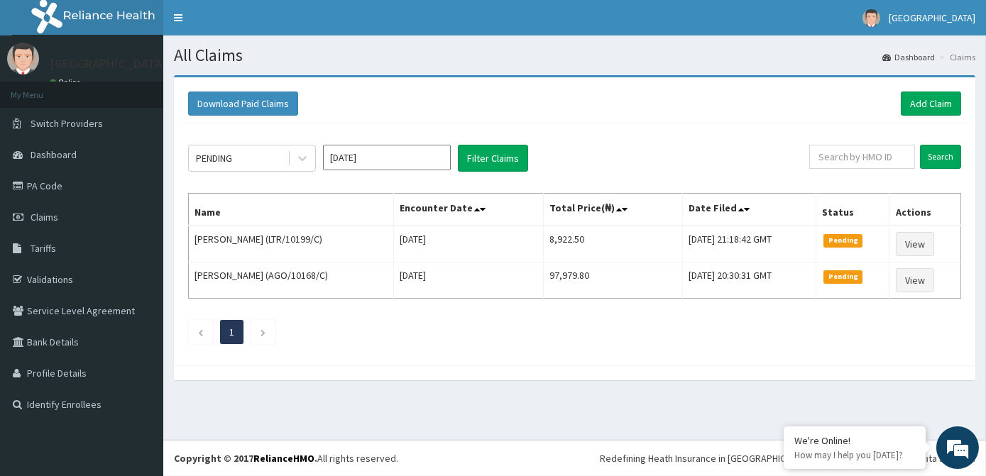
click at [985, 261] on html "R EL Toggle navigation [GEOGRAPHIC_DATA] [GEOGRAPHIC_DATA] - [EMAIL_ADDRESS][DO…" at bounding box center [493, 238] width 986 height 476
drag, startPoint x: 985, startPoint y: 261, endPoint x: 358, endPoint y: 179, distance: 632.1
drag, startPoint x: 358, startPoint y: 179, endPoint x: 266, endPoint y: 189, distance: 92.1
click at [266, 190] on div "PENDING [DATE] Filter Claims Search Name Encounter Date Total Price(₦) Date Fil…" at bounding box center [574, 241] width 787 height 235
